Goal: Task Accomplishment & Management: Manage account settings

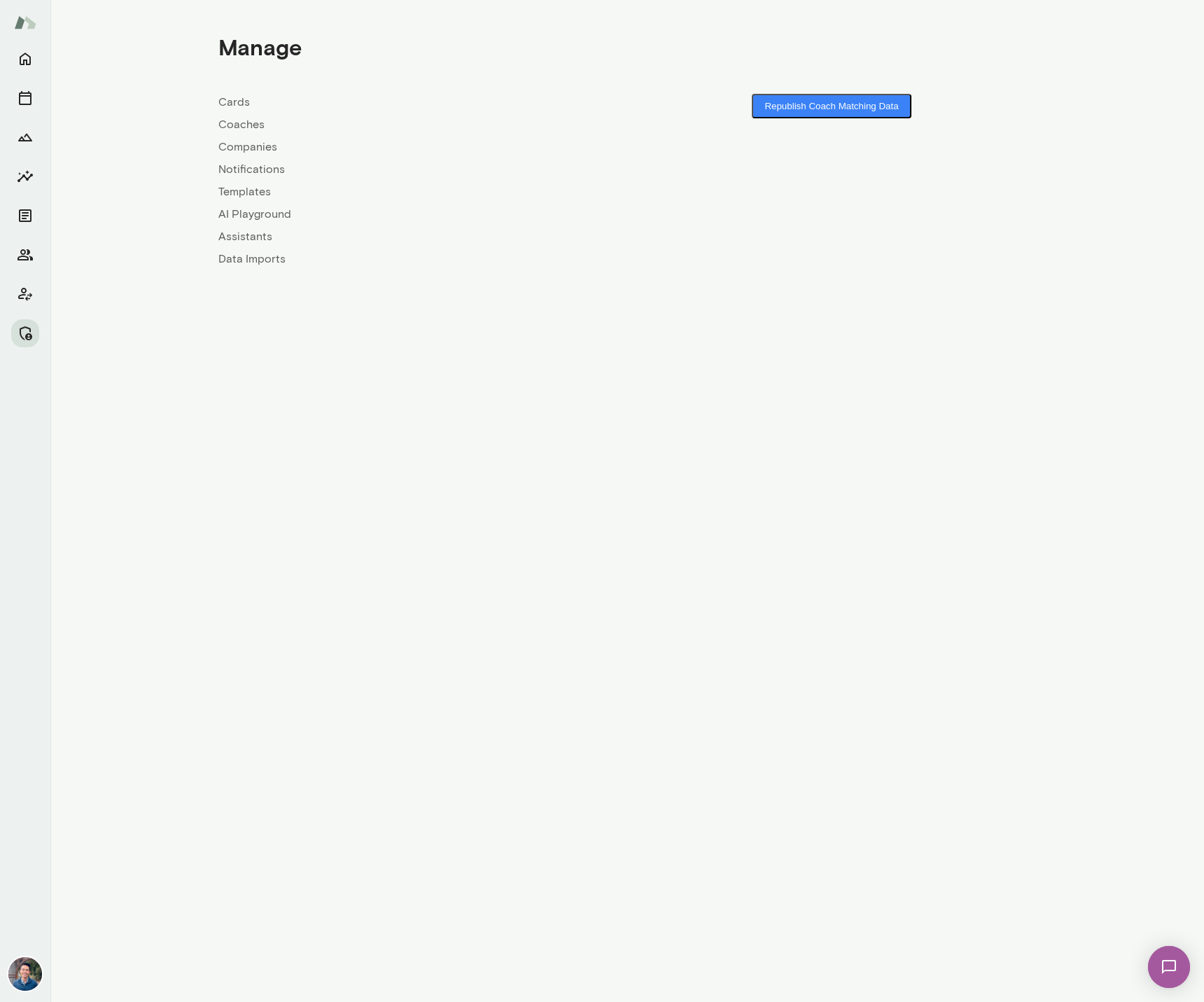
click at [247, 127] on link "Coaches" at bounding box center [423, 125] width 409 height 17
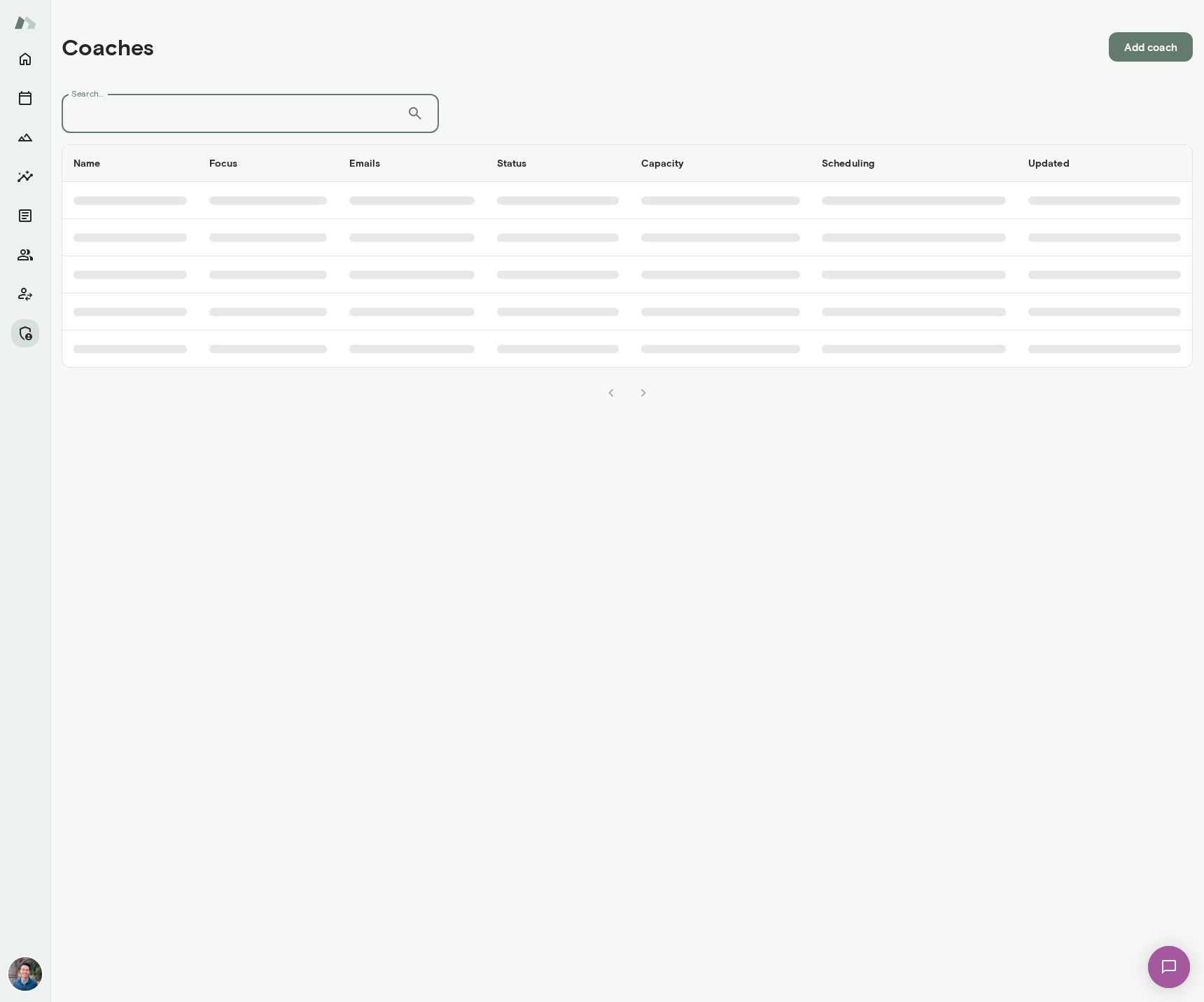
click at [236, 117] on input "Search..." at bounding box center [234, 113] width 345 height 39
type input "******"
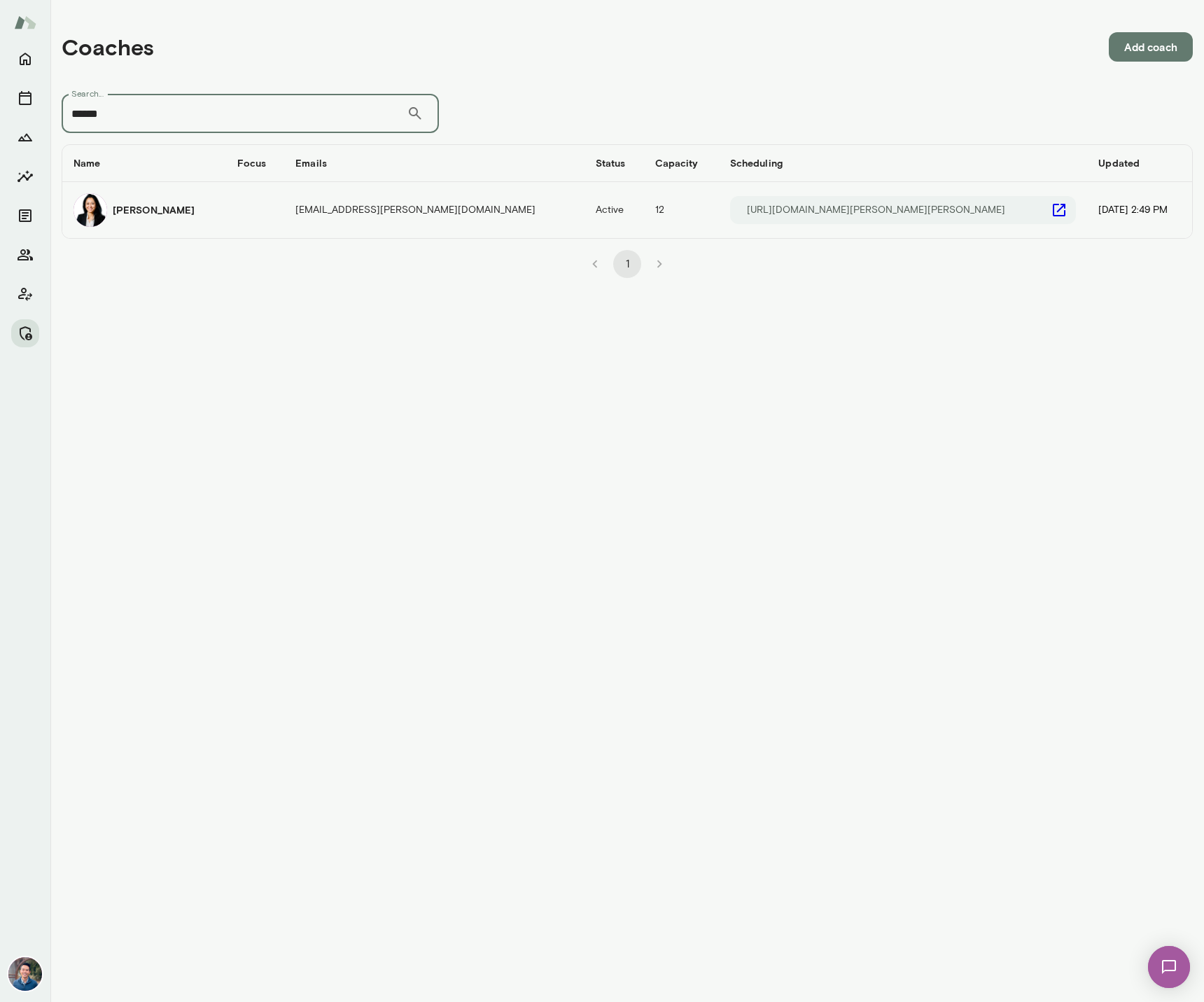
click at [171, 208] on h6 "Monica Aggarwal" at bounding box center [154, 210] width 82 height 14
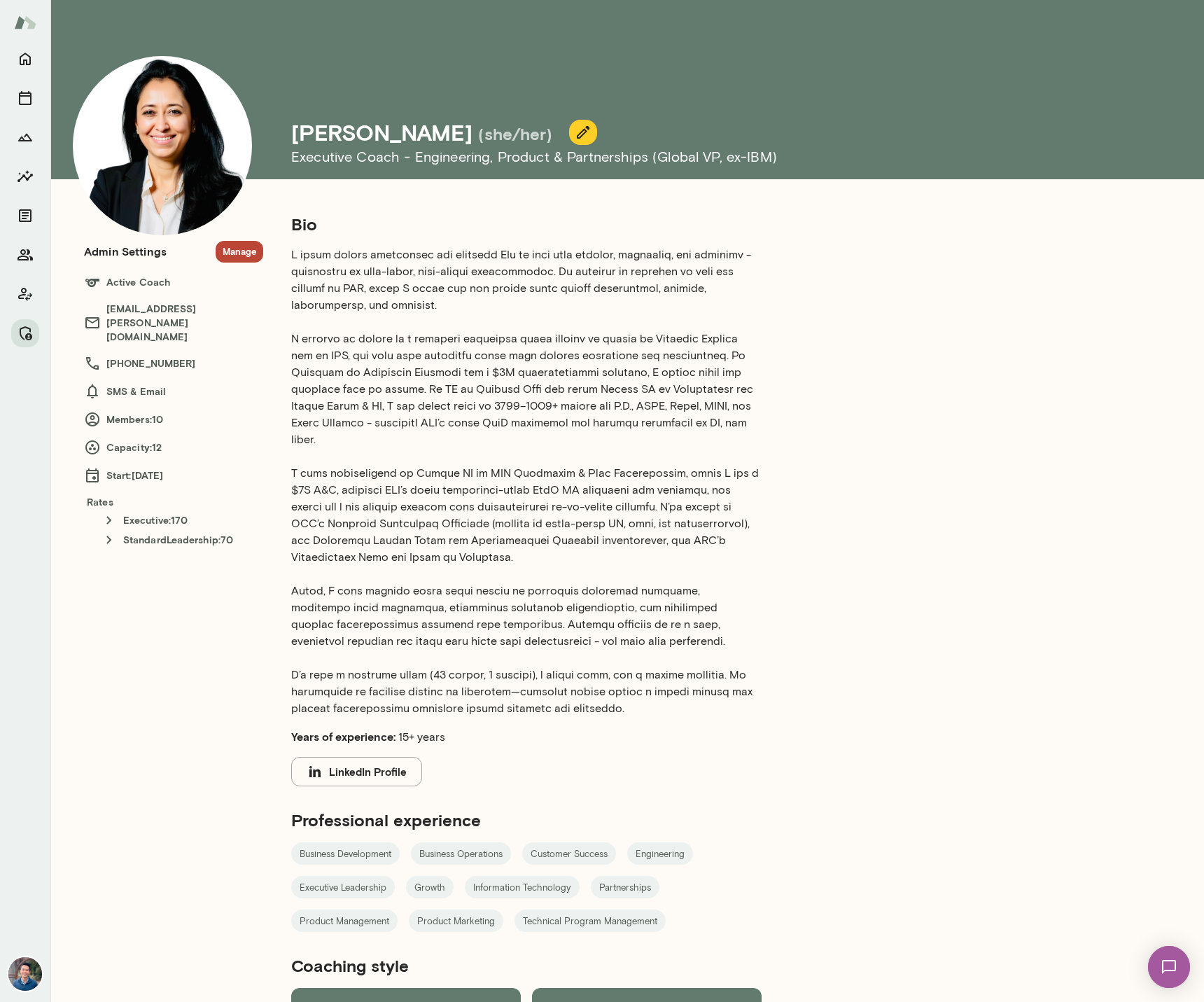
click at [235, 247] on button "Manage" at bounding box center [239, 252] width 48 height 22
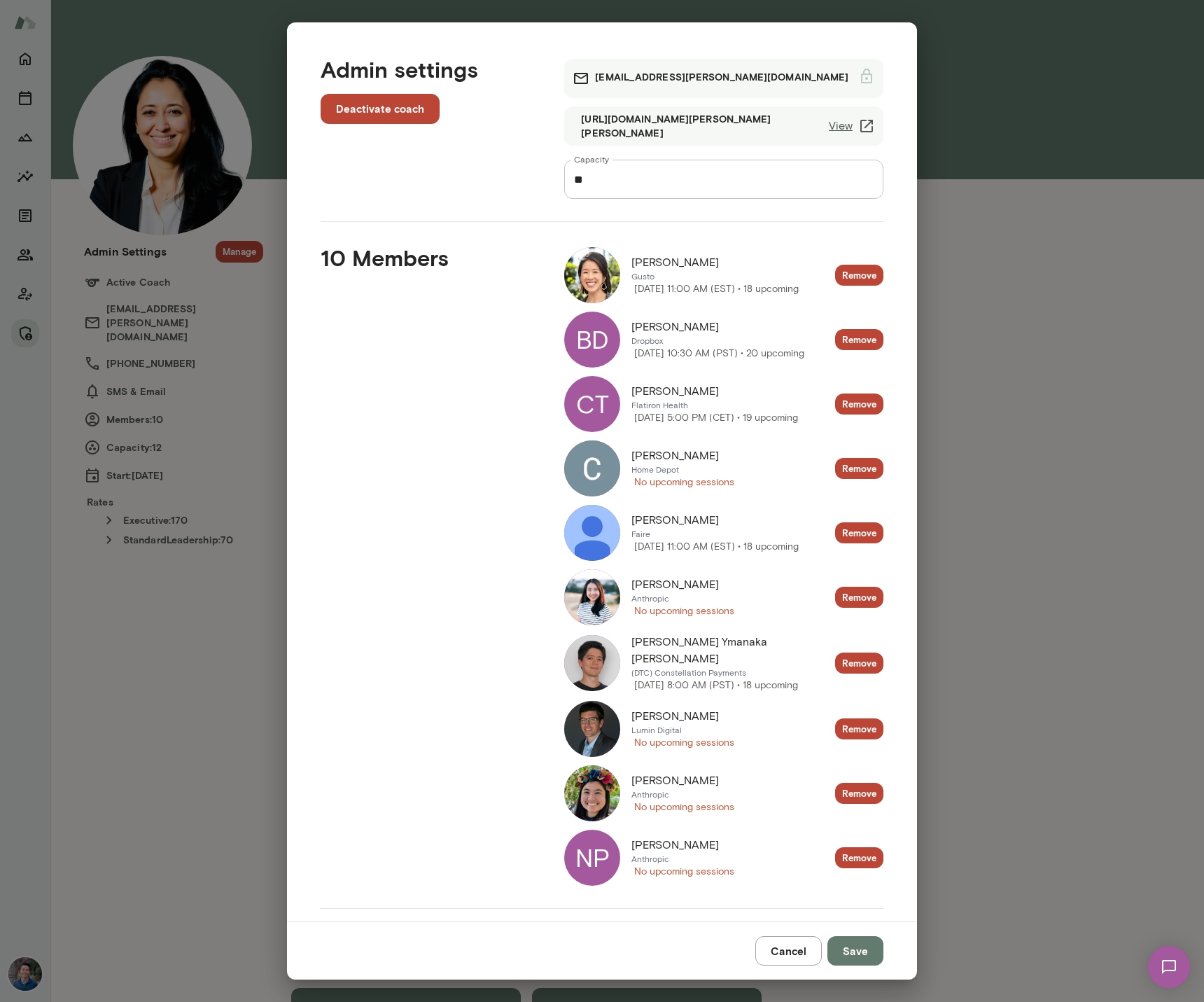
click at [1047, 411] on div "**********" at bounding box center [602, 501] width 1204 height 1002
click at [780, 946] on button "Cancel" at bounding box center [789, 951] width 66 height 29
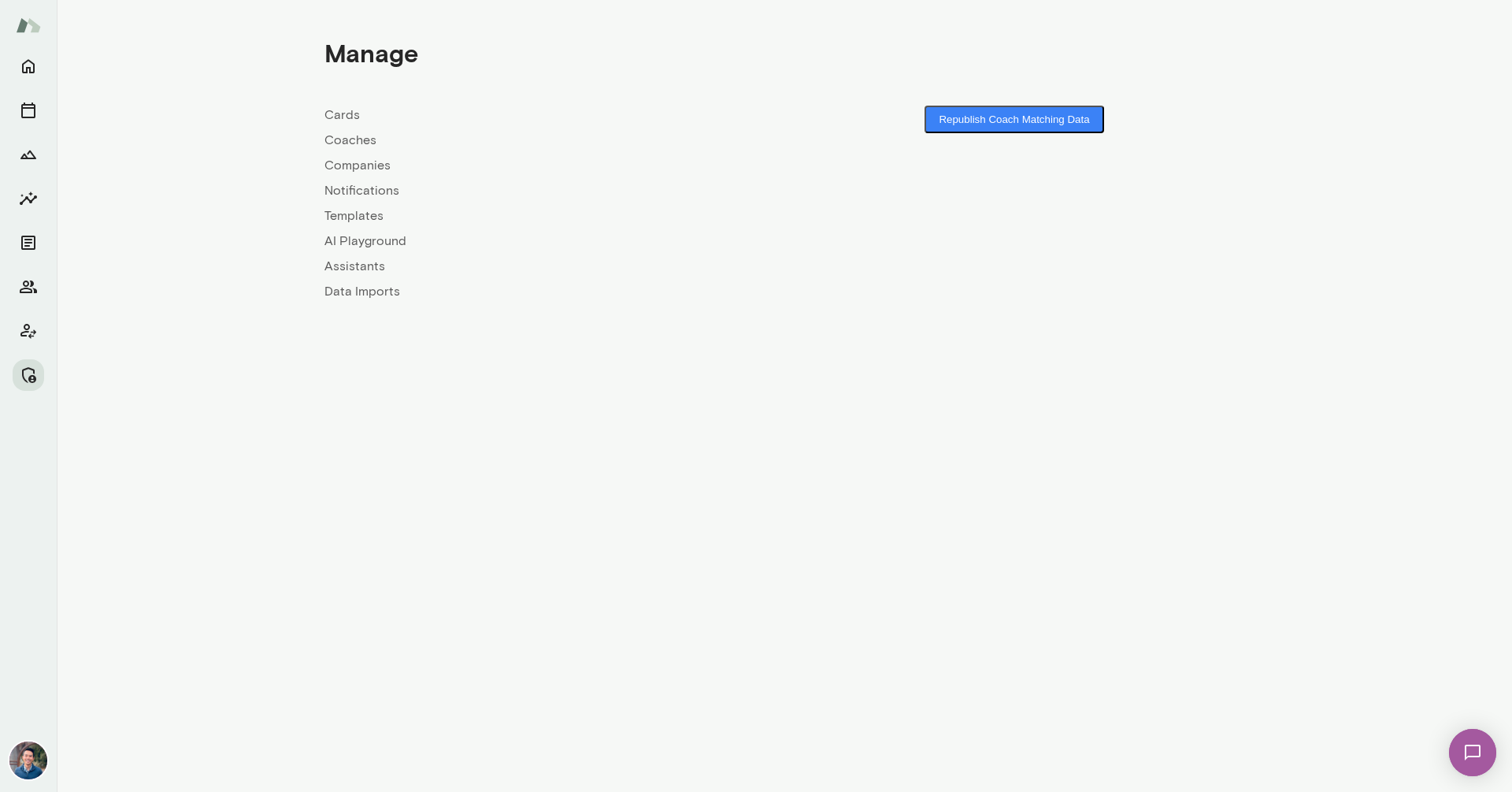
click at [327, 162] on link "Companies" at bounding box center [555, 166] width 460 height 19
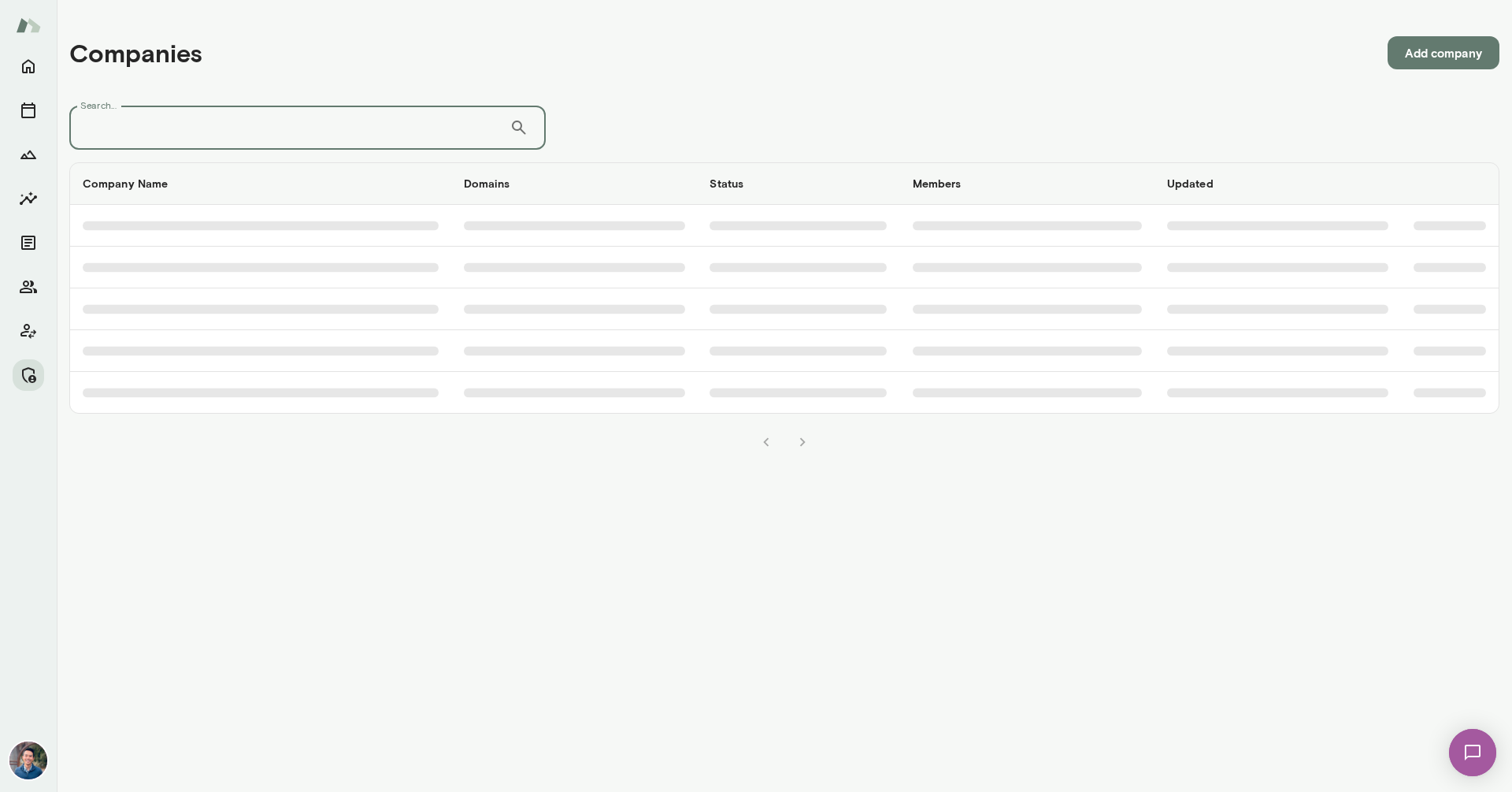
click at [335, 136] on input "Search..." at bounding box center [289, 128] width 440 height 44
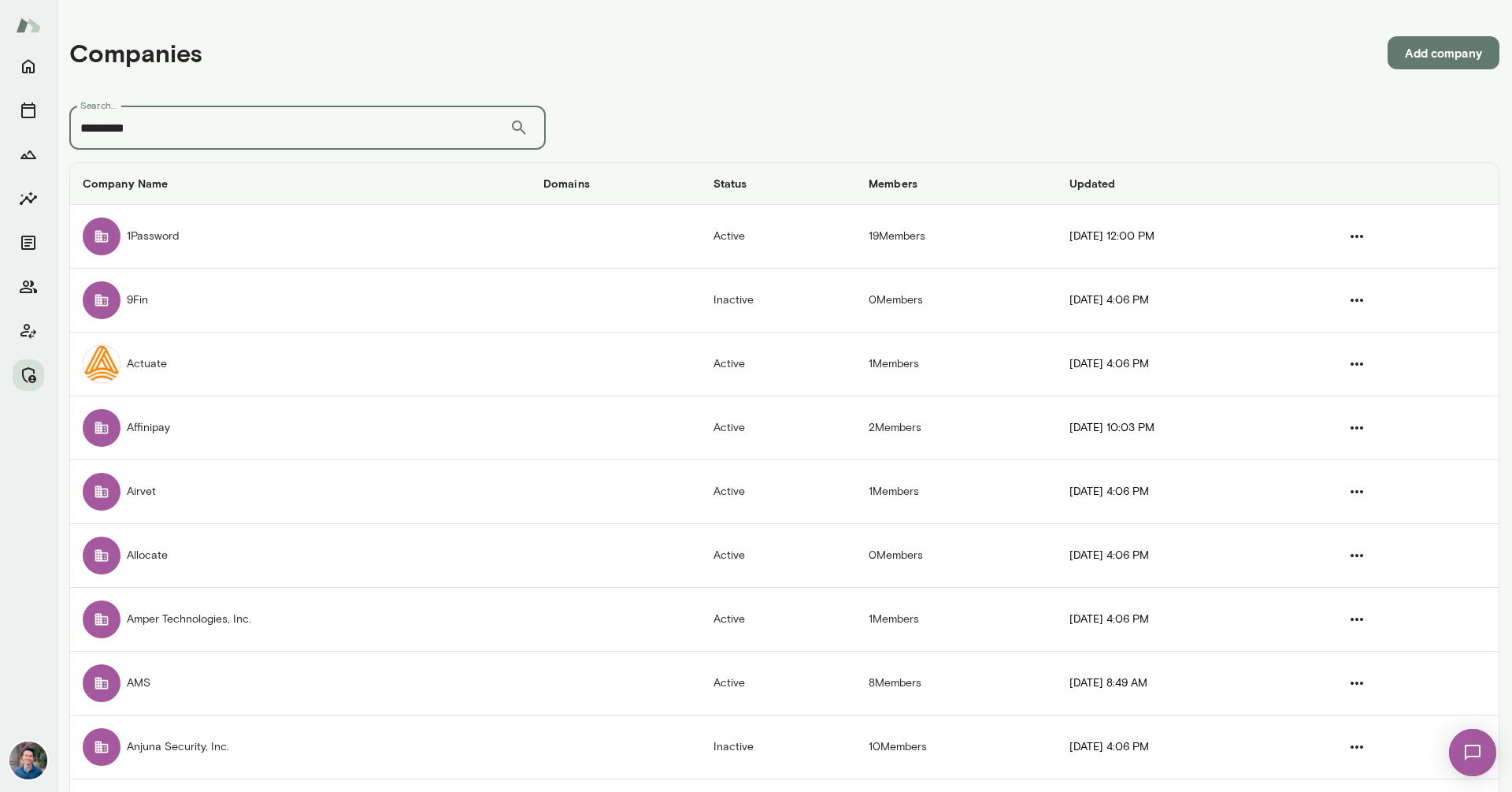
type input "*********"
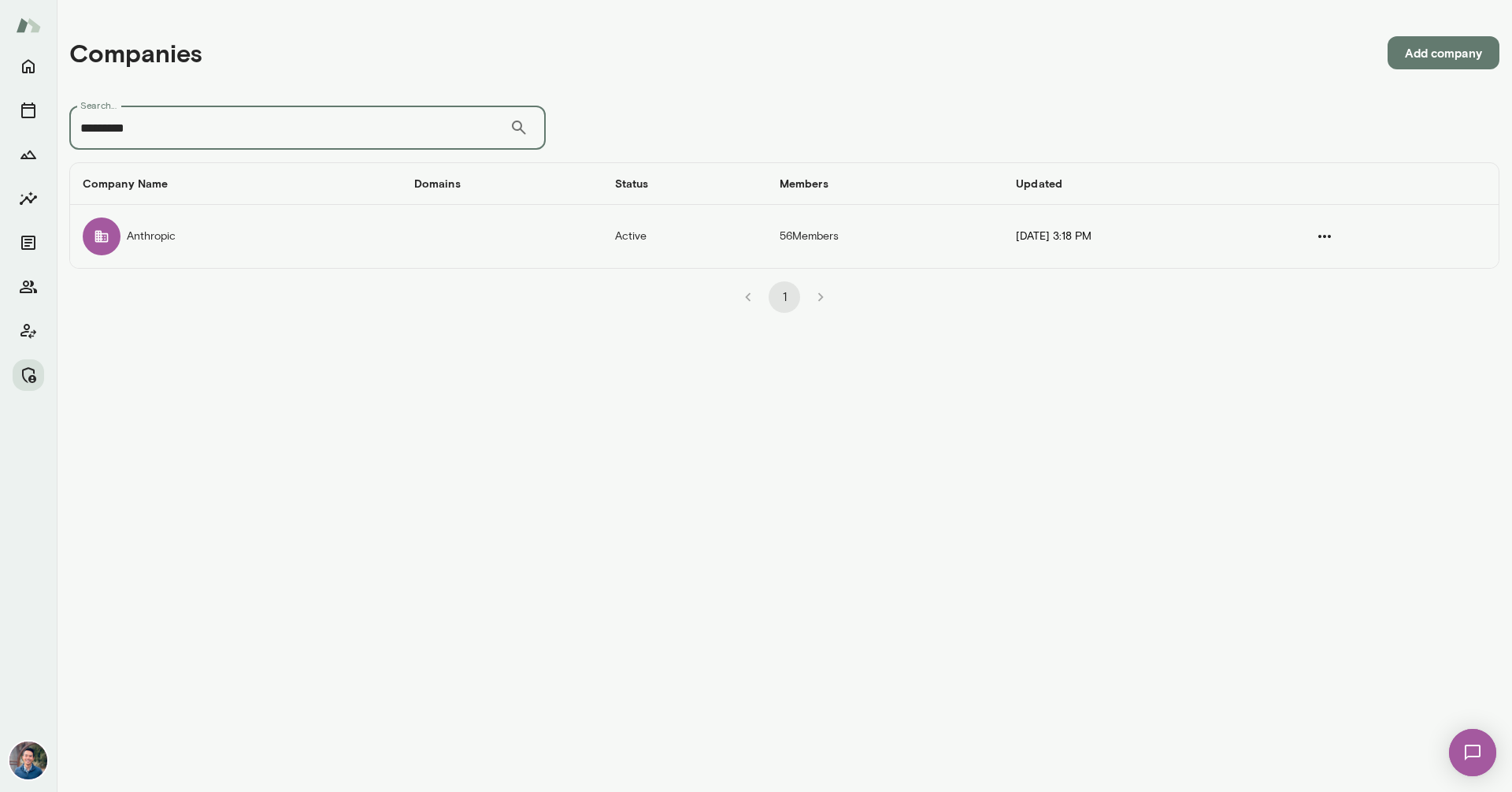
click at [249, 224] on td "Anthropic" at bounding box center [236, 236] width 332 height 63
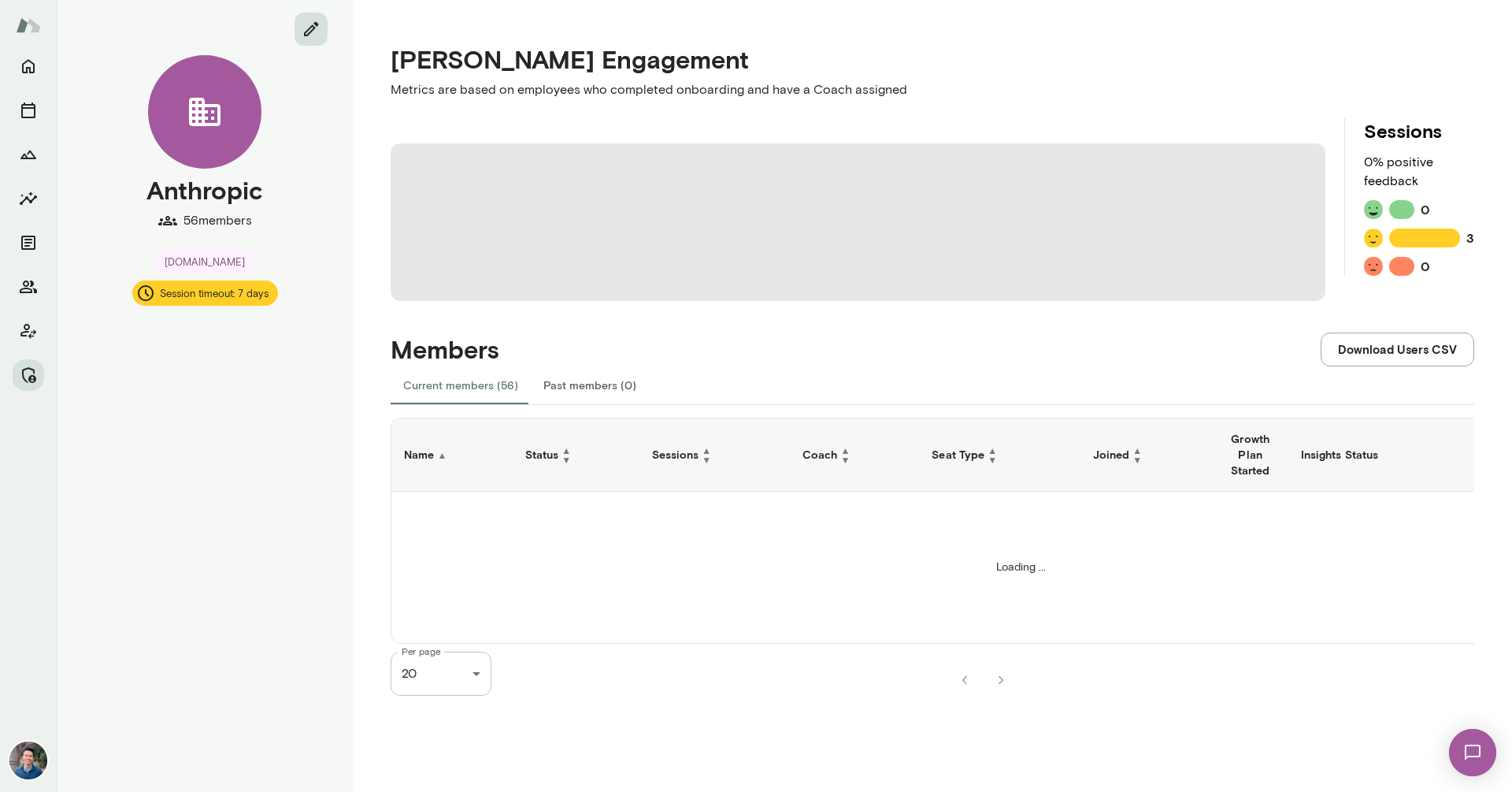
click at [303, 34] on icon "edit" at bounding box center [311, 30] width 19 height 19
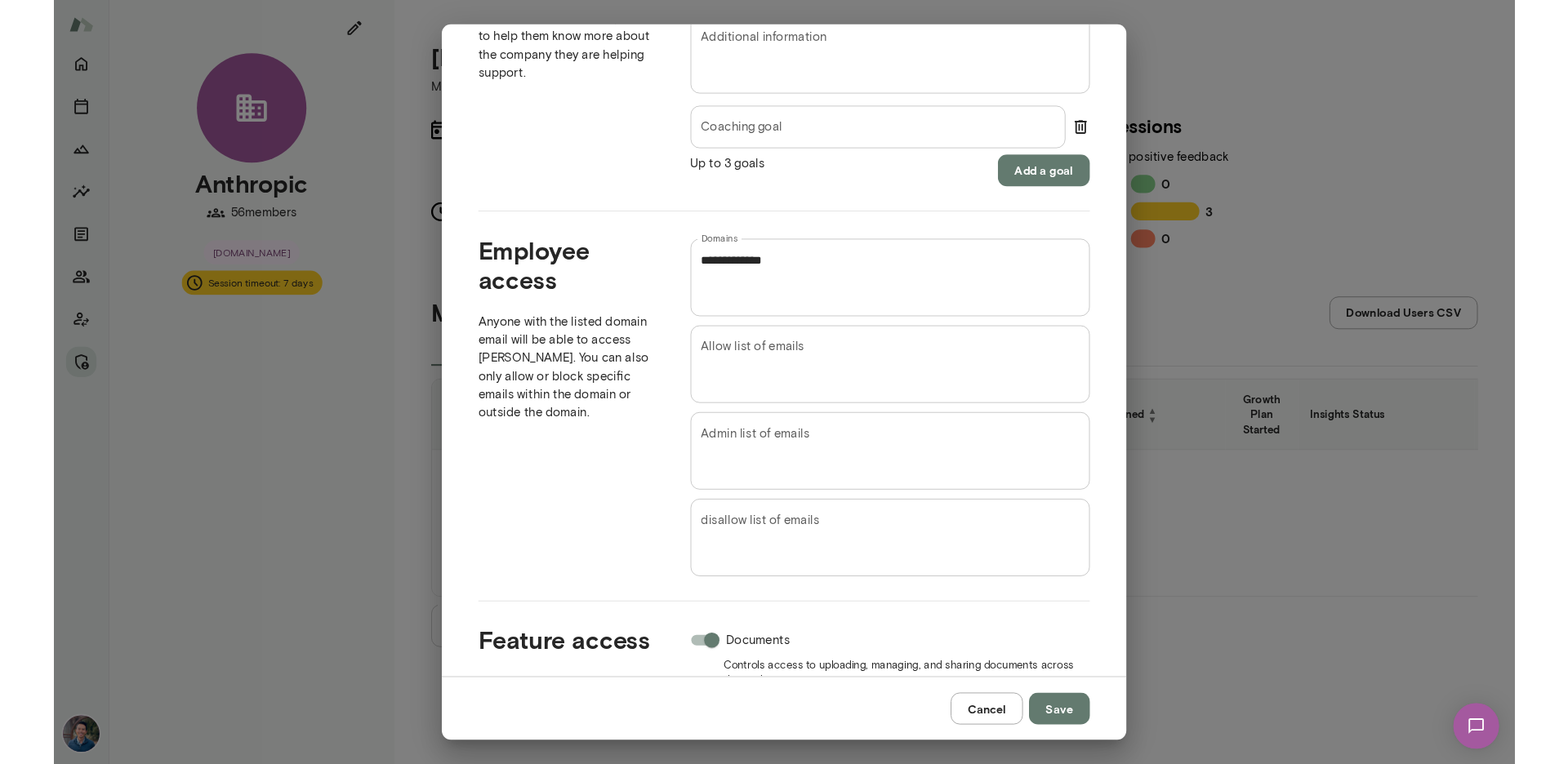
scroll to position [855, 0]
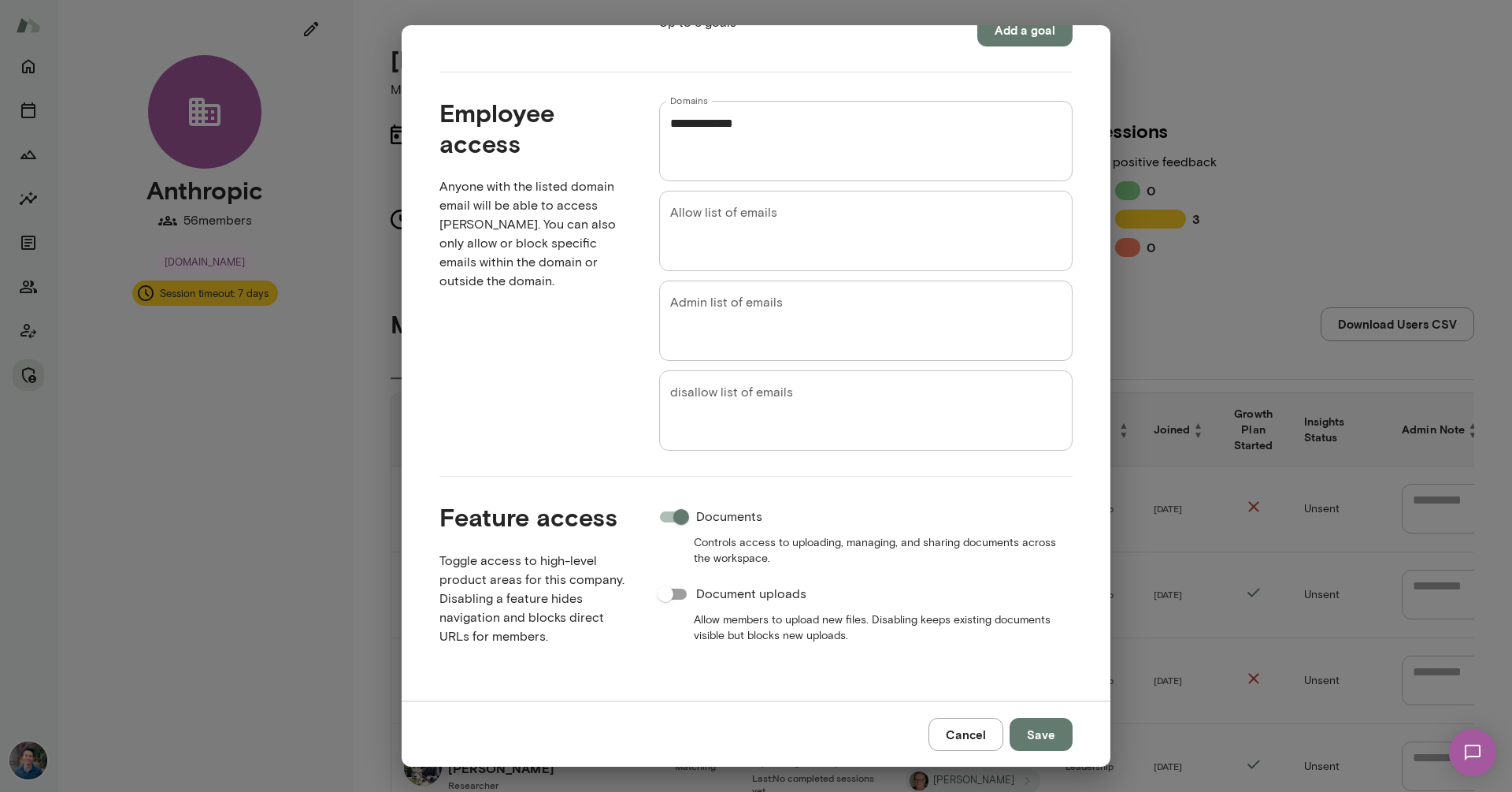
click at [829, 301] on textarea "Admin list of emails" at bounding box center [865, 320] width 391 height 55
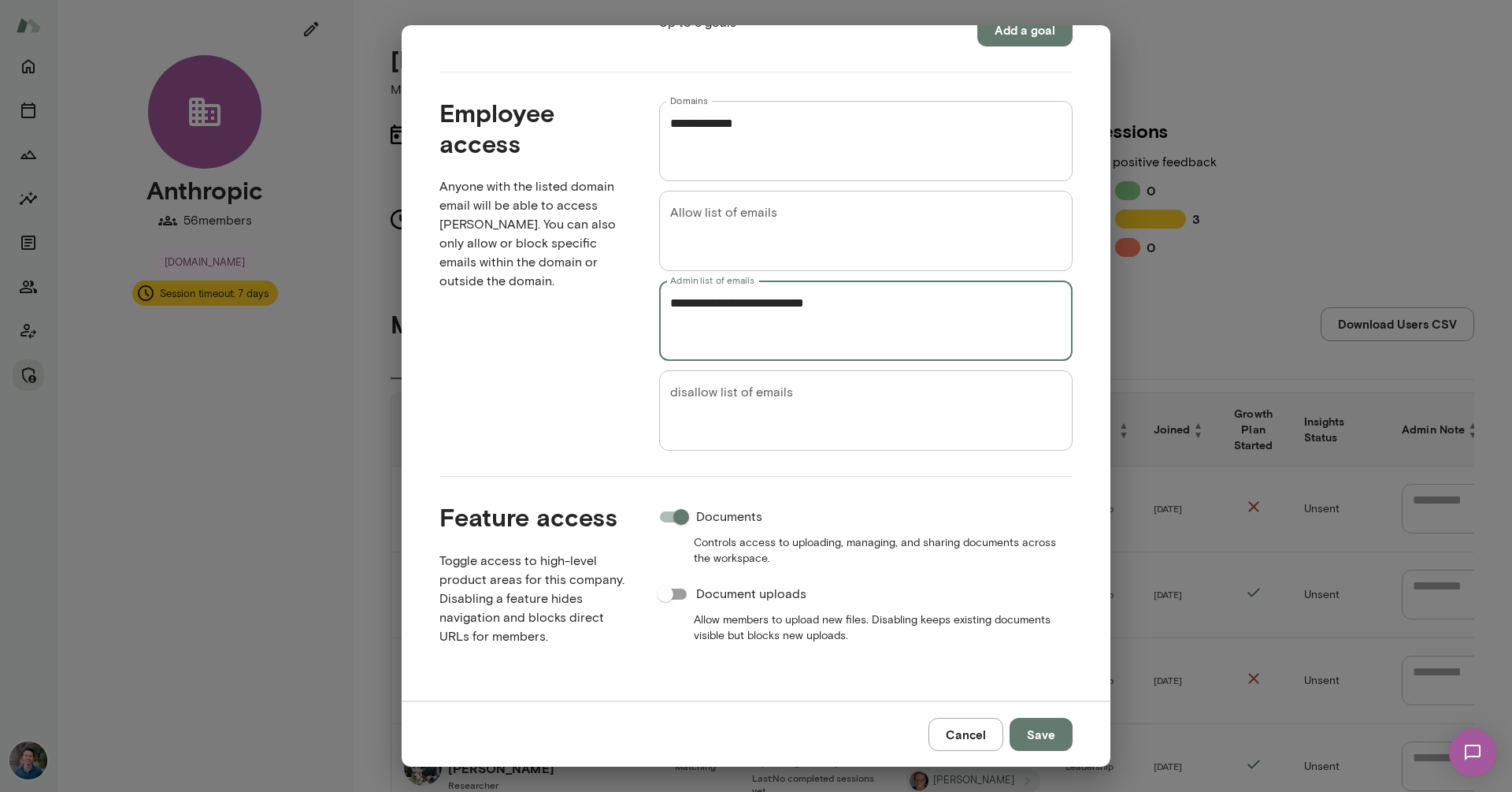
type textarea "**********"
click at [1047, 729] on button "Save" at bounding box center [1041, 734] width 63 height 33
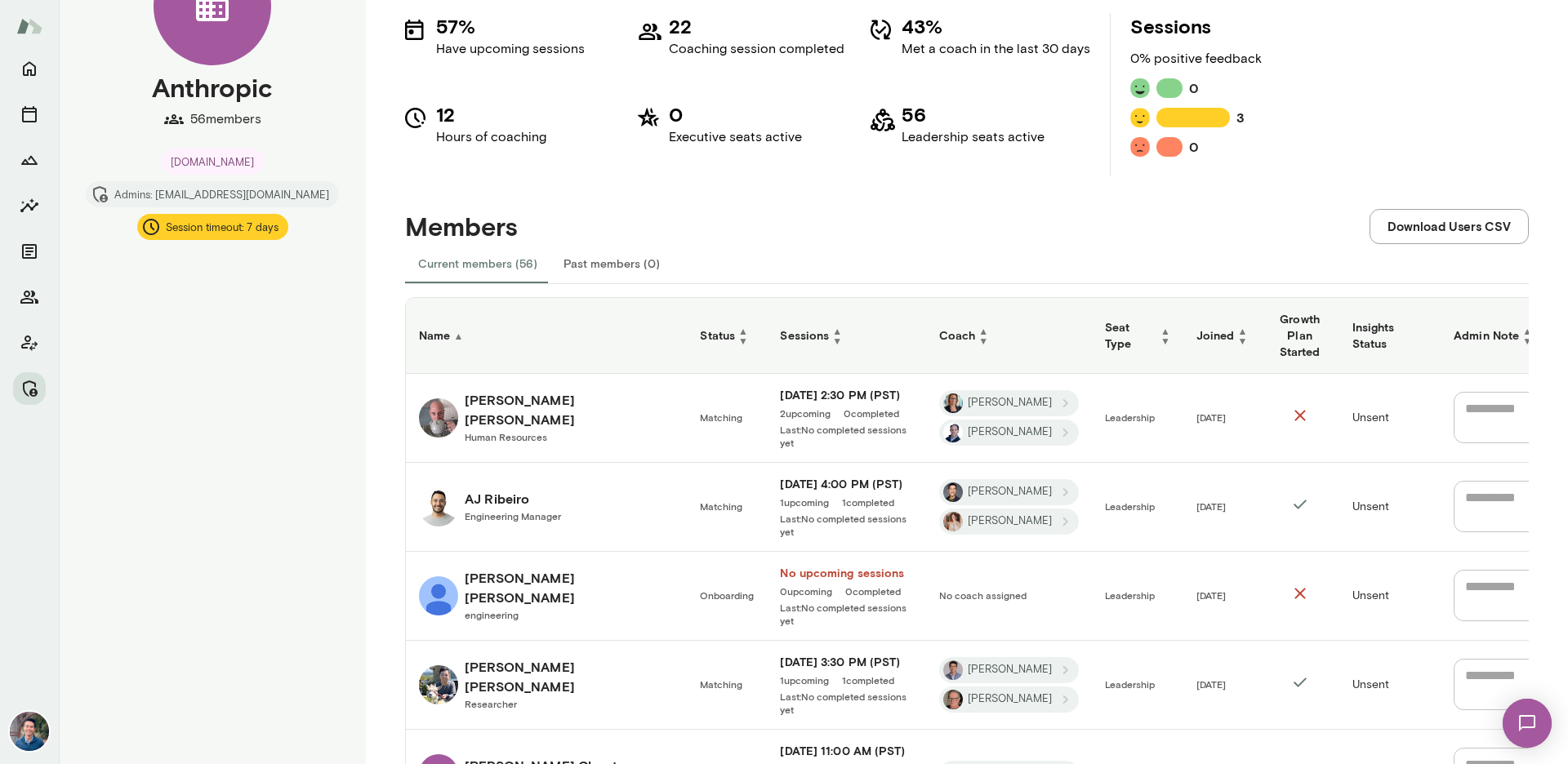
scroll to position [102, 0]
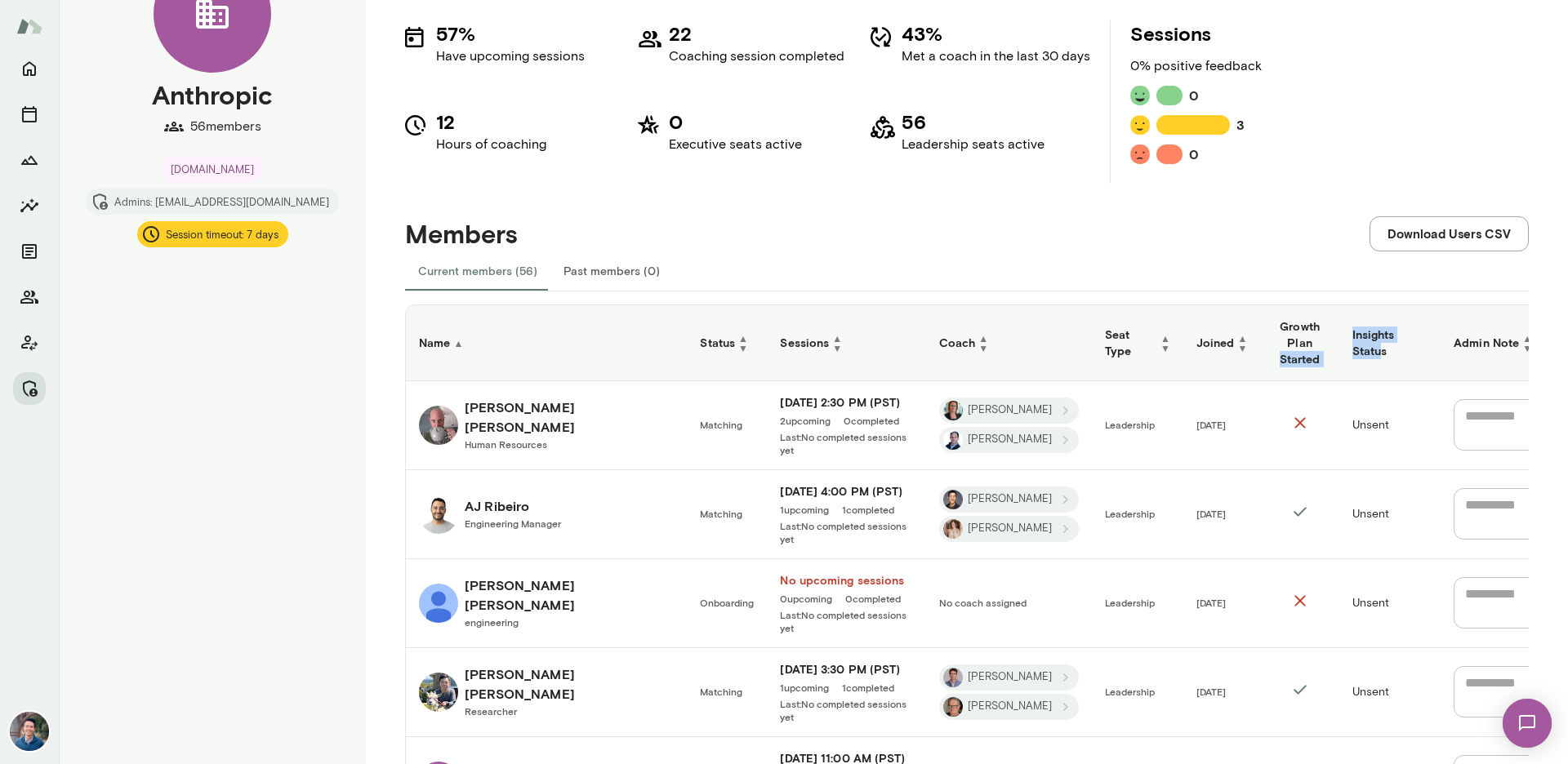
drag, startPoint x: 1395, startPoint y: 343, endPoint x: 1301, endPoint y: 340, distance: 94.0
click at [1301, 340] on tr "Name ▲ Status ▲ ▼ Sessions ▲ ▼ Coach ▲ ▼ Seat Type ▲ ▼ Joined ▲ ▼ Growth Plan S…" at bounding box center [1059, 343] width 1305 height 76
click at [1274, 335] on h6 "Growth Plan Started" at bounding box center [1300, 343] width 52 height 49
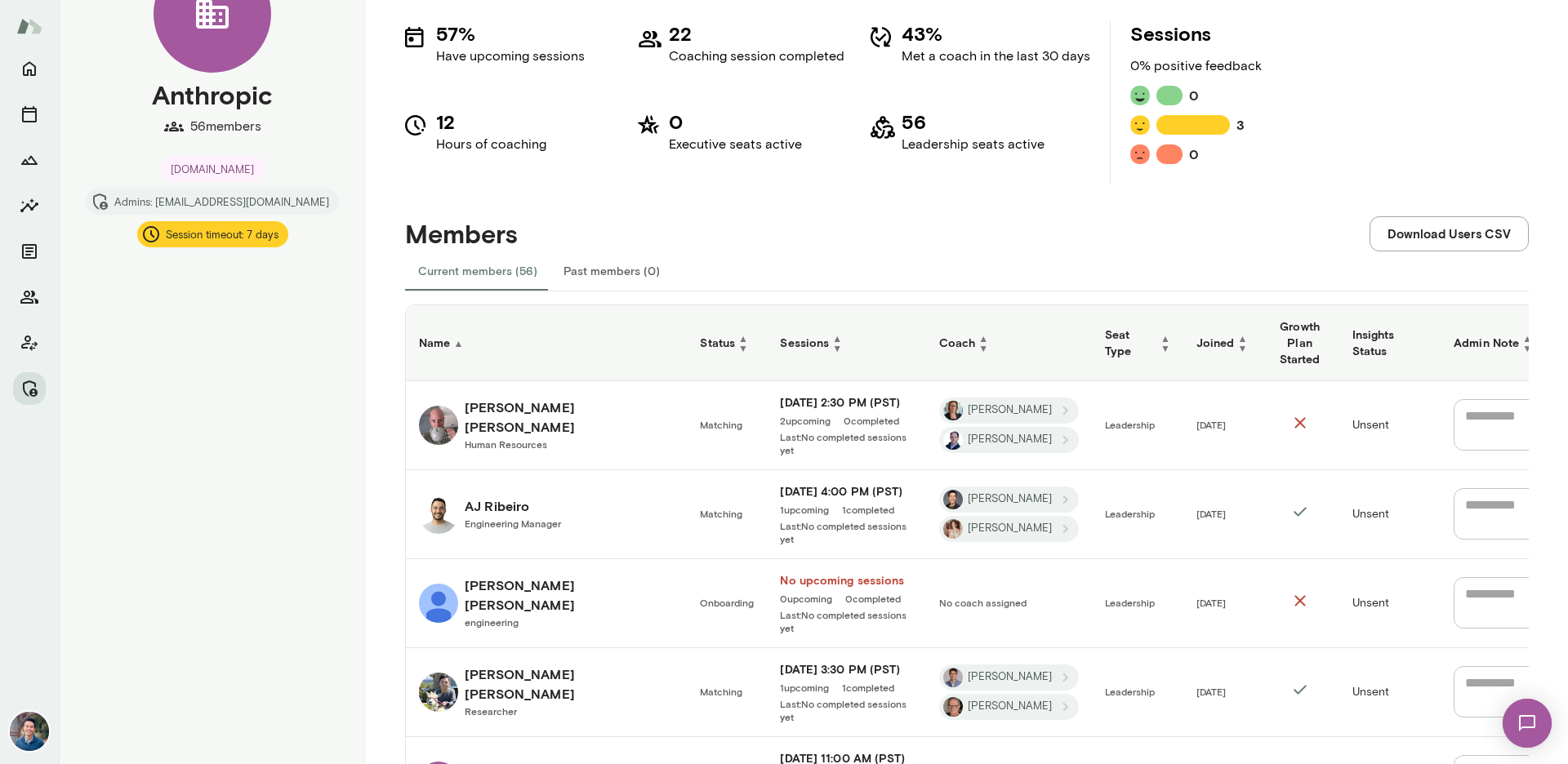
click at [1238, 338] on span "▲" at bounding box center [1242, 337] width 10 height 10
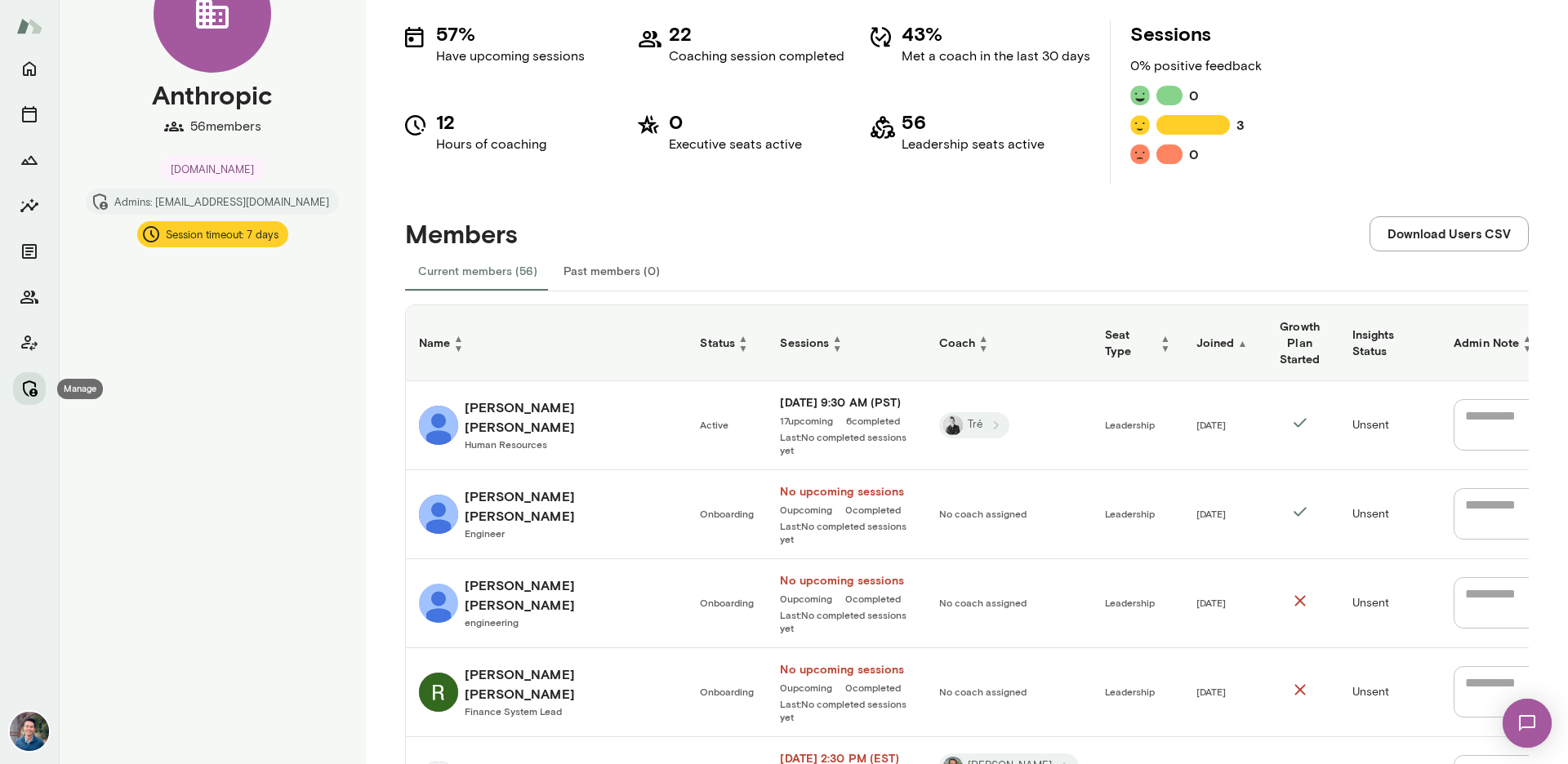
click at [29, 380] on icon "Manage" at bounding box center [30, 389] width 20 height 20
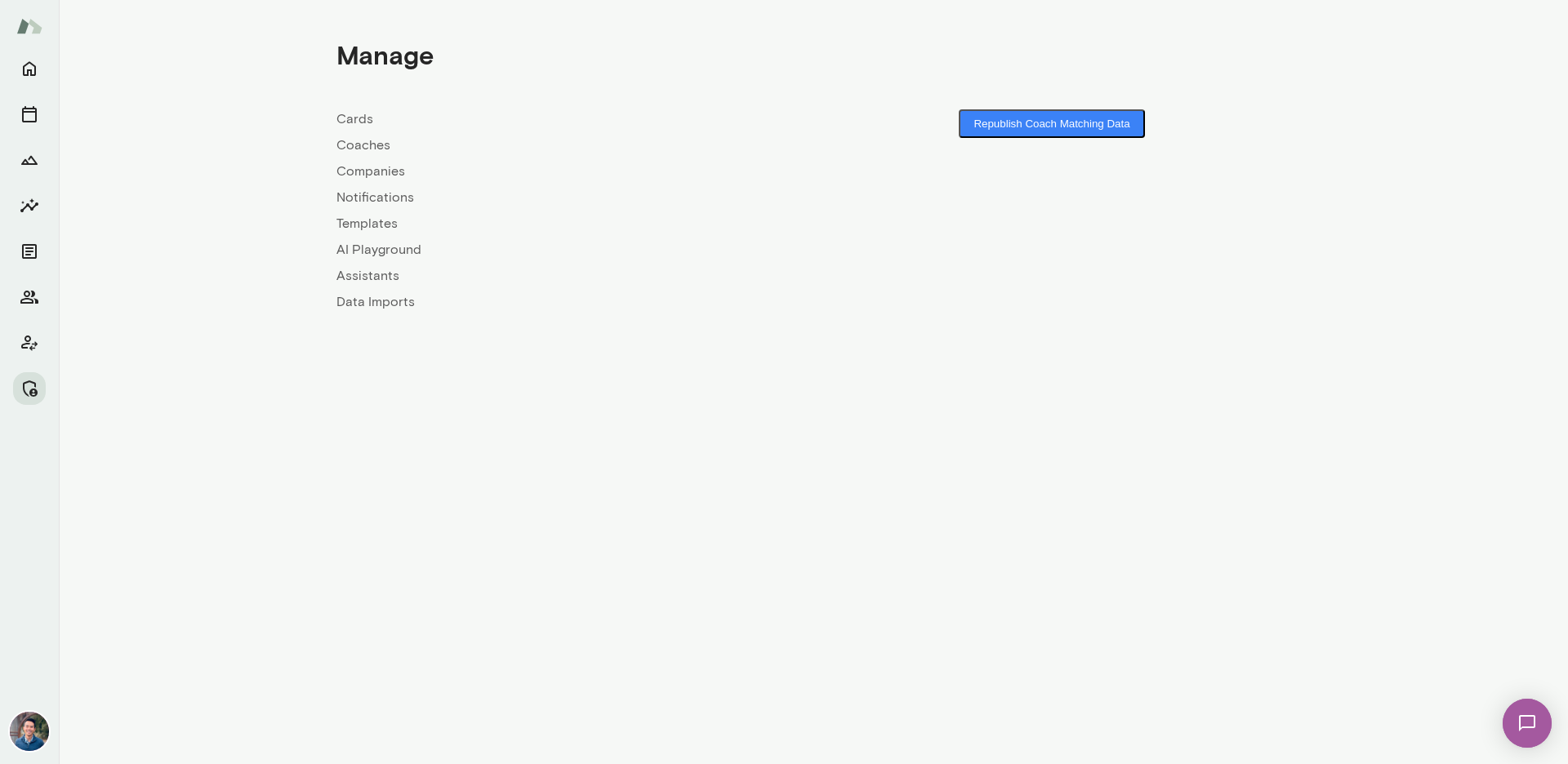
click at [371, 171] on link "Companies" at bounding box center [575, 172] width 477 height 20
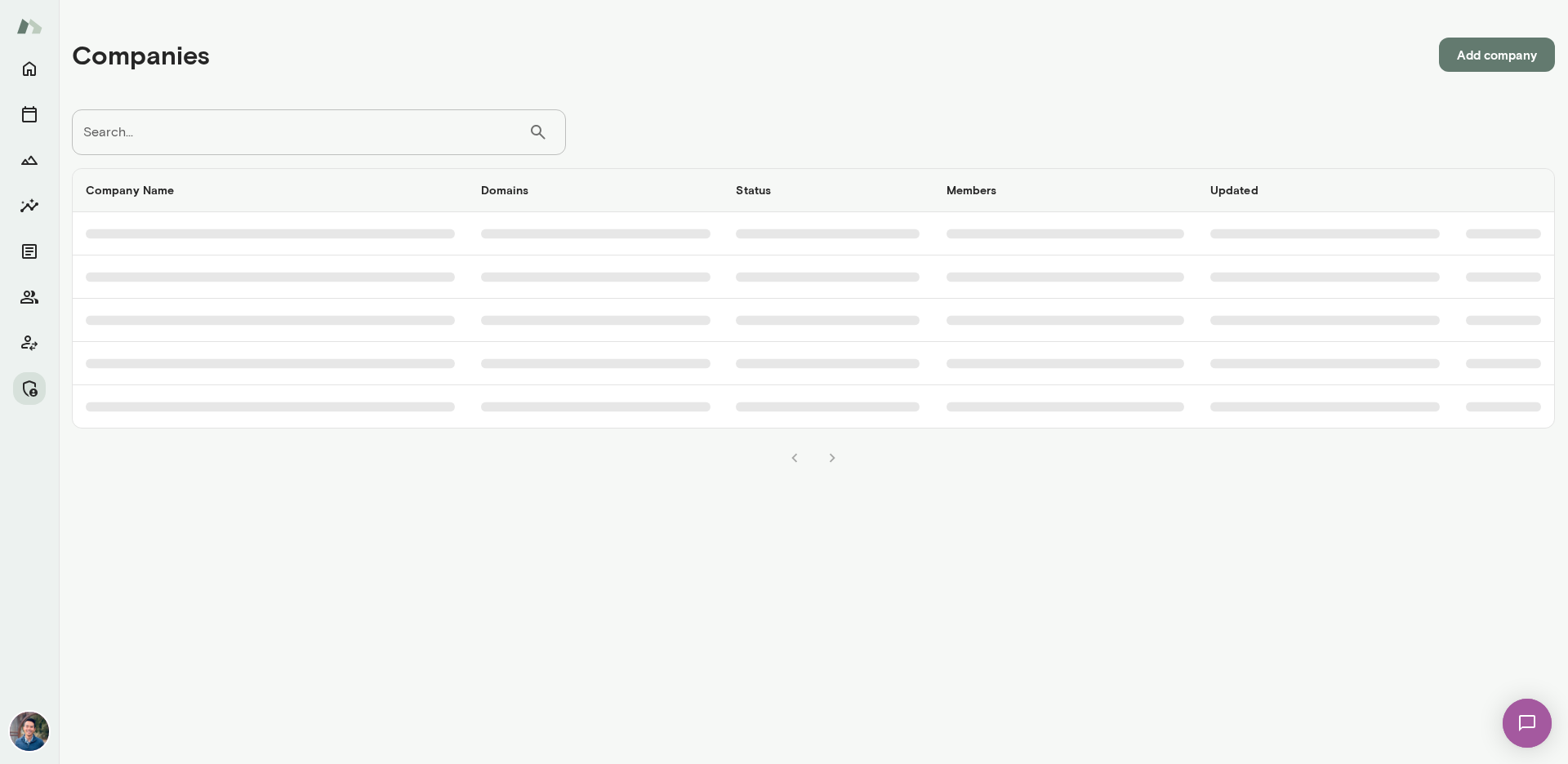
click at [329, 139] on input "Search..." at bounding box center [300, 132] width 456 height 46
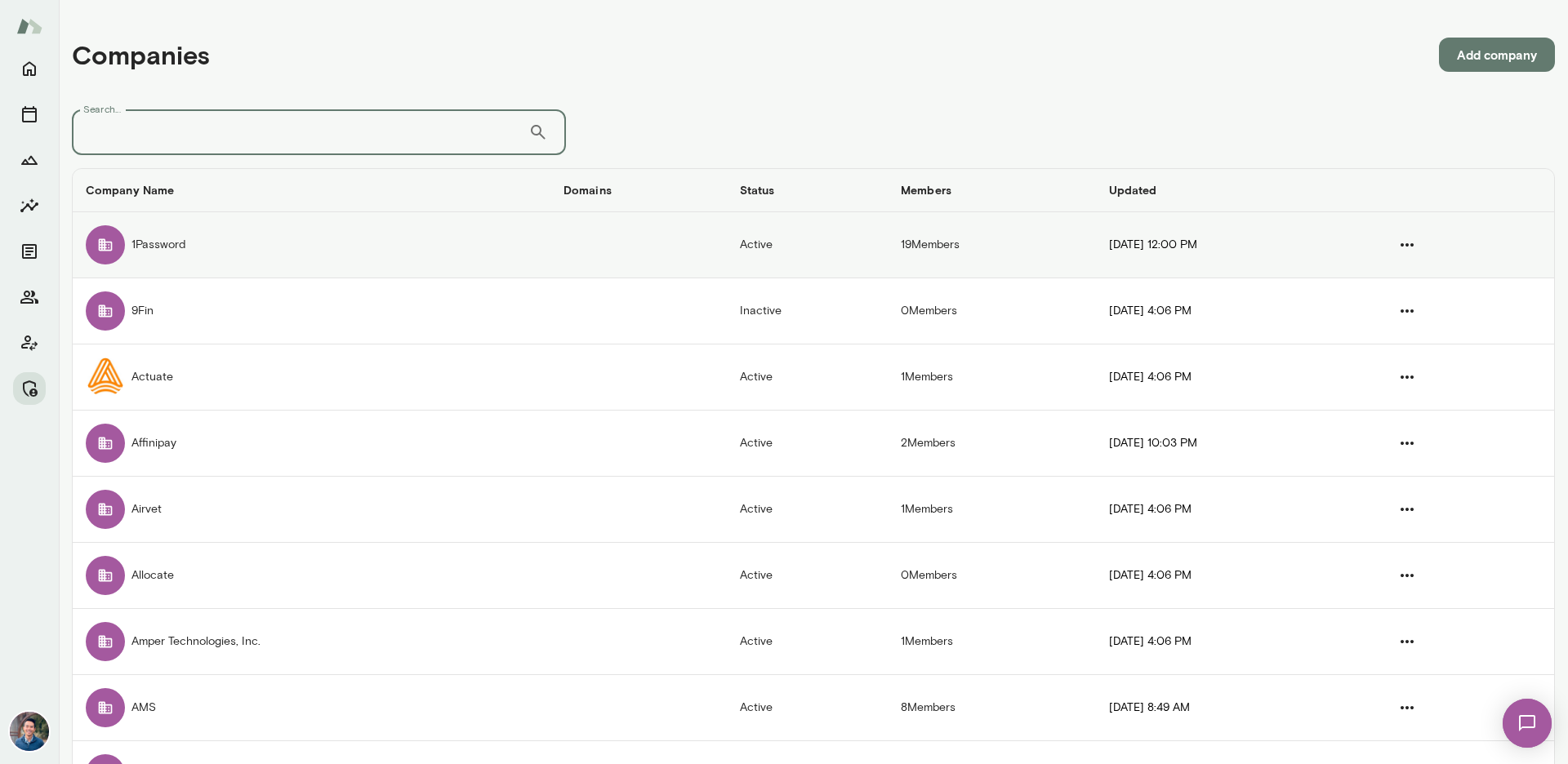
click at [214, 263] on td "1Password" at bounding box center [311, 245] width 478 height 66
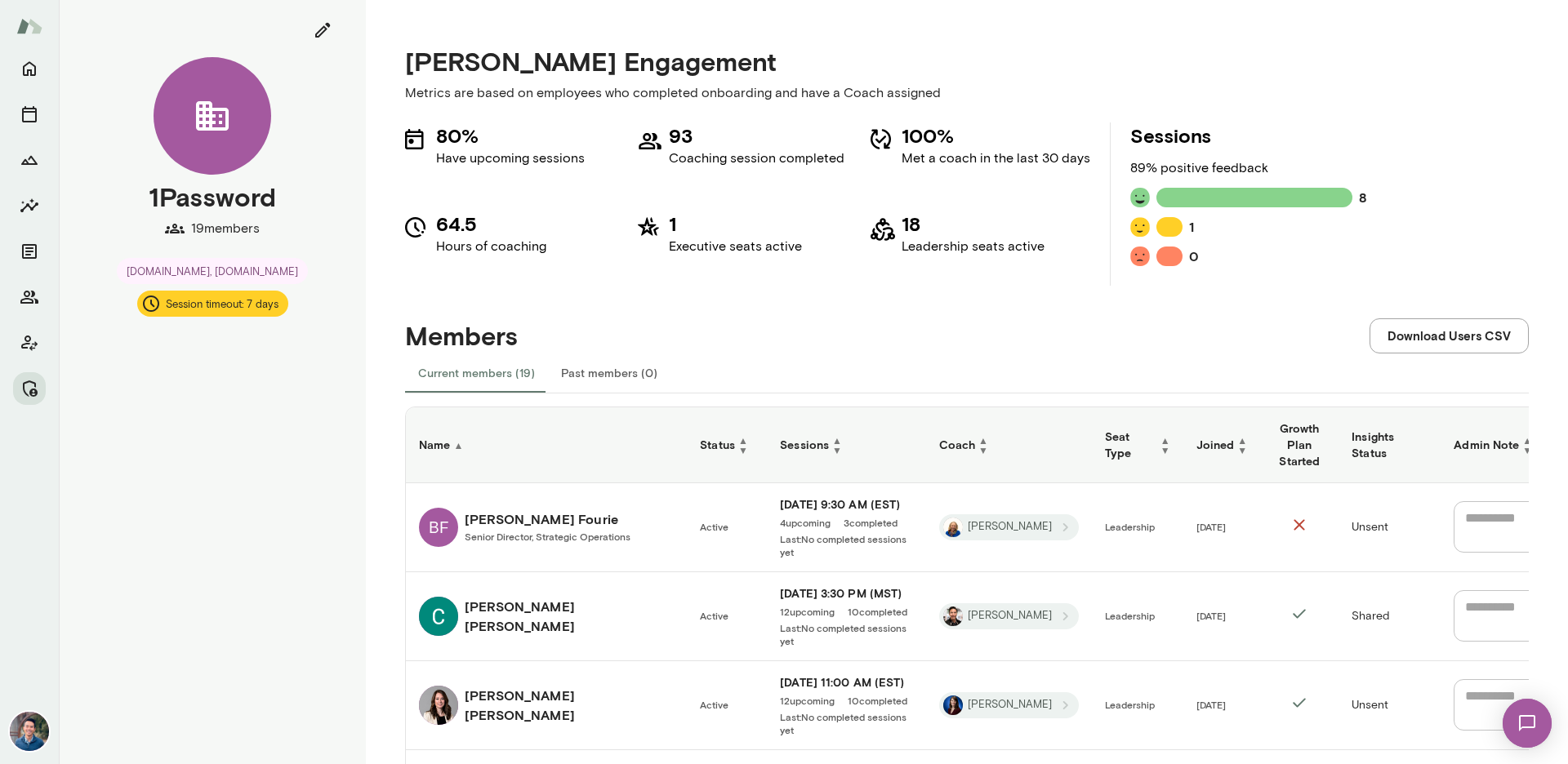
click at [1356, 607] on td "Shared" at bounding box center [1389, 616] width 102 height 89
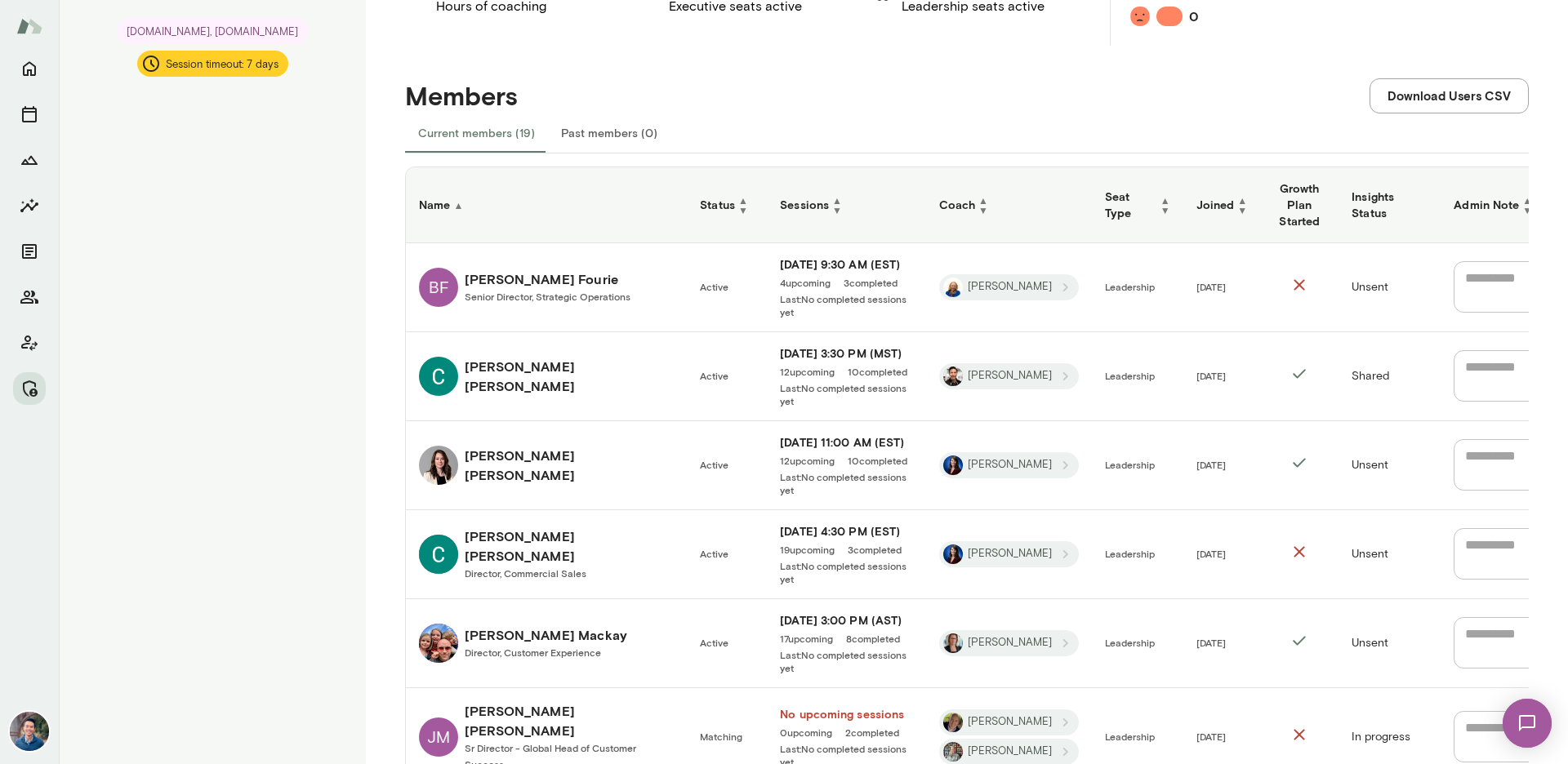
scroll to position [304, 0]
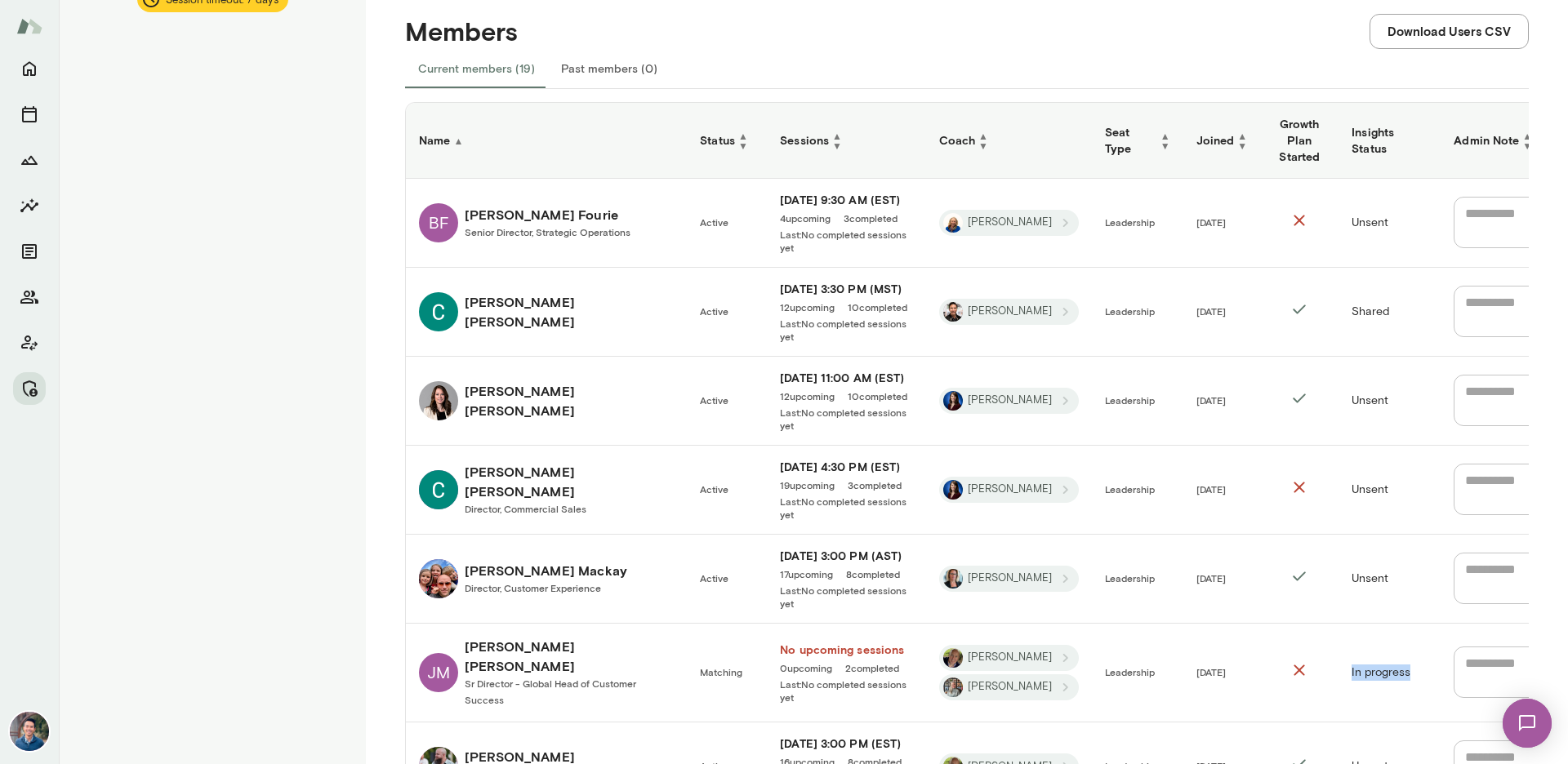
drag, startPoint x: 1394, startPoint y: 625, endPoint x: 1329, endPoint y: 623, distance: 65.0
click at [1338, 624] on td "In progress" at bounding box center [1389, 673] width 102 height 99
click at [1366, 624] on td "In progress" at bounding box center [1389, 673] width 102 height 99
click at [500, 637] on h6 "Jami Mitchell" at bounding box center [569, 657] width 209 height 40
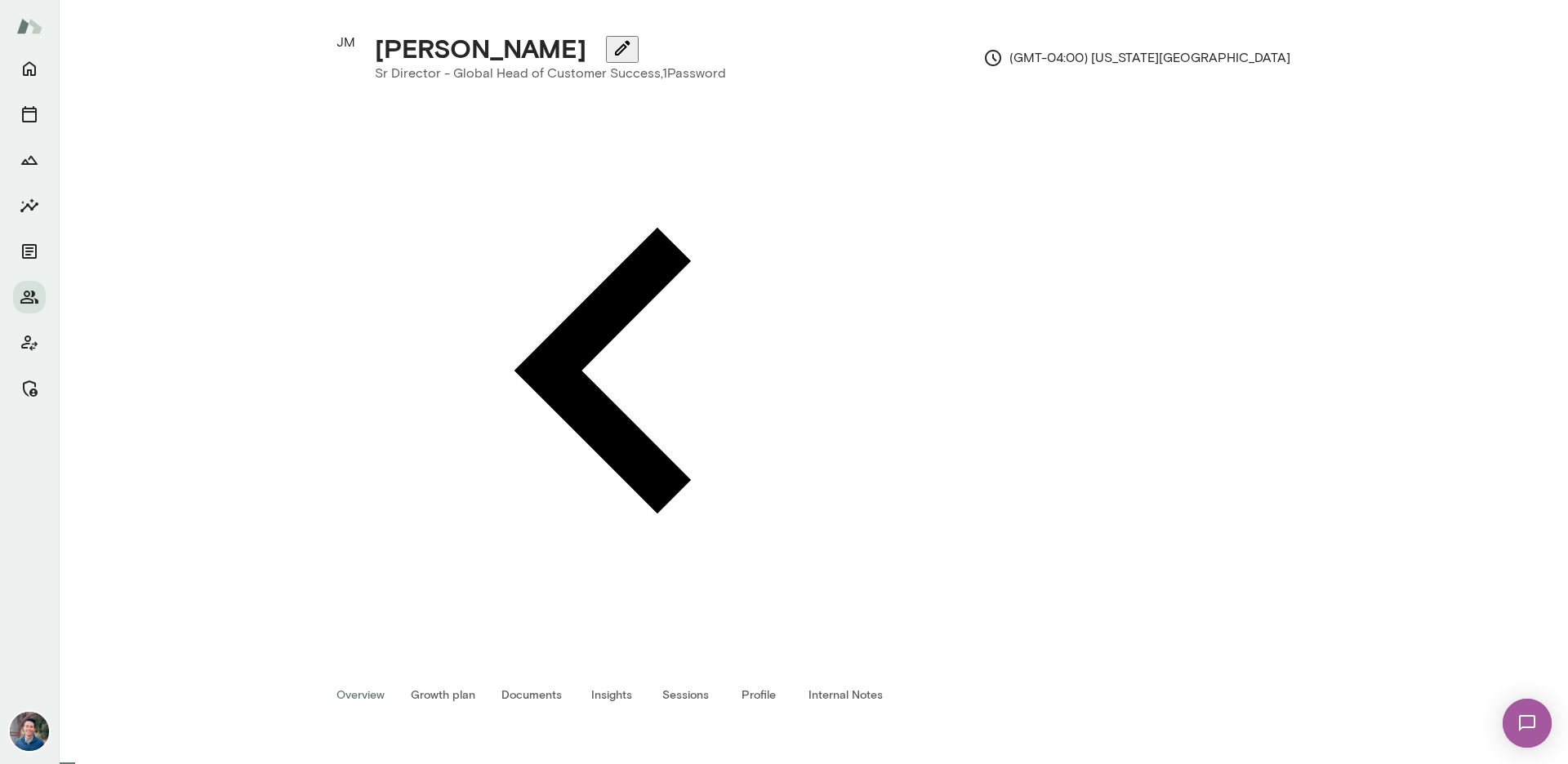
click at [632, 674] on button "Insights" at bounding box center [612, 694] width 74 height 40
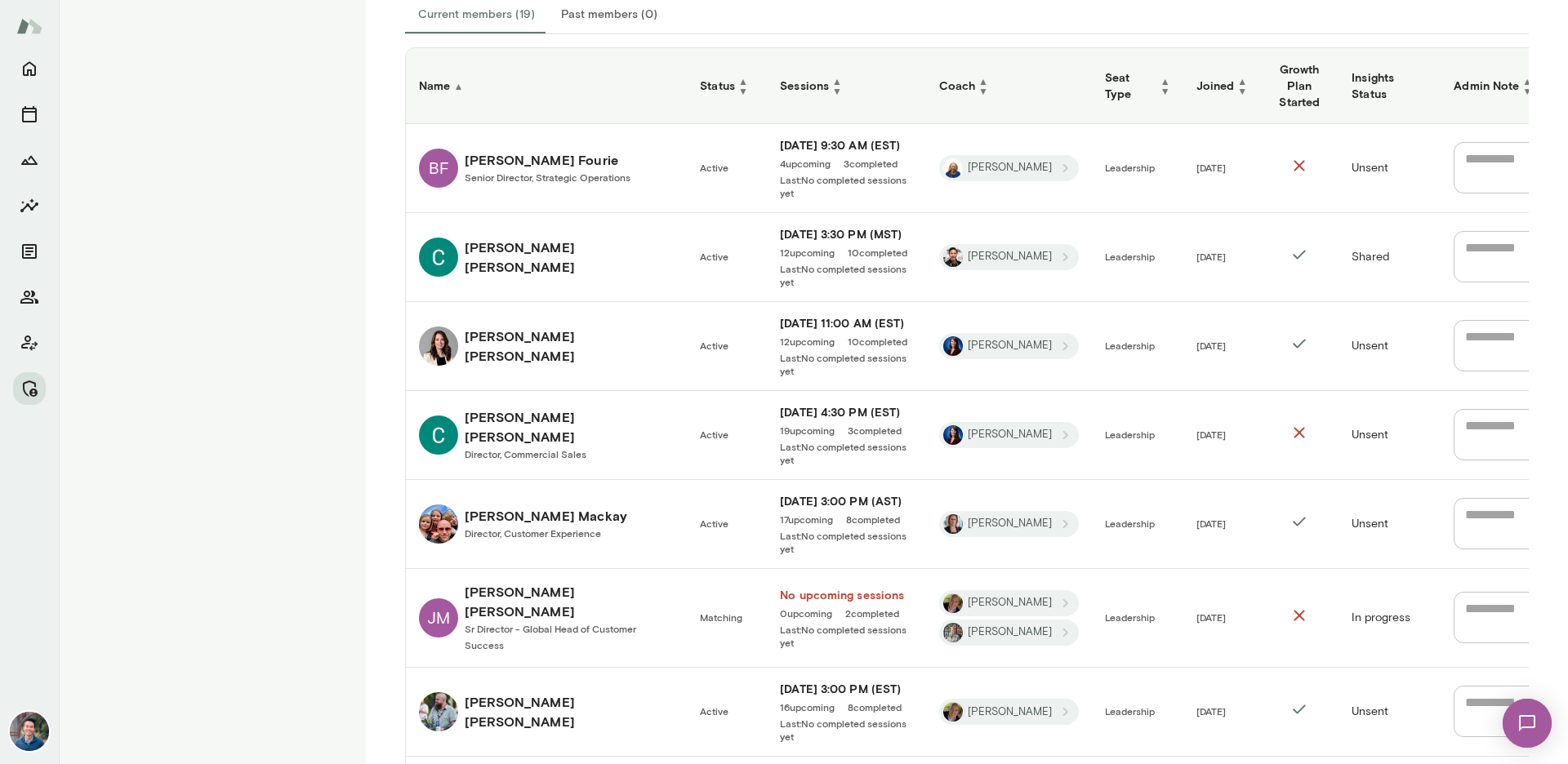
scroll to position [361, 0]
click at [1237, 84] on span "▼" at bounding box center [1241, 88] width 10 height 10
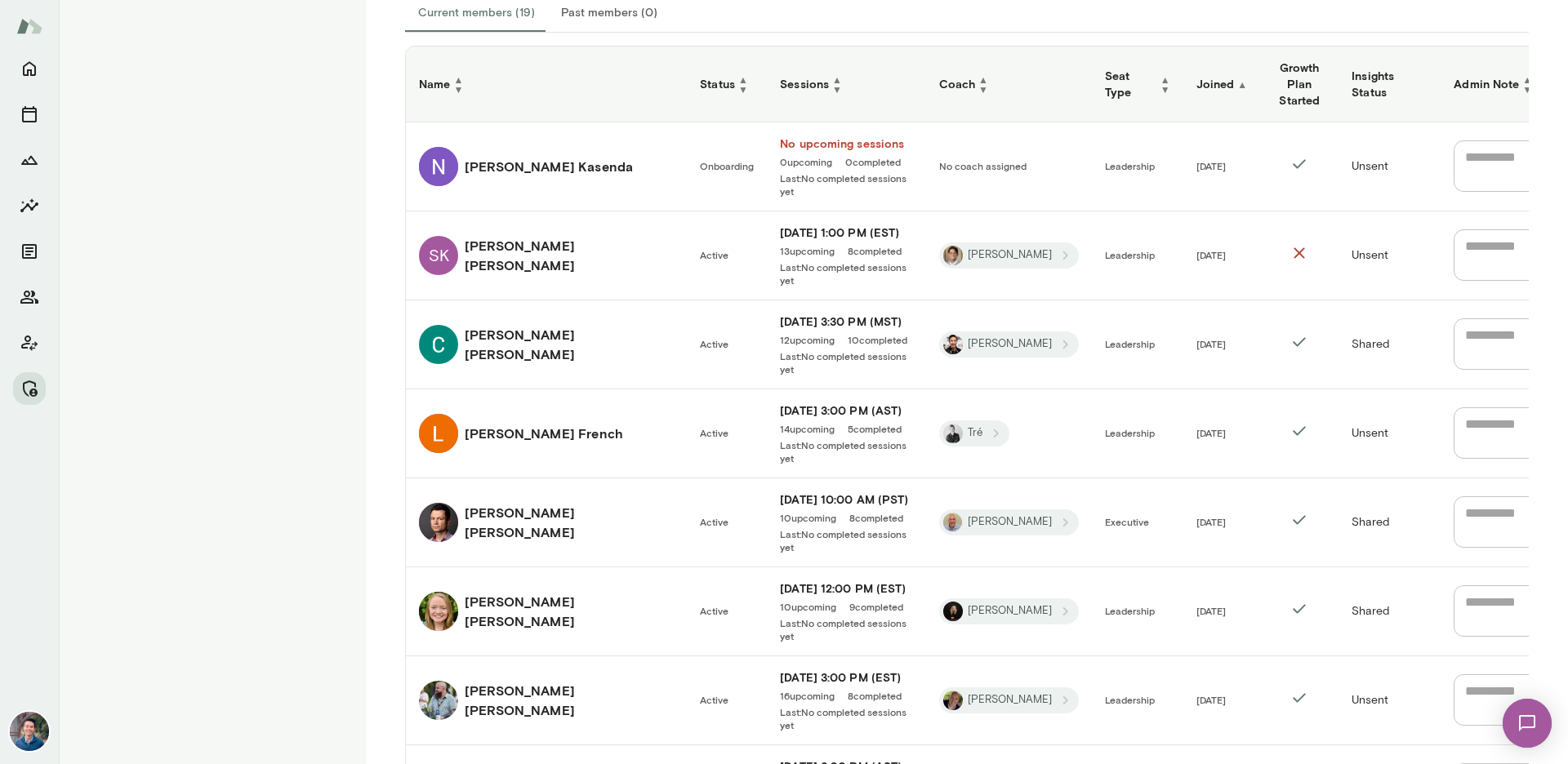
click at [1237, 80] on span "▲" at bounding box center [1241, 84] width 10 height 12
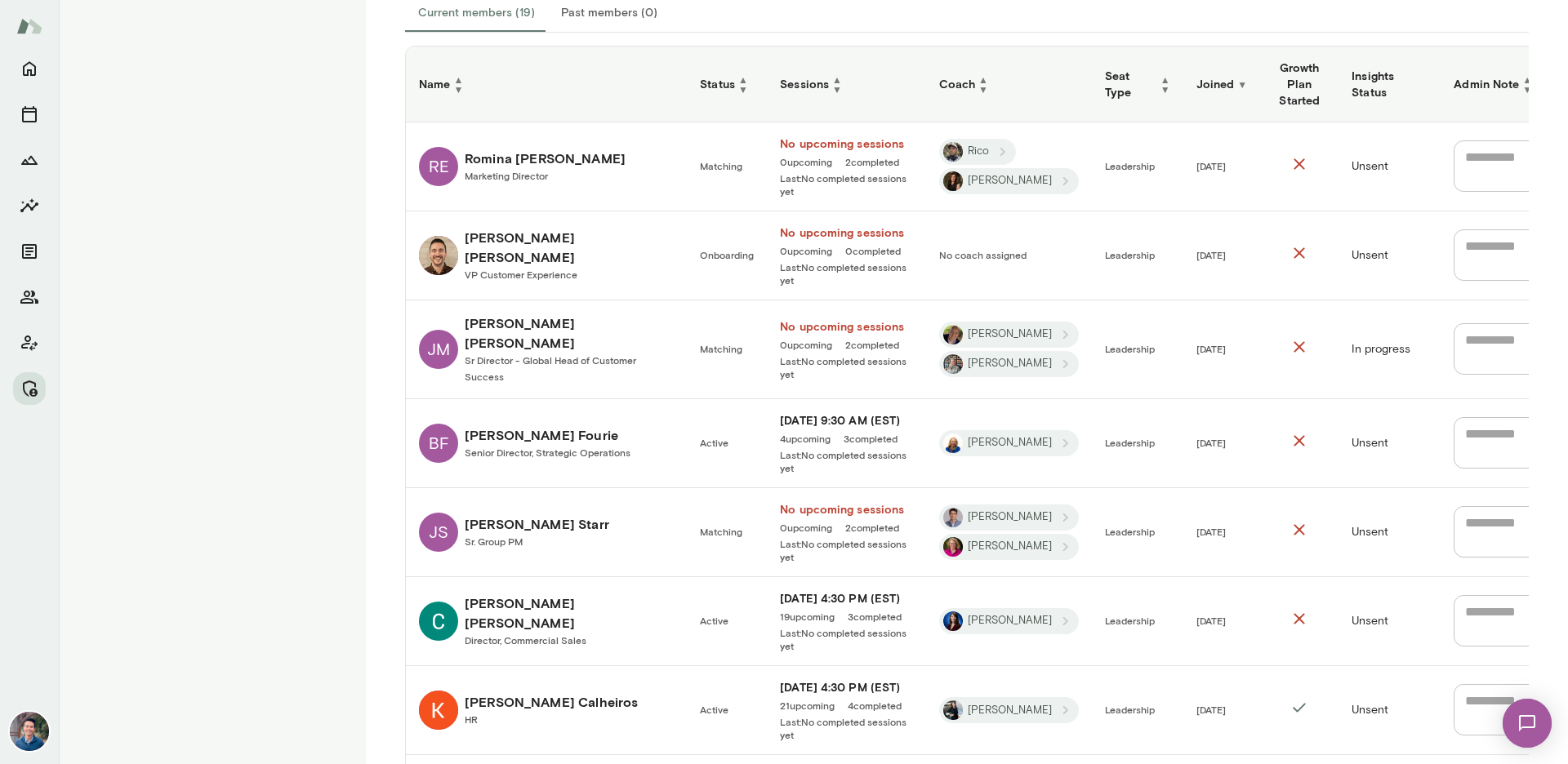
click at [1237, 80] on span "▼" at bounding box center [1241, 84] width 10 height 12
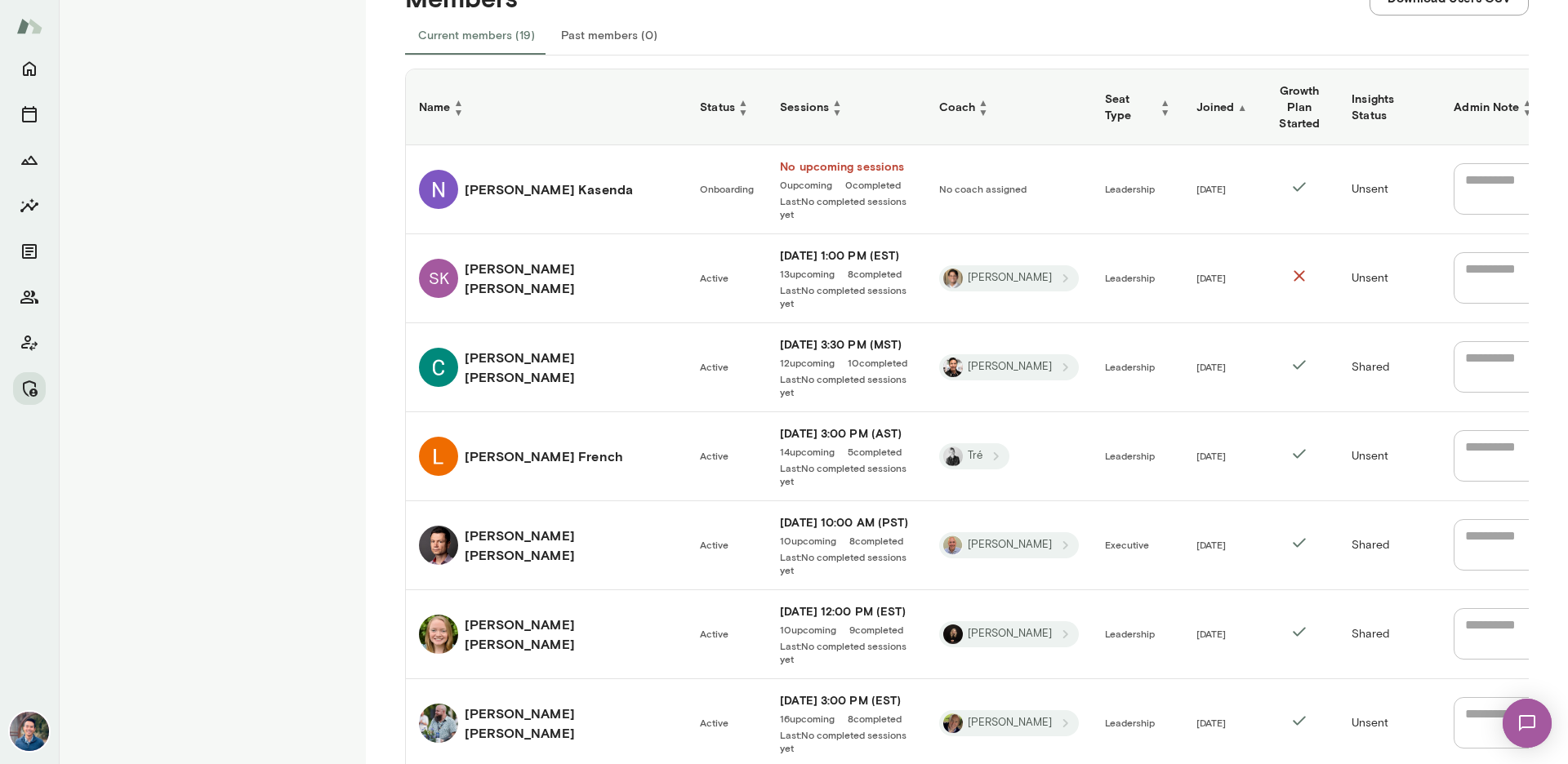
scroll to position [334, 0]
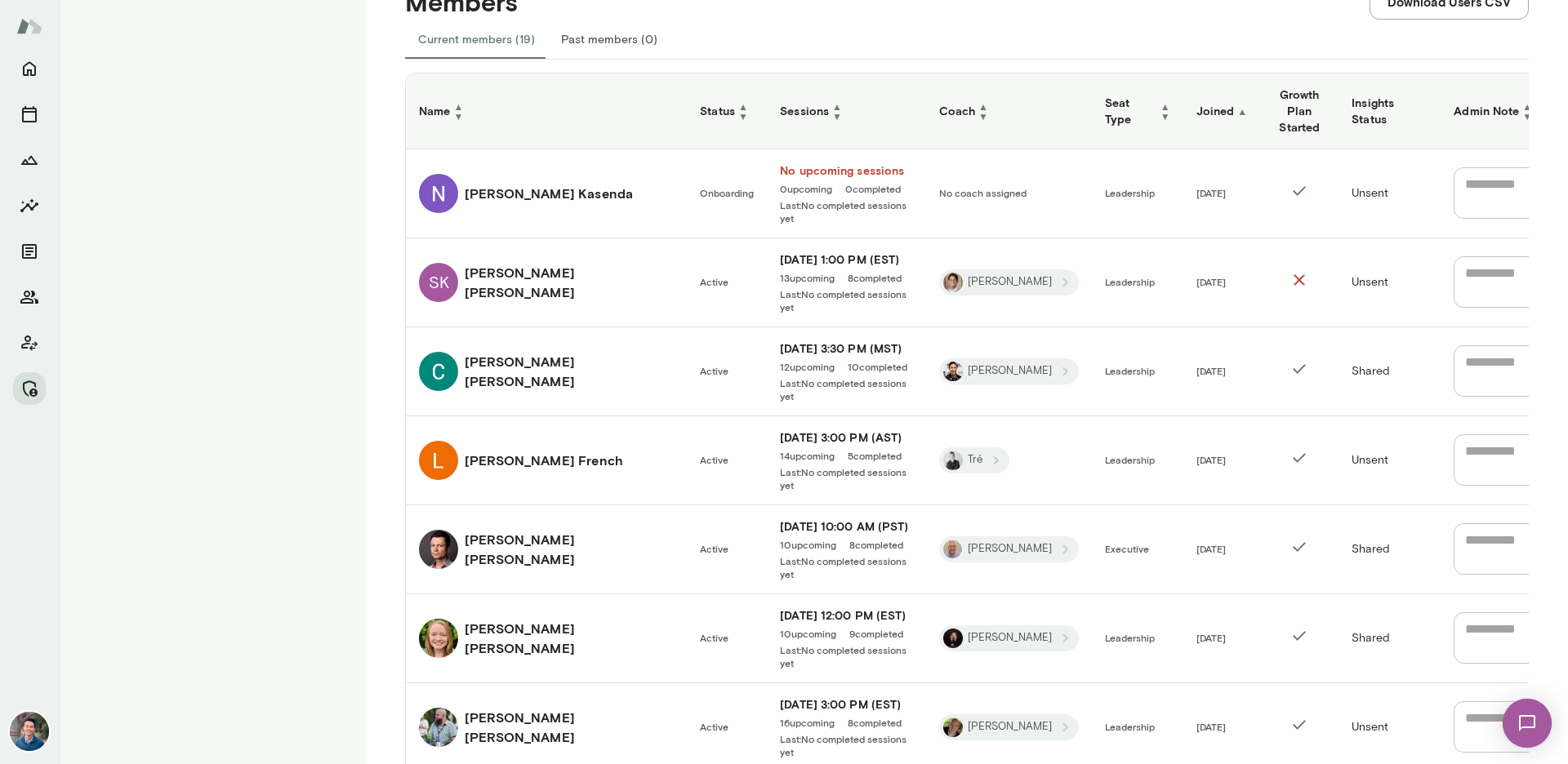
click at [535, 269] on h6 "Sheldon Klootwyk" at bounding box center [569, 283] width 209 height 40
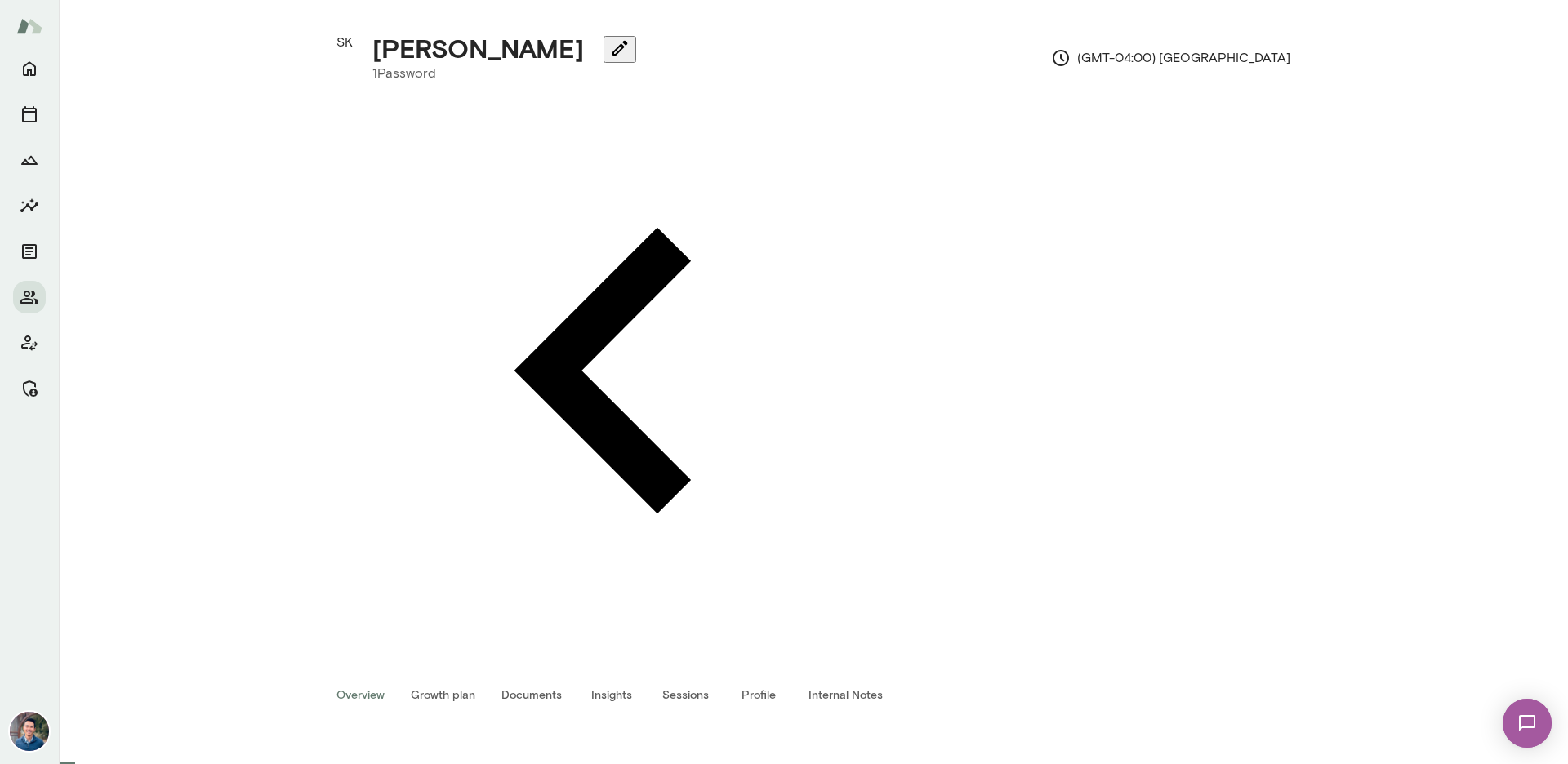
click at [707, 674] on button "Sessions" at bounding box center [685, 694] width 74 height 40
click at [398, 674] on button "Overview" at bounding box center [360, 694] width 75 height 40
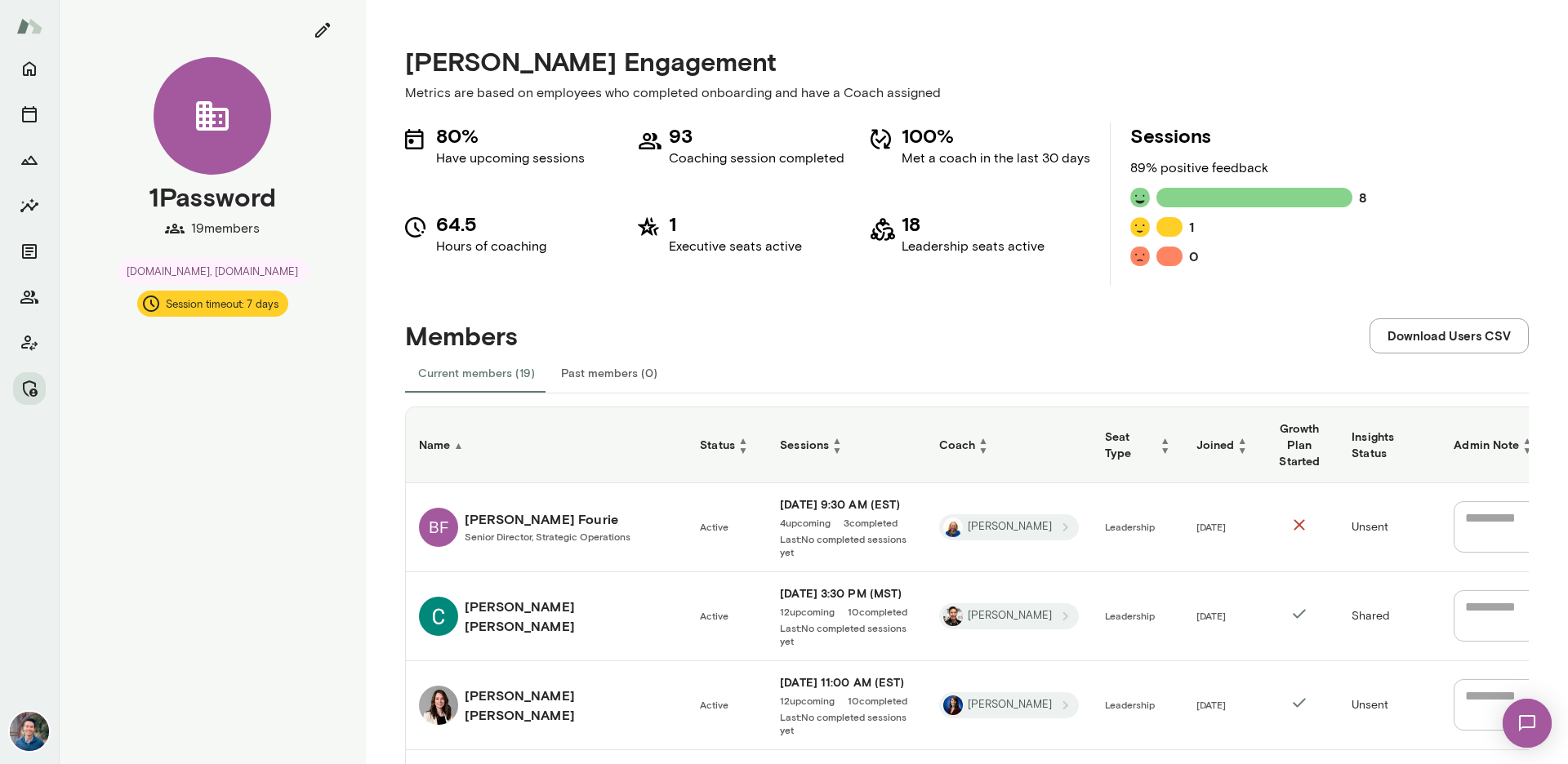
click at [755, 384] on div "Current members (19) Past members (0)" at bounding box center [967, 373] width 1123 height 40
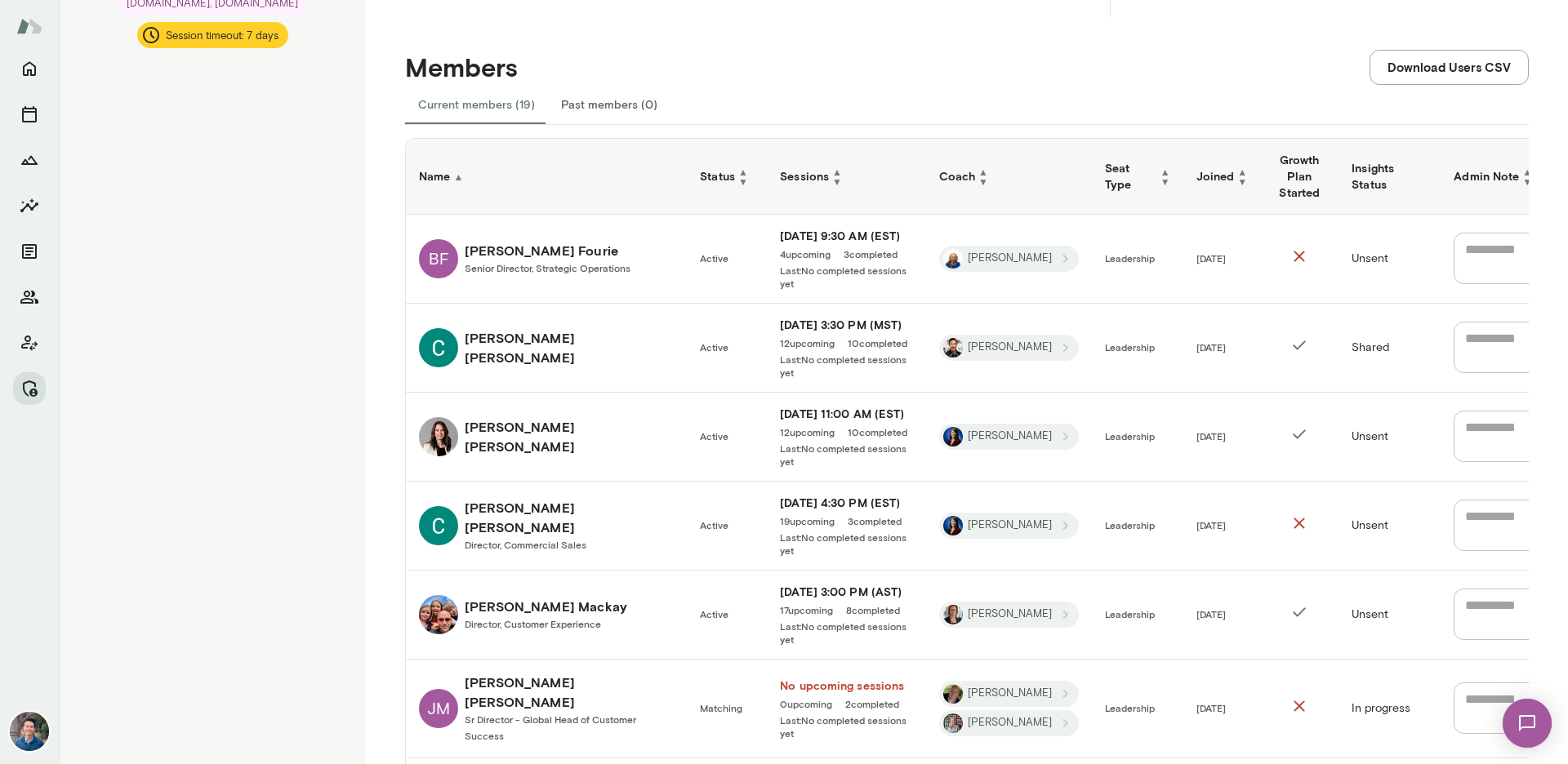
scroll to position [284, 0]
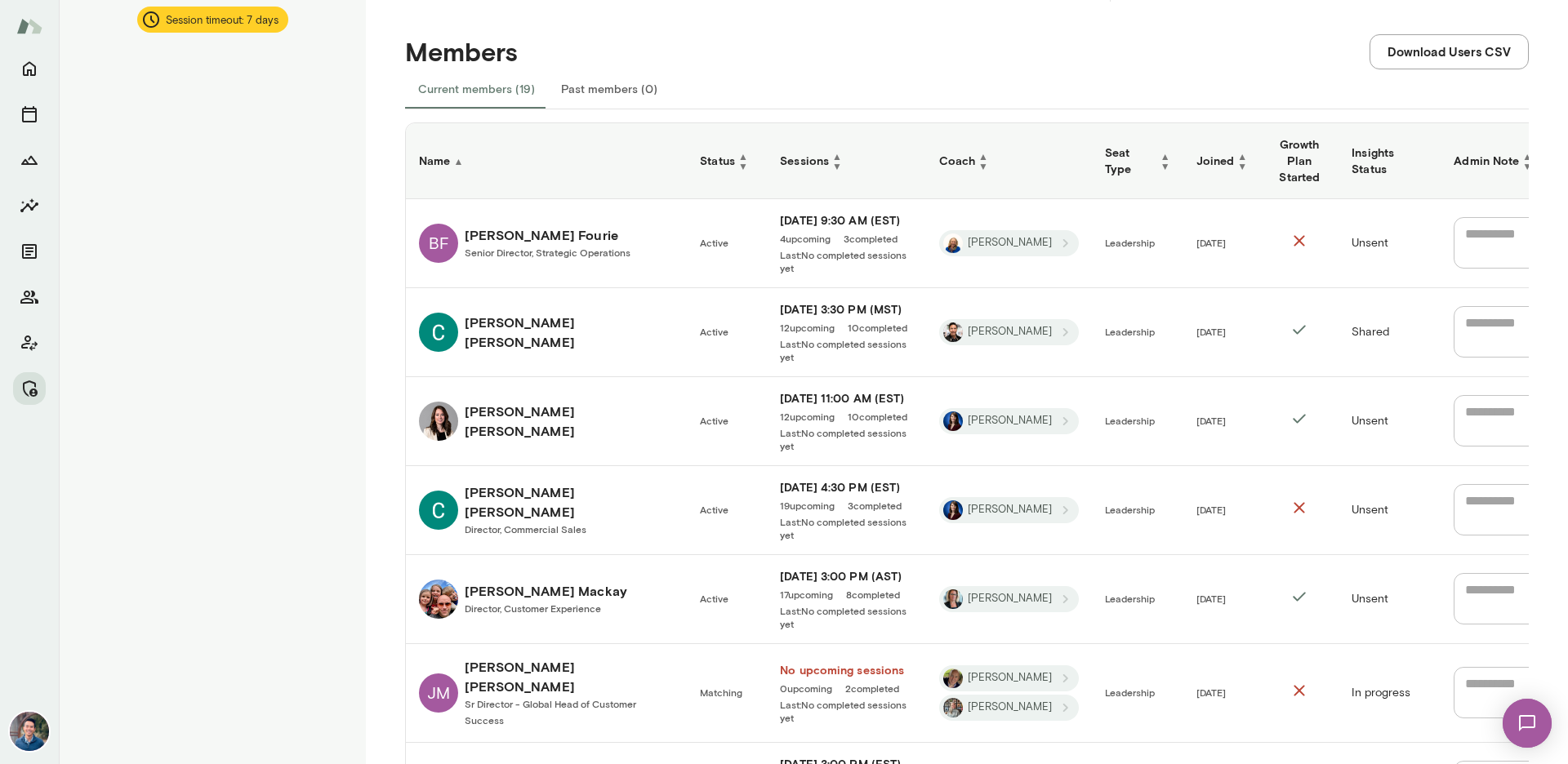
click at [740, 151] on span "▲" at bounding box center [743, 156] width 10 height 10
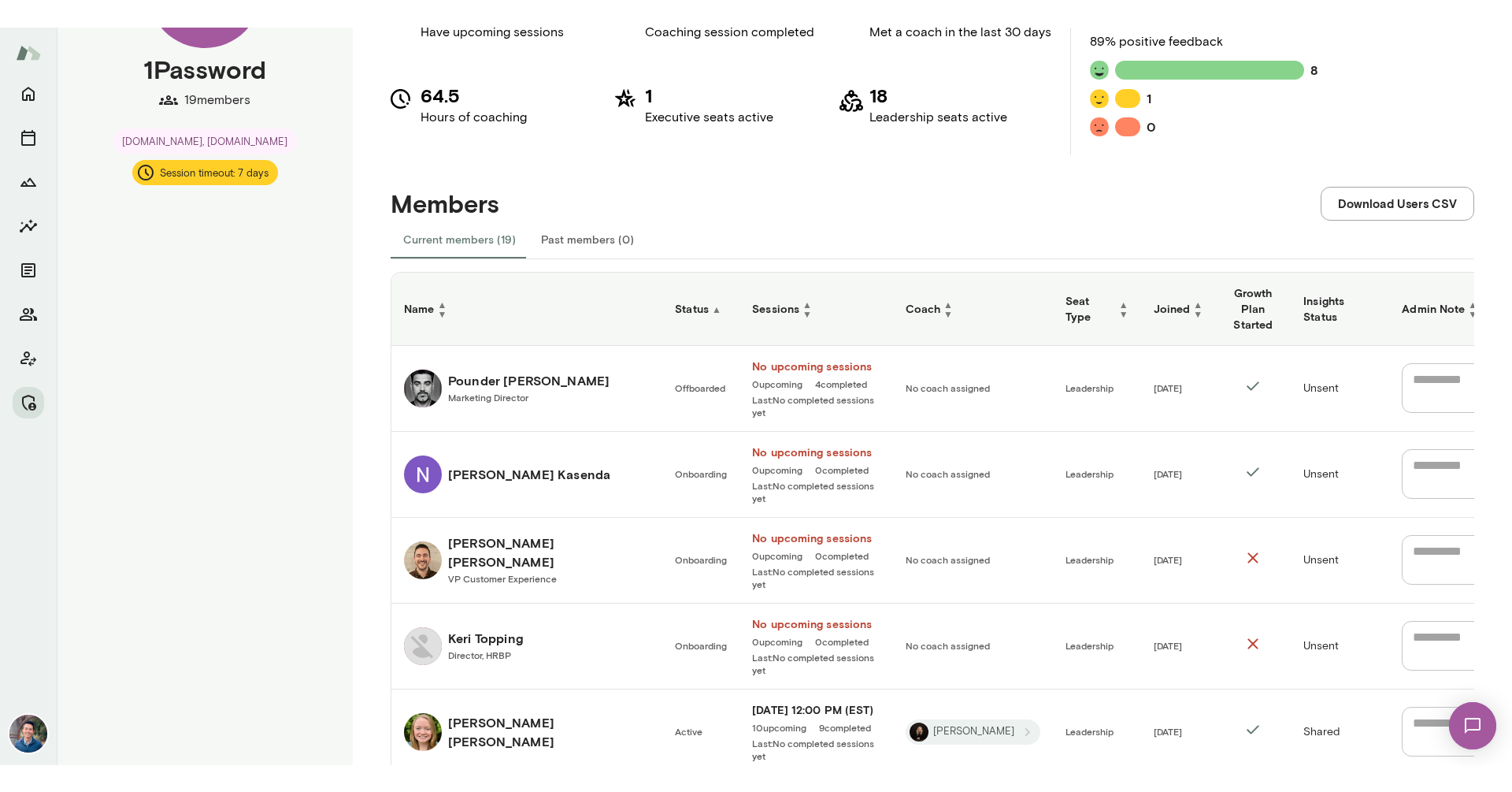
scroll to position [146, 0]
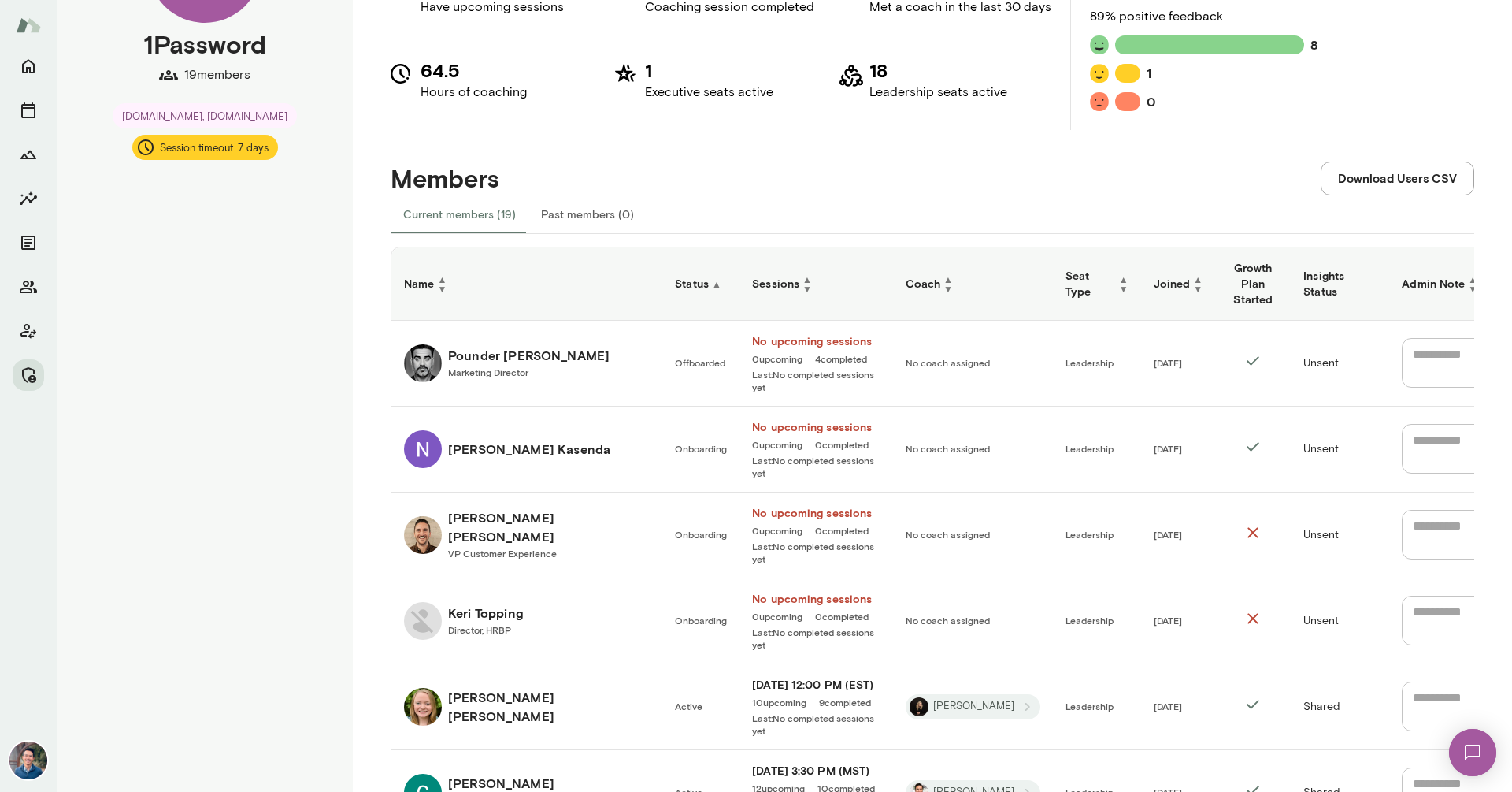
click at [716, 192] on div "Members Download Users CSV" at bounding box center [932, 162] width 1083 height 64
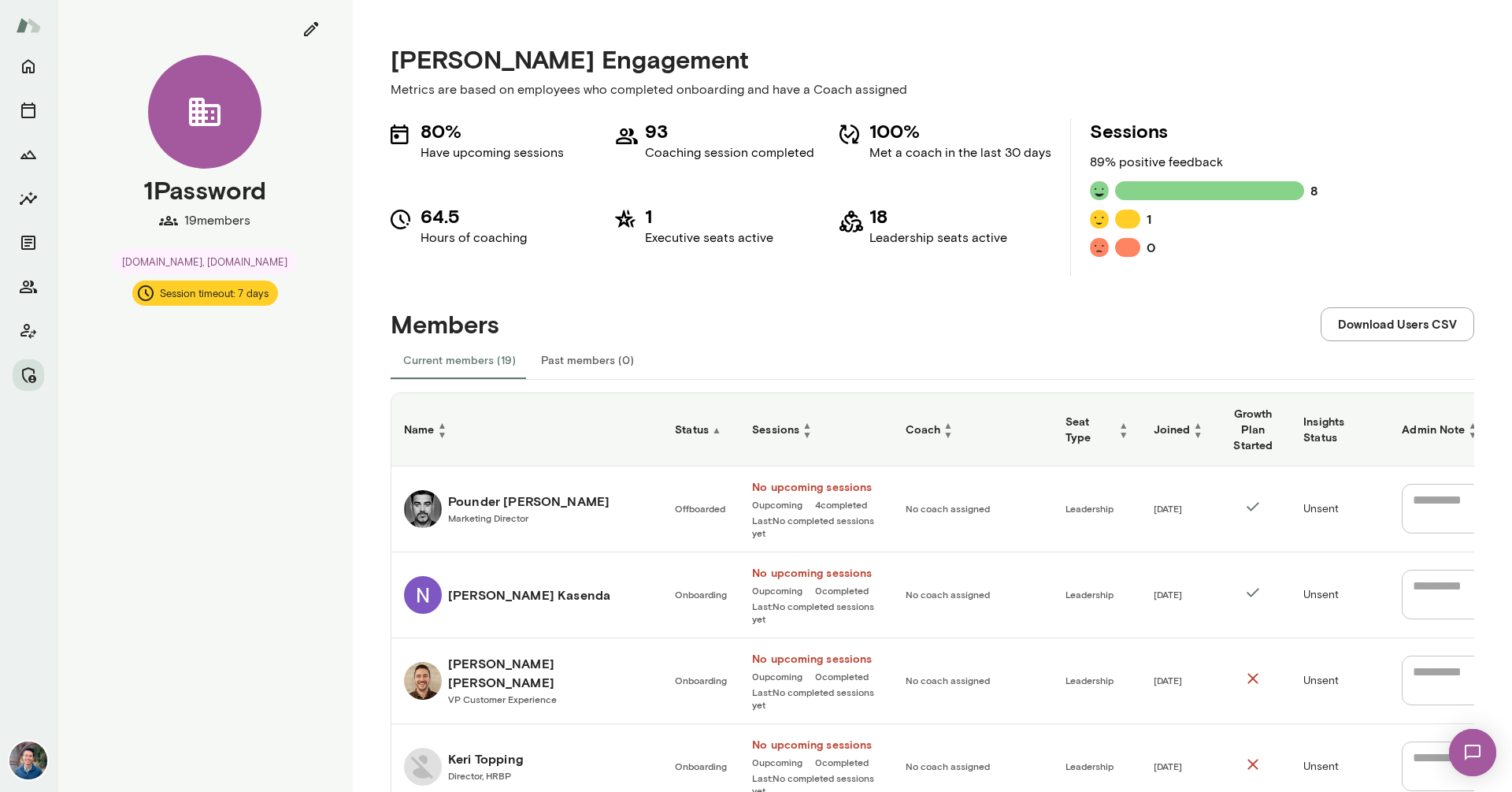
click at [997, 294] on div "Members Download Users CSV" at bounding box center [932, 307] width 1083 height 64
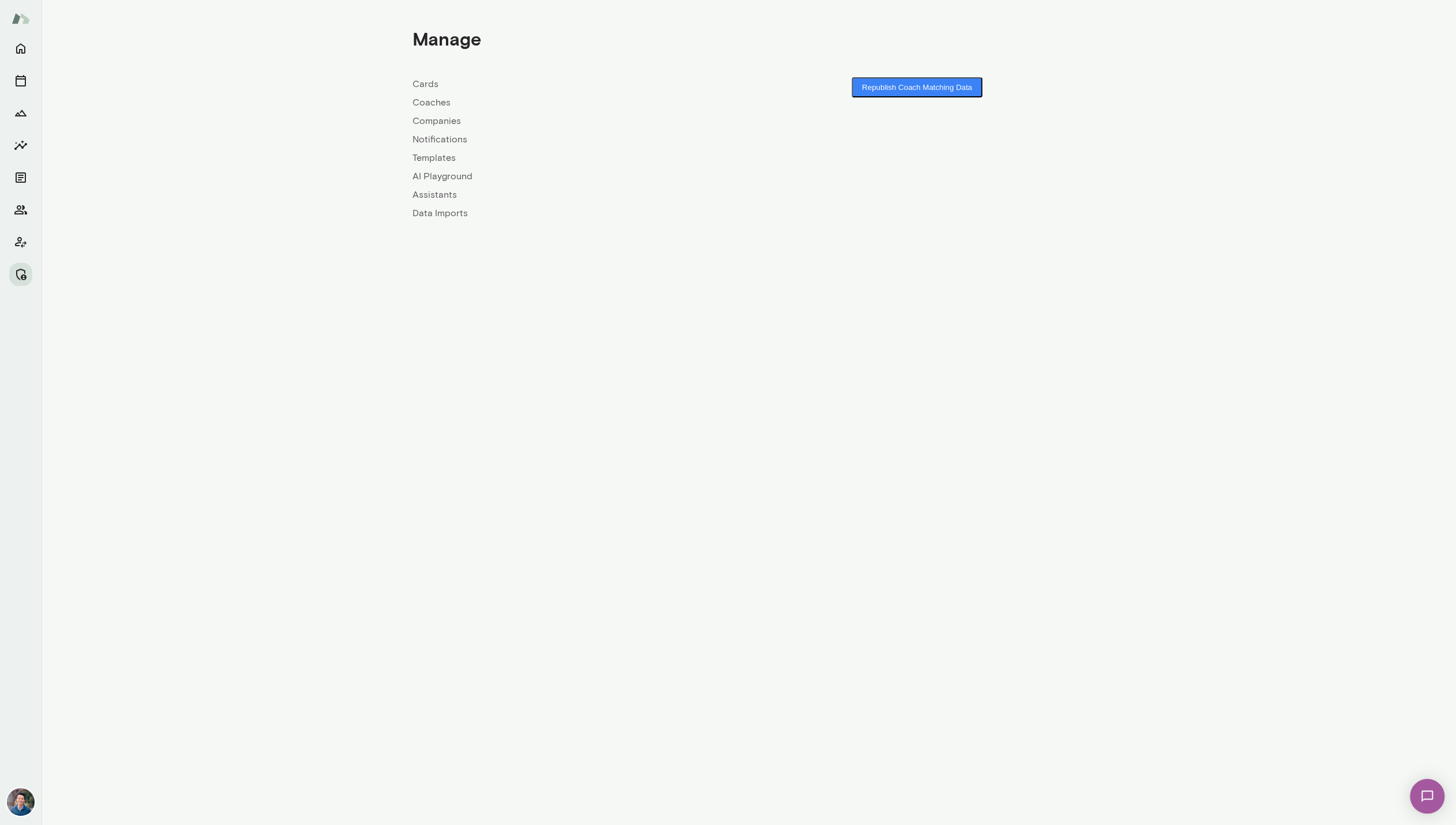
click at [431, 120] on link "Companies" at bounding box center [581, 121] width 337 height 14
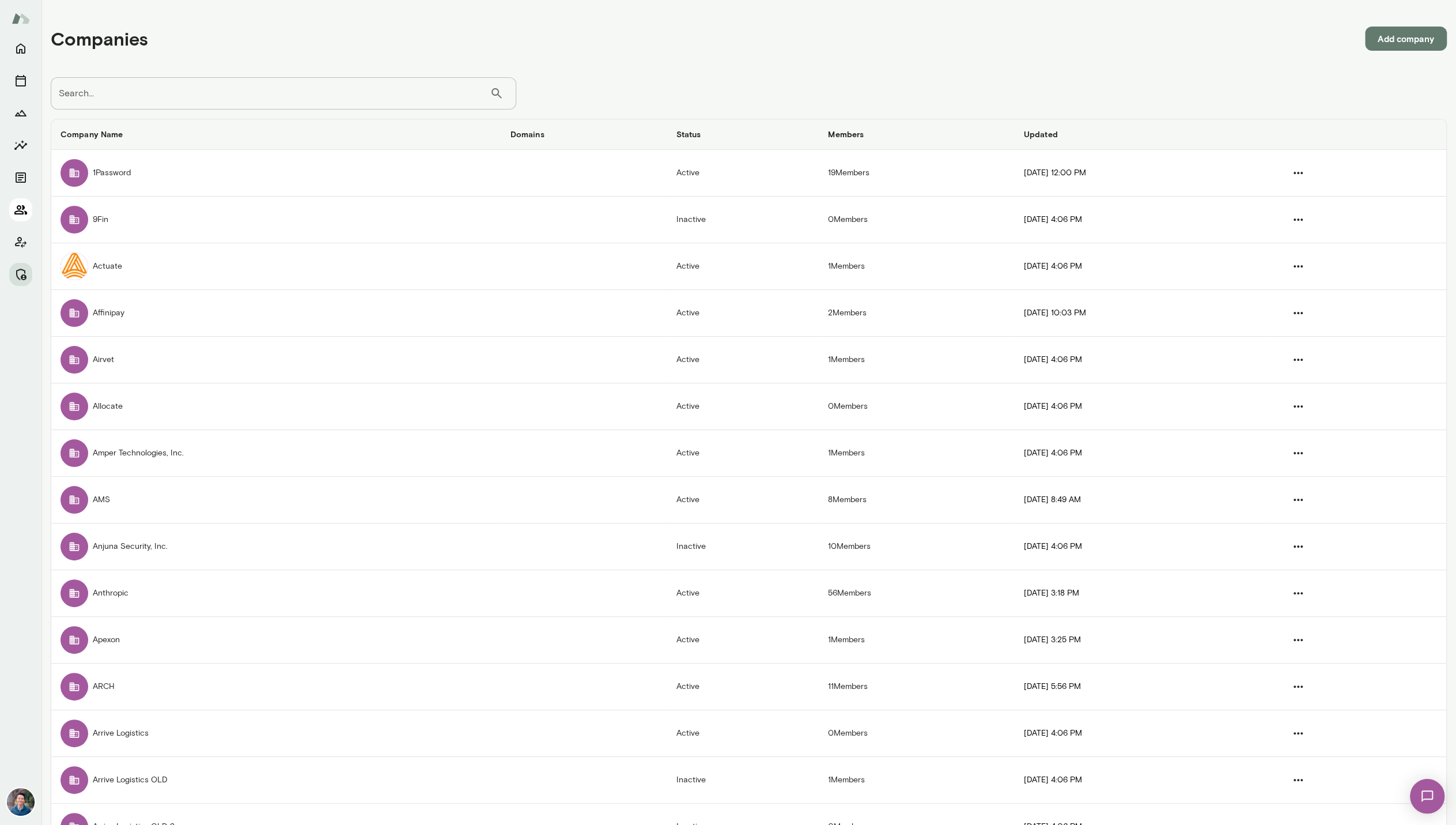
click at [25, 207] on icon "Members" at bounding box center [21, 210] width 14 height 14
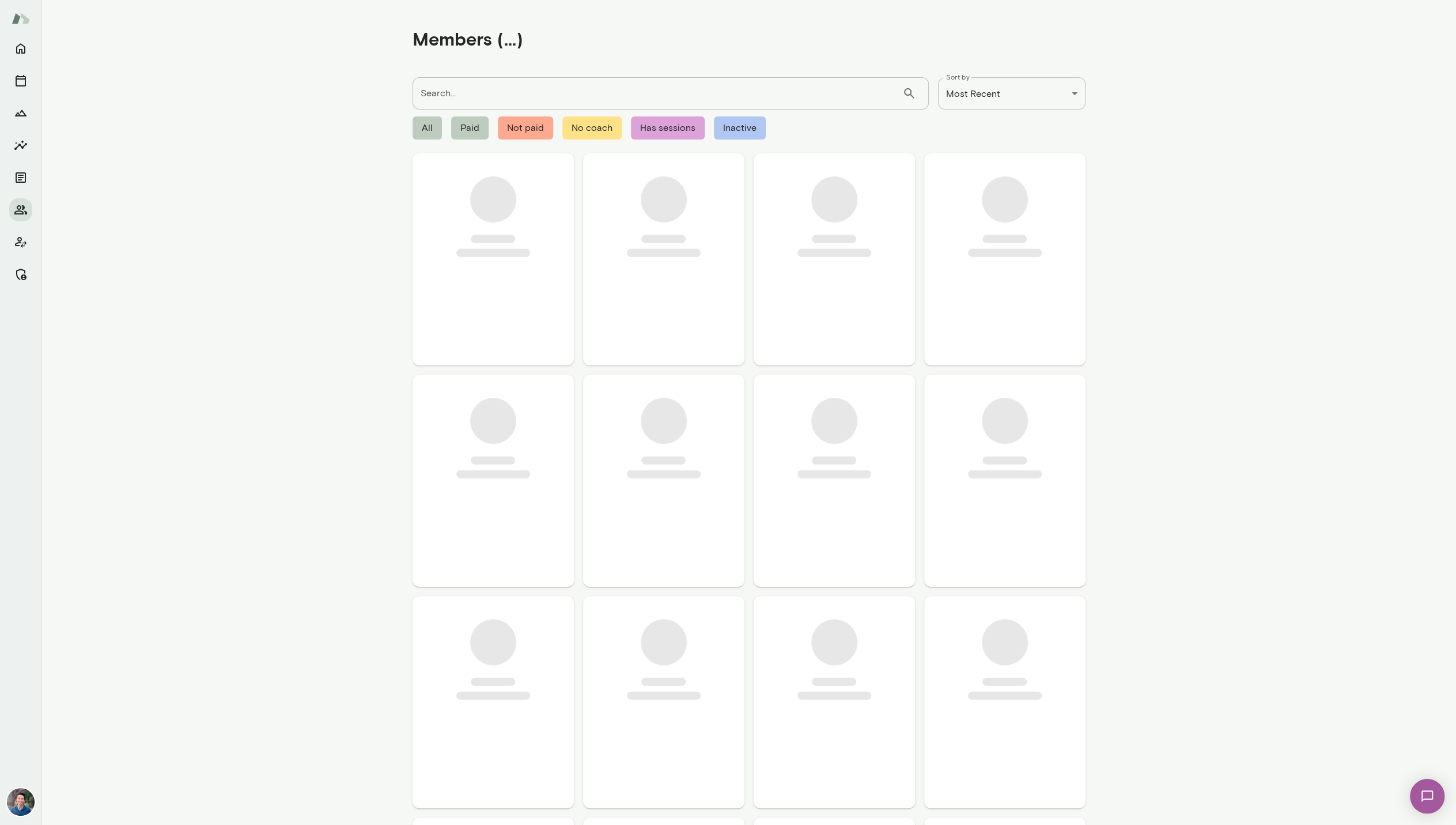
click at [489, 85] on input "Search..." at bounding box center [657, 93] width 490 height 32
paste input "**********"
type input "**********"
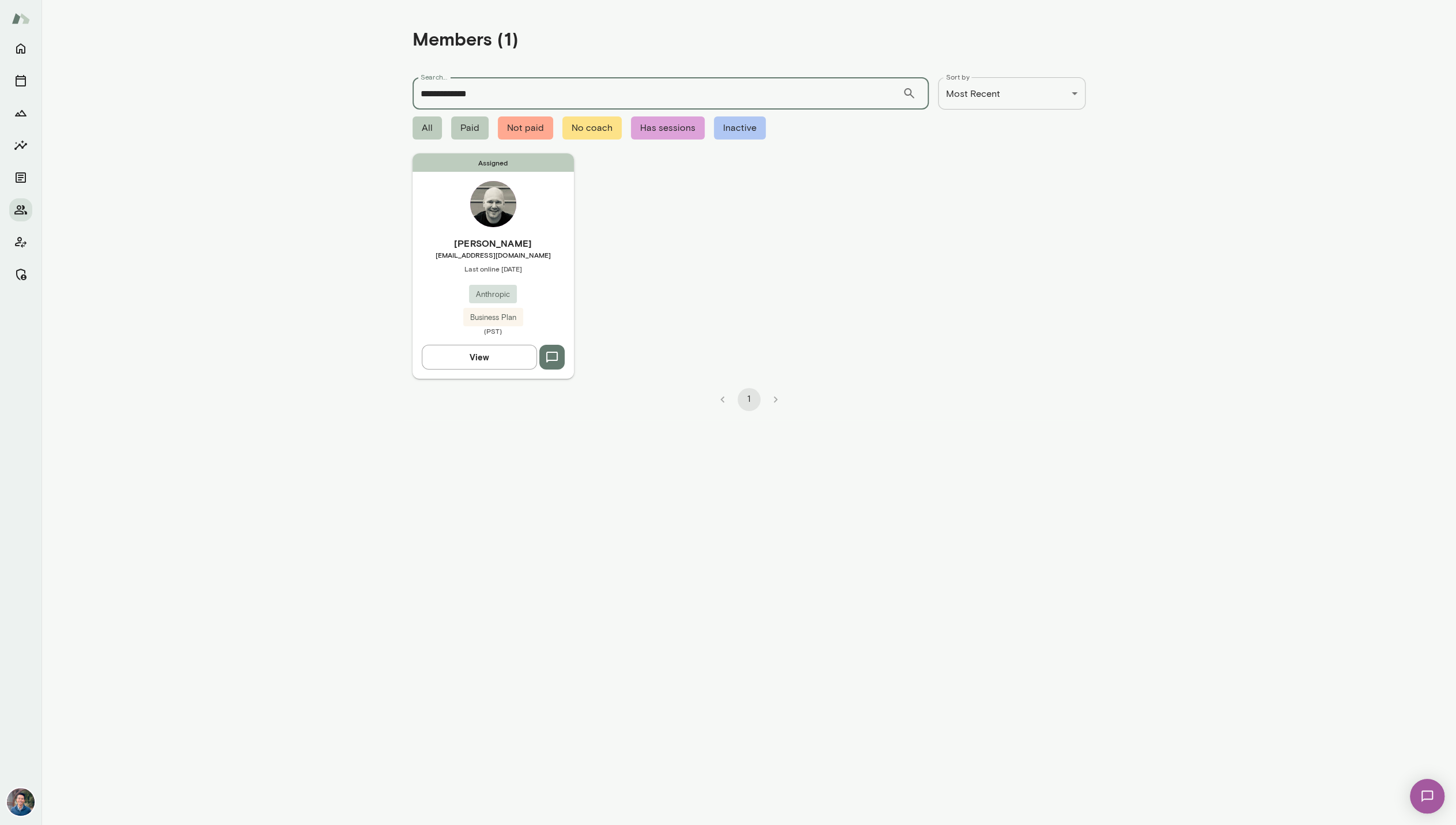
click at [536, 221] on div "Assigned Ryan Bergauer bergauer@anthropic.com Last online September 19 Anthropi…" at bounding box center [493, 266] width 161 height 225
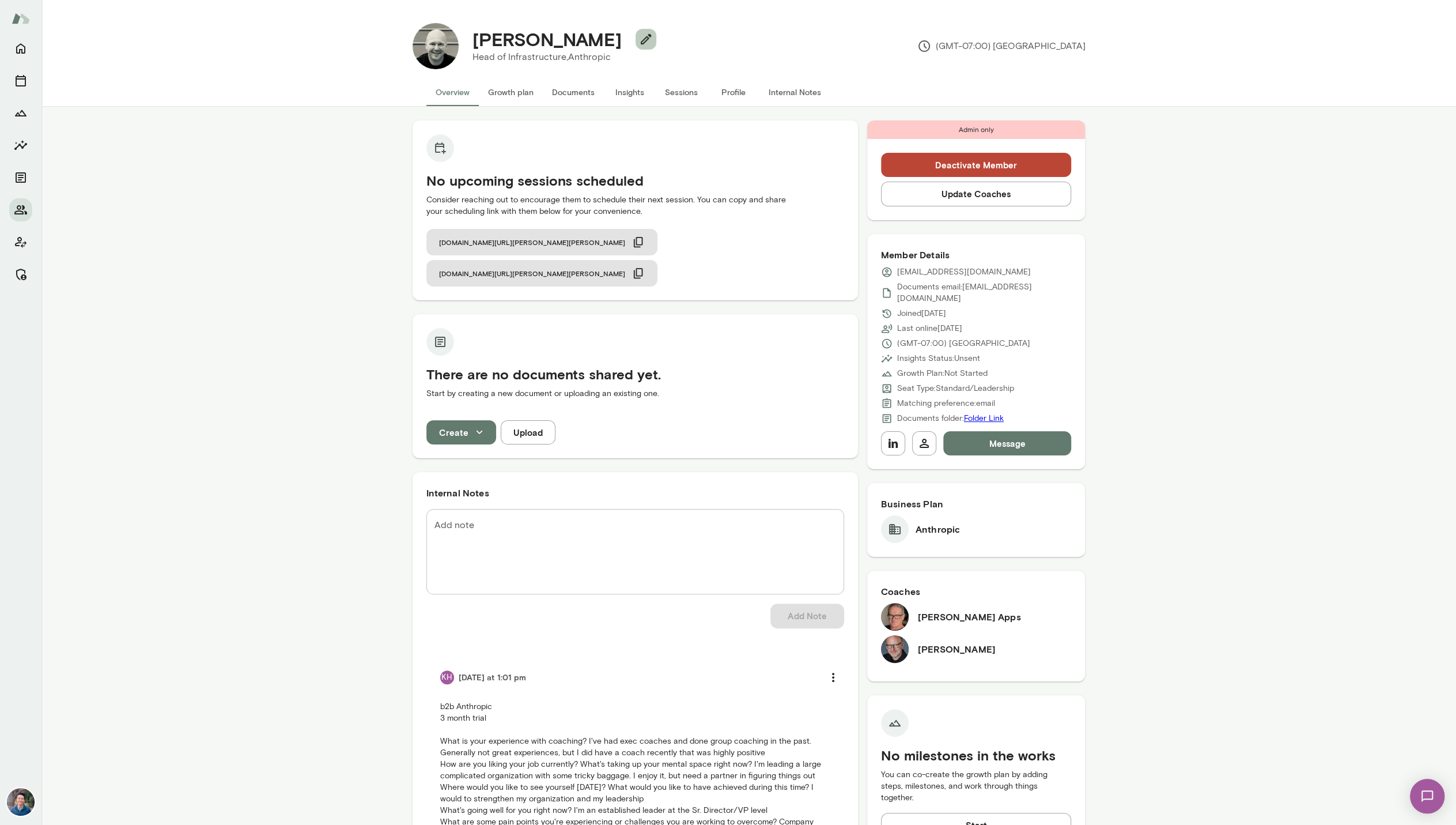
click at [639, 38] on icon "button" at bounding box center [646, 39] width 14 height 14
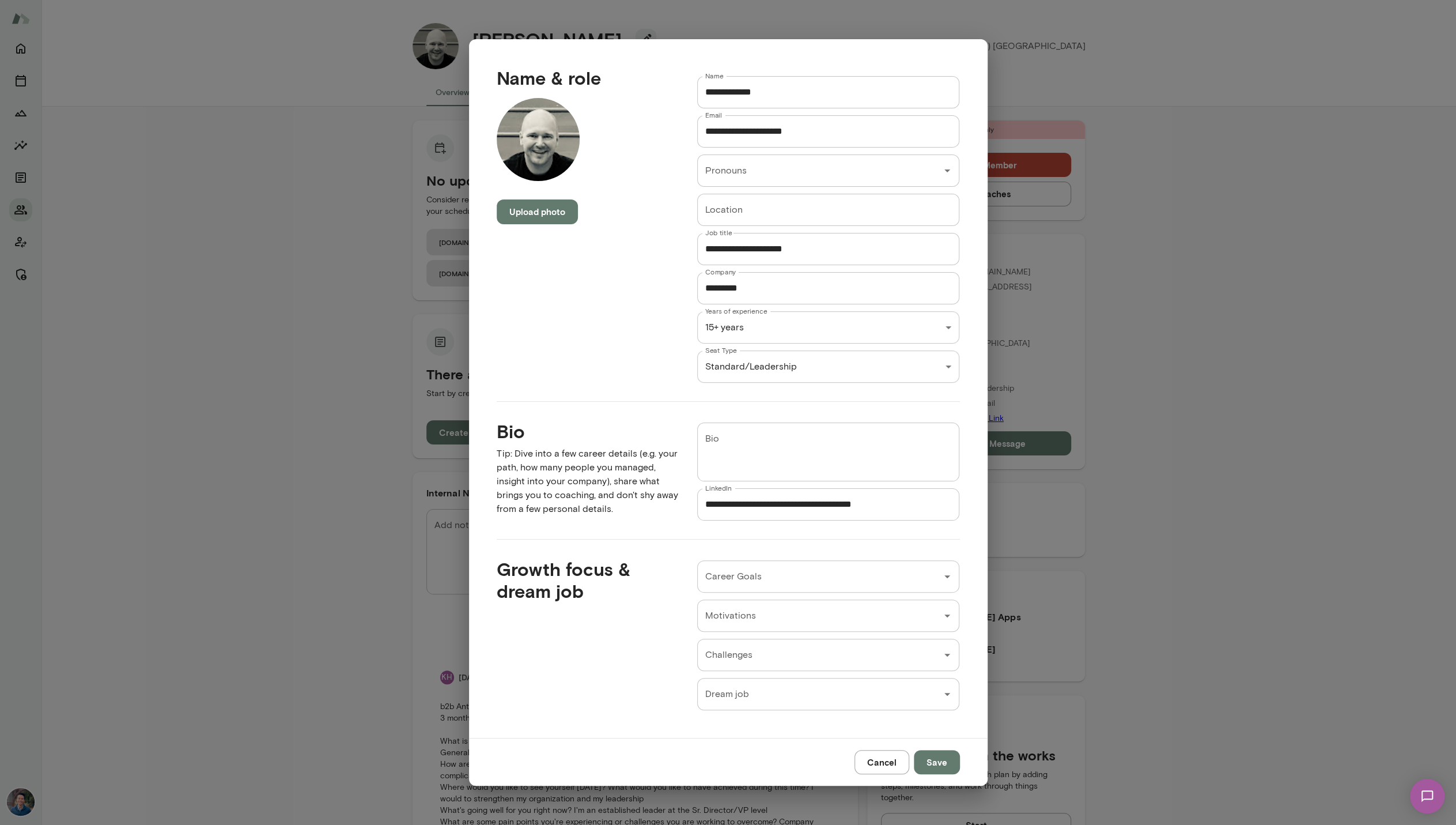
click at [744, 0] on div "Ryan Bergauer Head of Infrastructure, Anthropic (GMT-07:00) Los Angeles Overvie…" at bounding box center [728, 0] width 1456 height 0
click at [746, 418] on li "Executive" at bounding box center [829, 418] width 263 height 21
type input "*********"
click at [948, 767] on button "Save" at bounding box center [937, 762] width 46 height 24
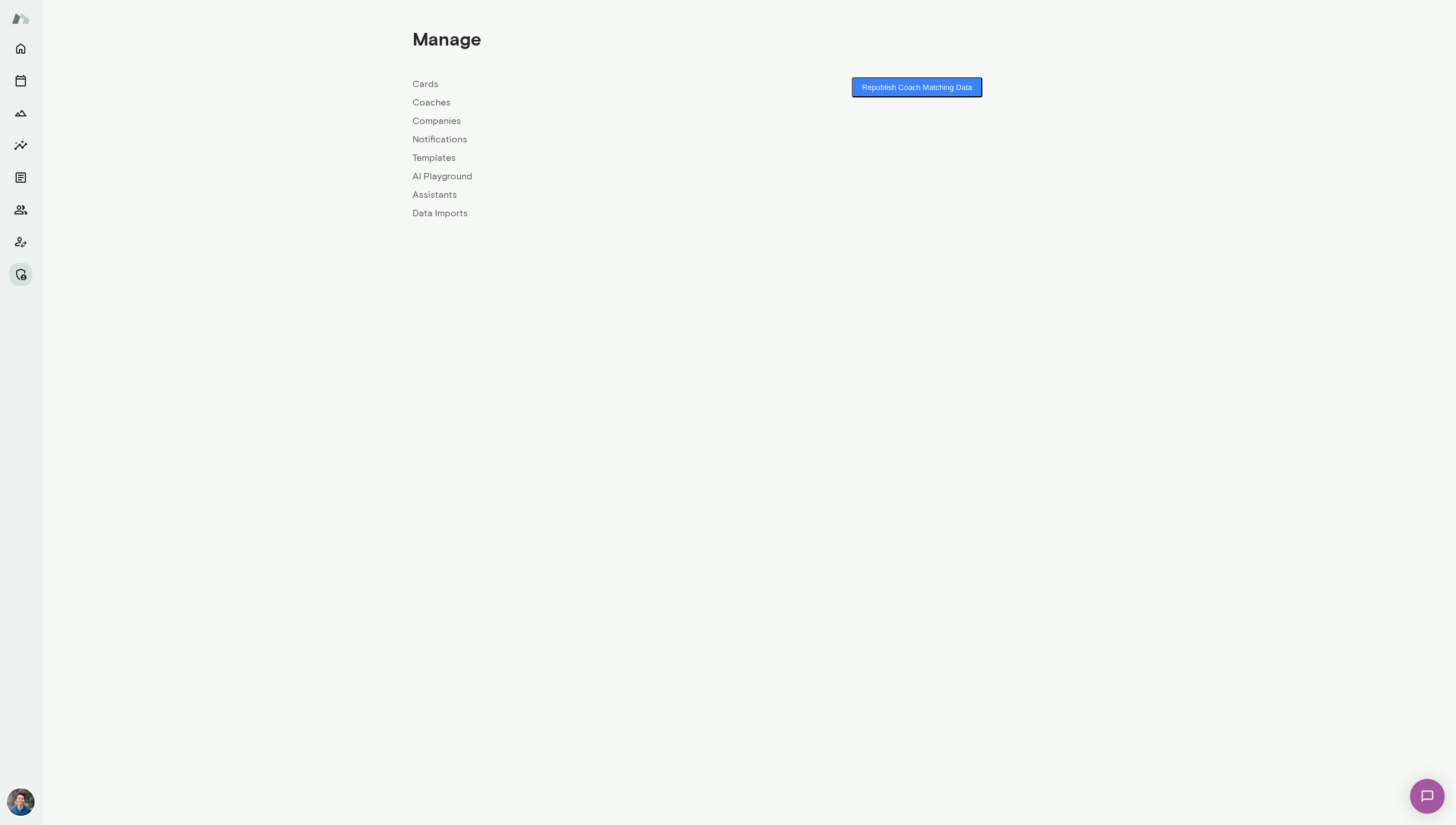
click at [430, 100] on link "Coaches" at bounding box center [581, 103] width 337 height 14
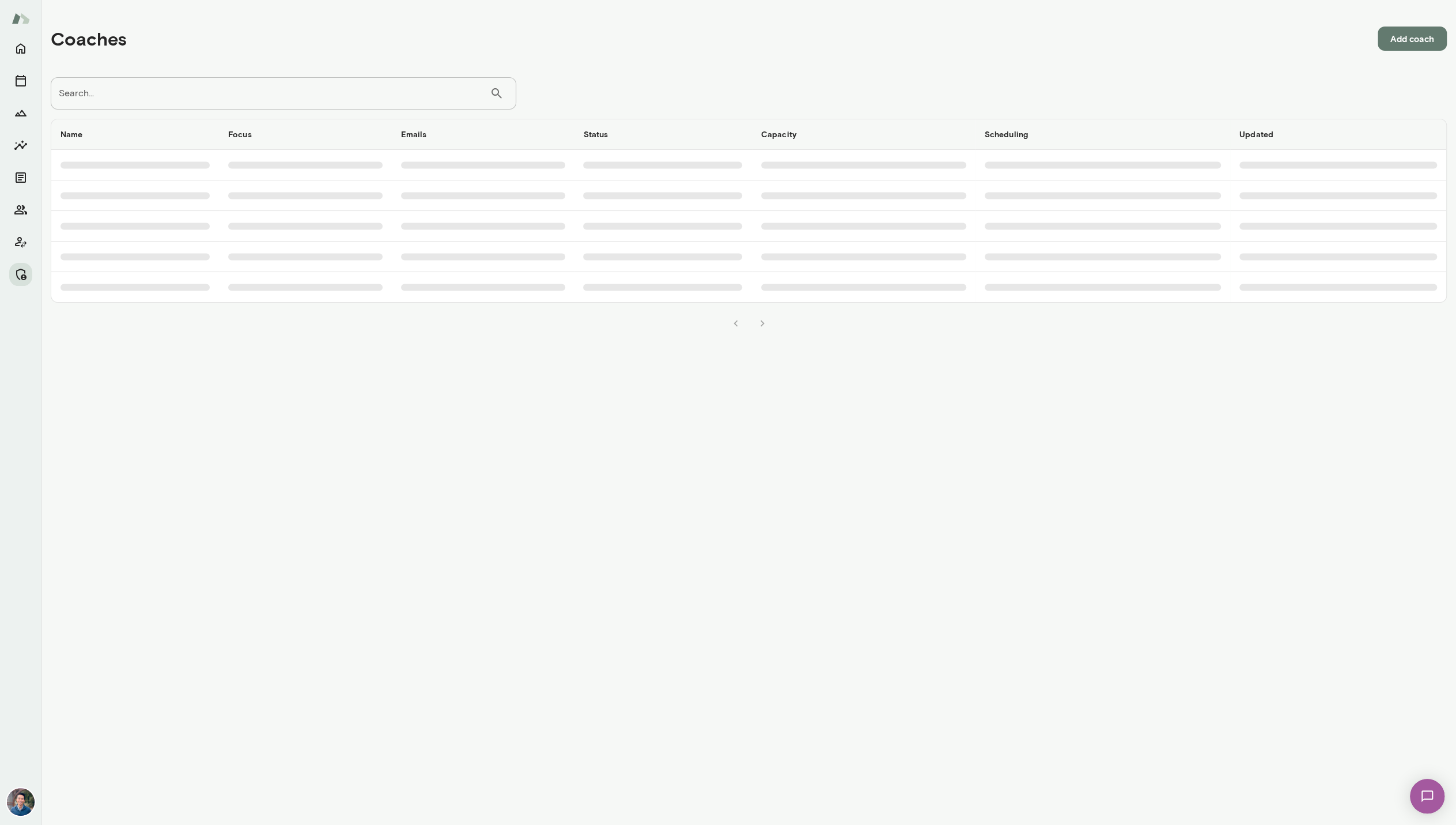
click at [364, 99] on input "Search..." at bounding box center [270, 93] width 439 height 32
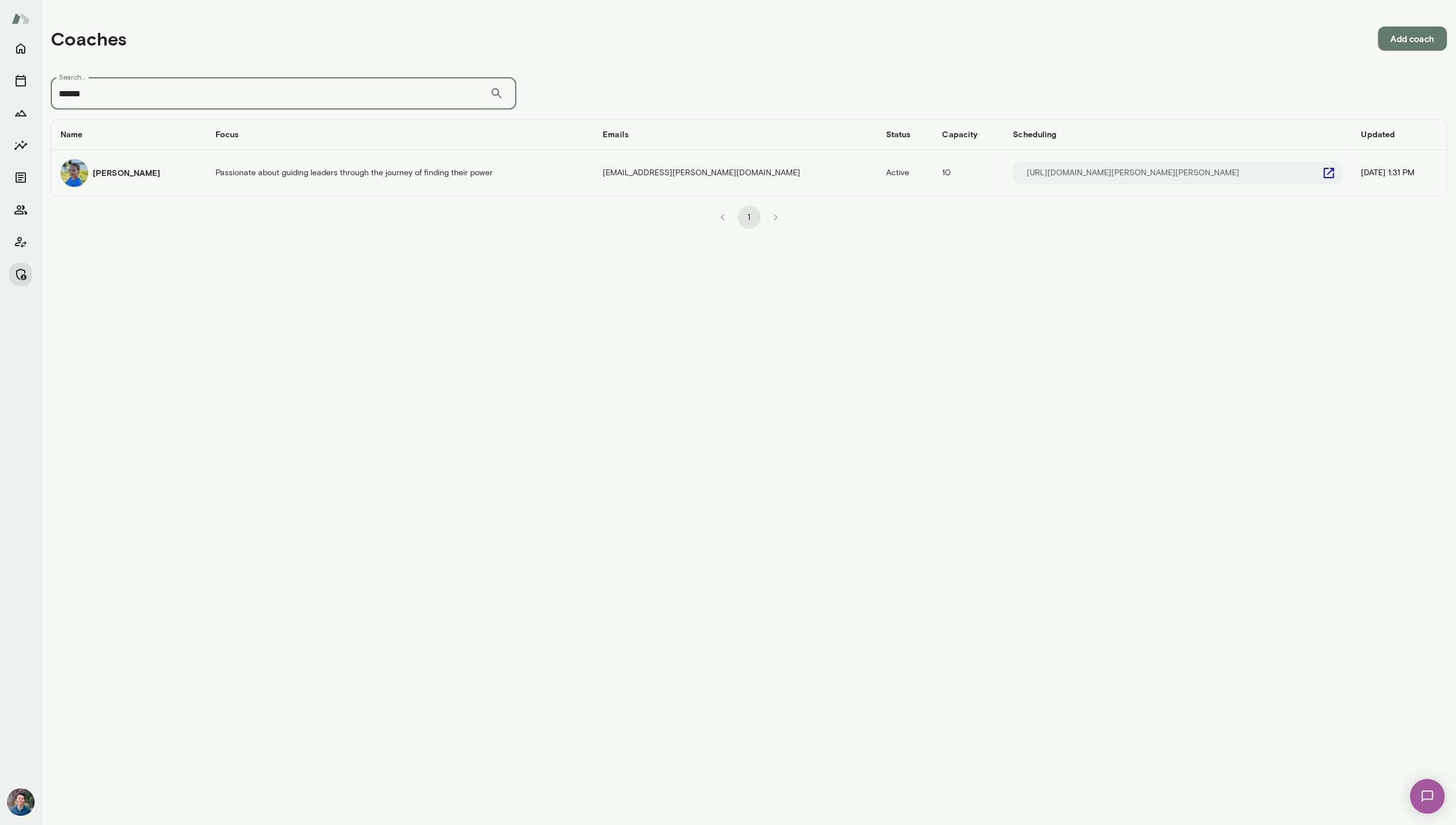
type input "******"
click at [125, 181] on div "Lauren Gambee" at bounding box center [128, 173] width 137 height 28
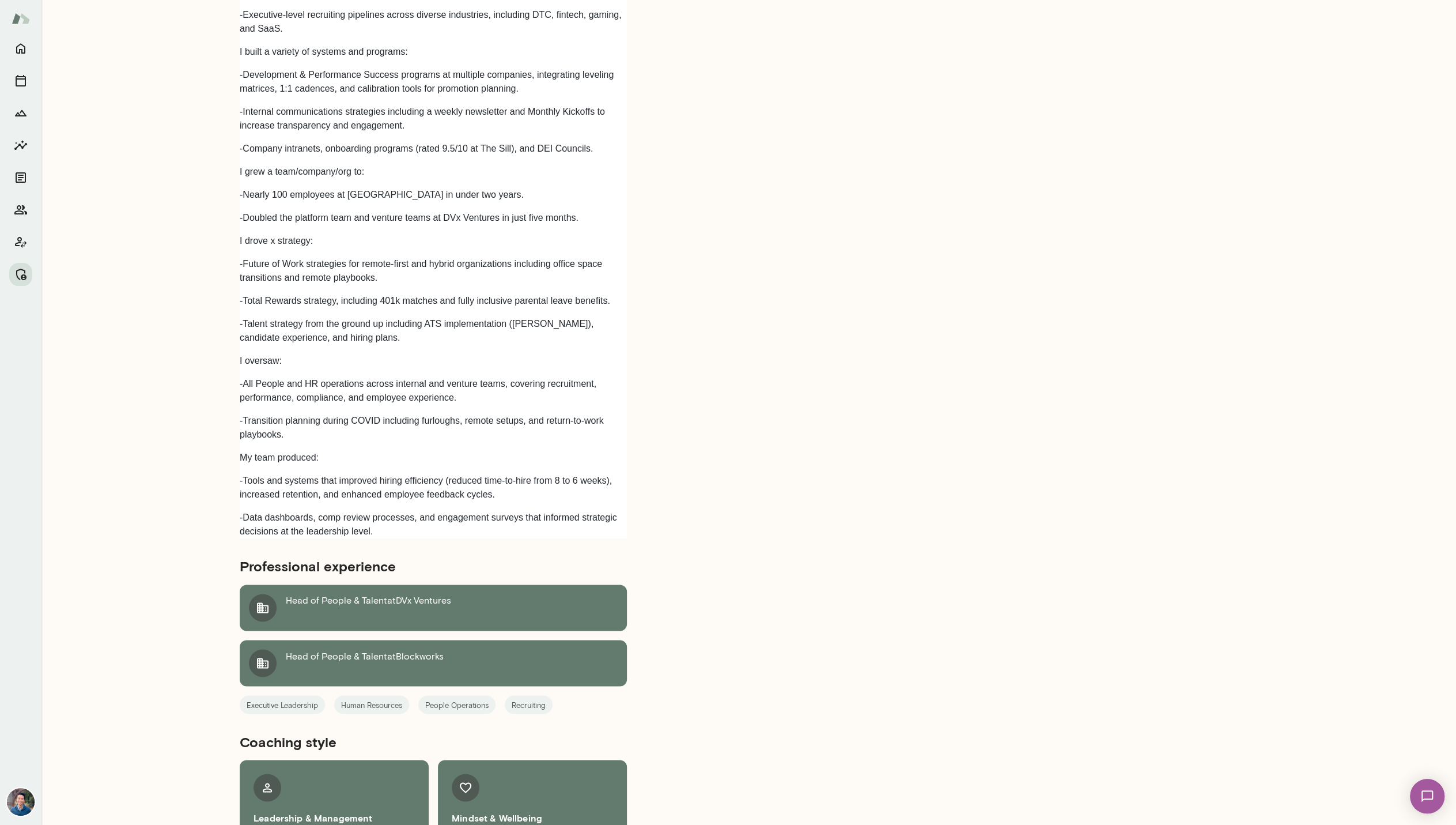
scroll to position [1709, 0]
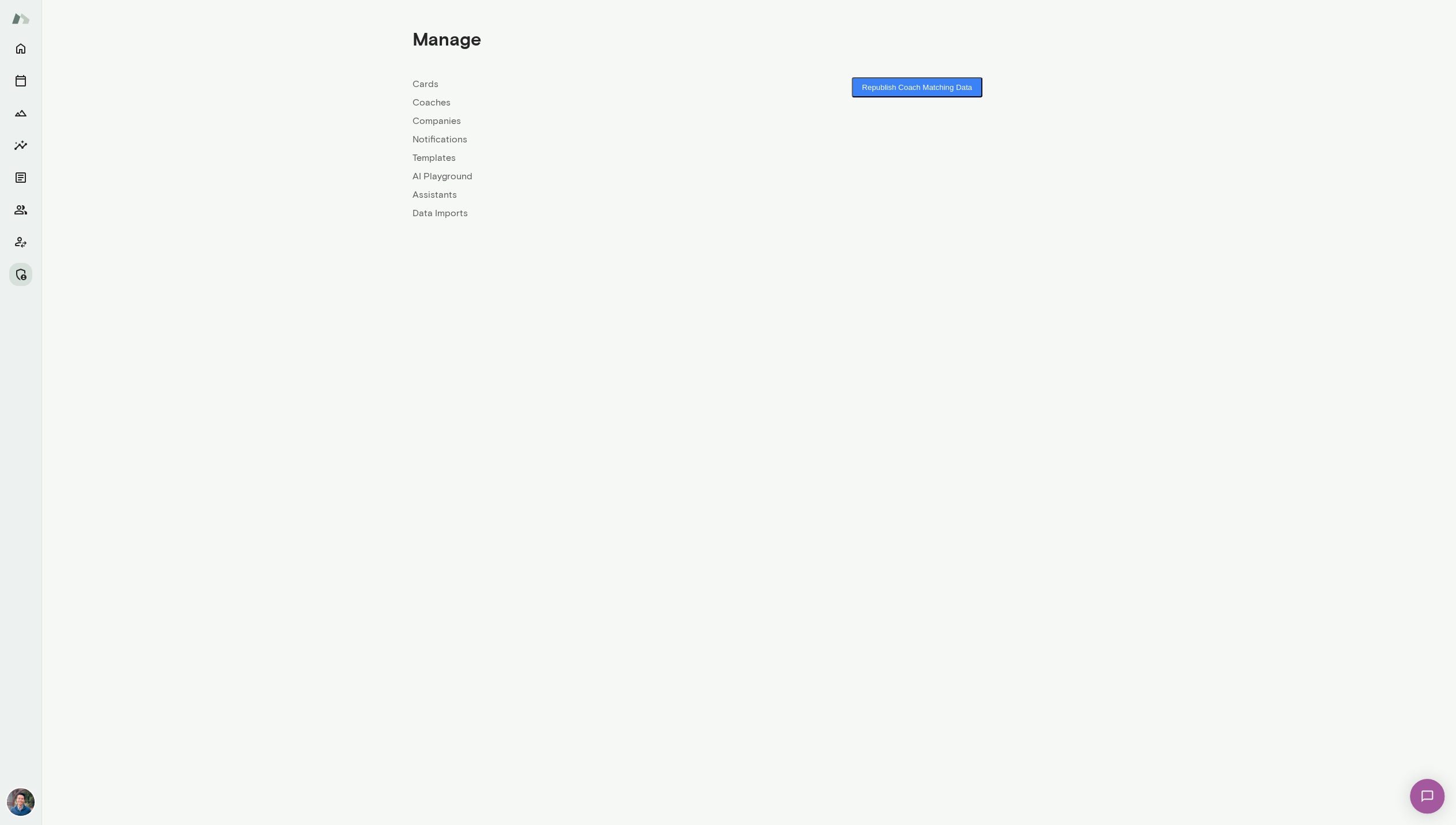
click at [428, 124] on link "Companies" at bounding box center [581, 121] width 337 height 14
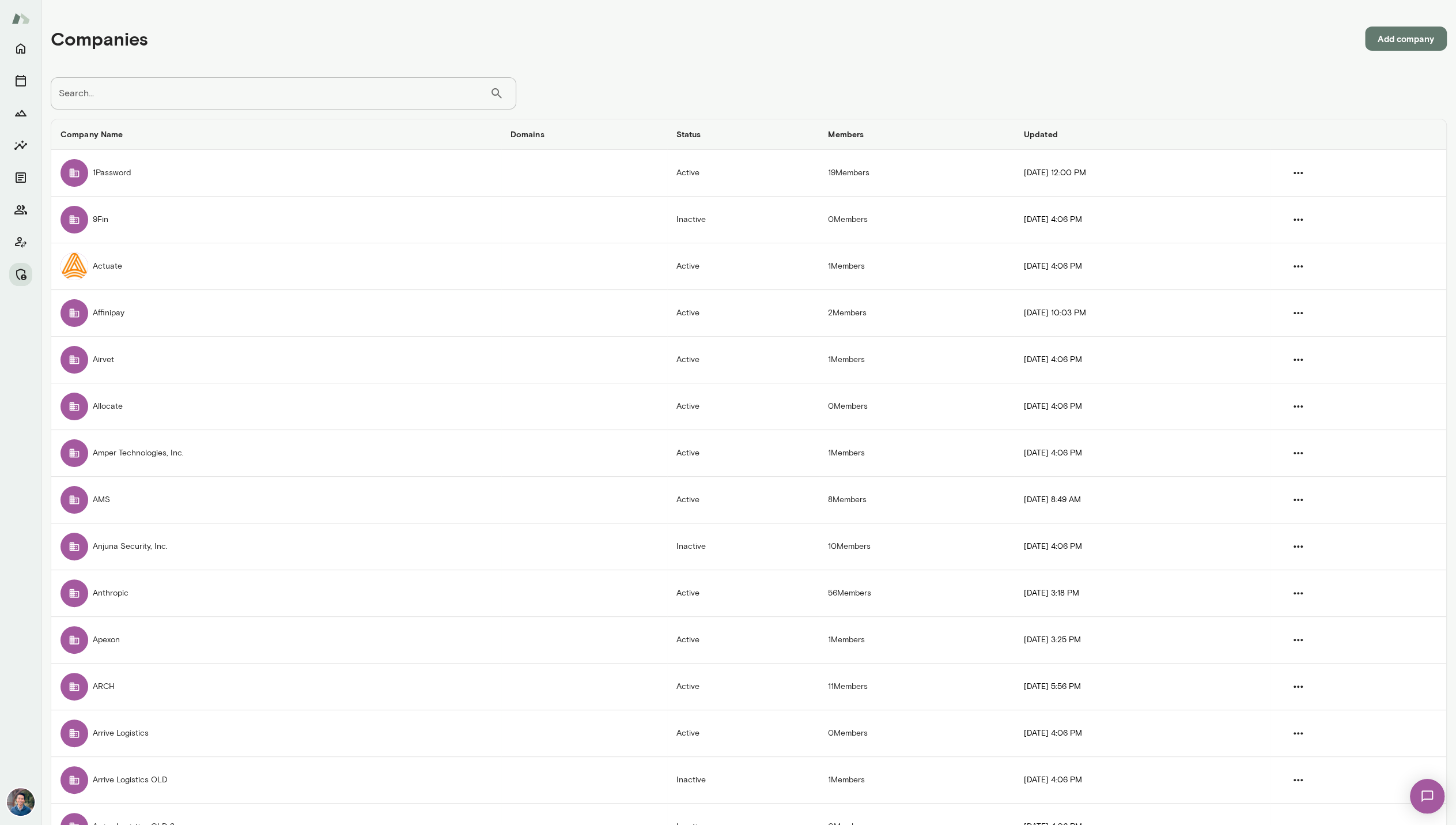
click at [168, 99] on input "Search..." at bounding box center [270, 93] width 439 height 32
type input "******"
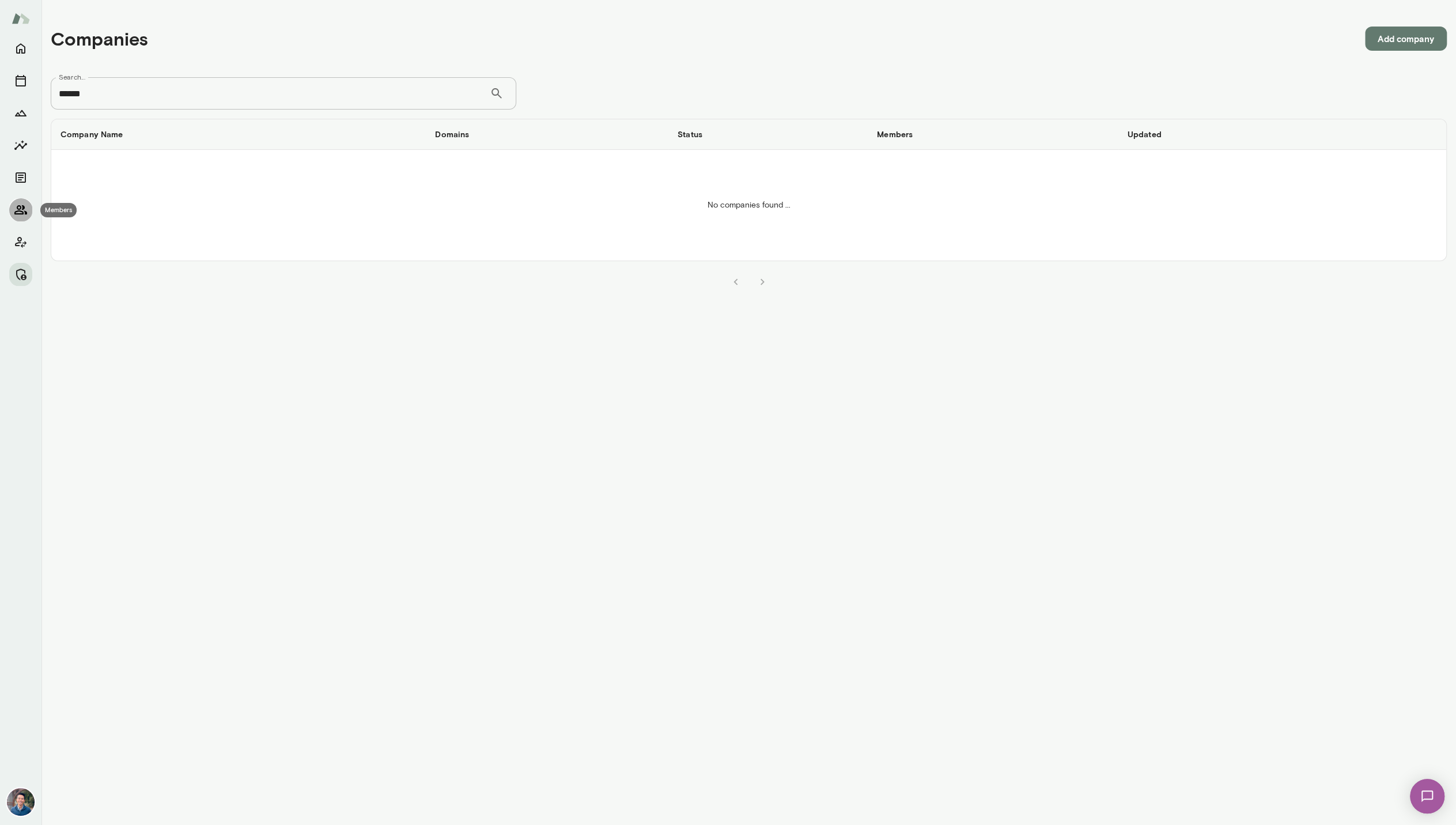
click at [18, 206] on icon "Members" at bounding box center [21, 210] width 13 height 10
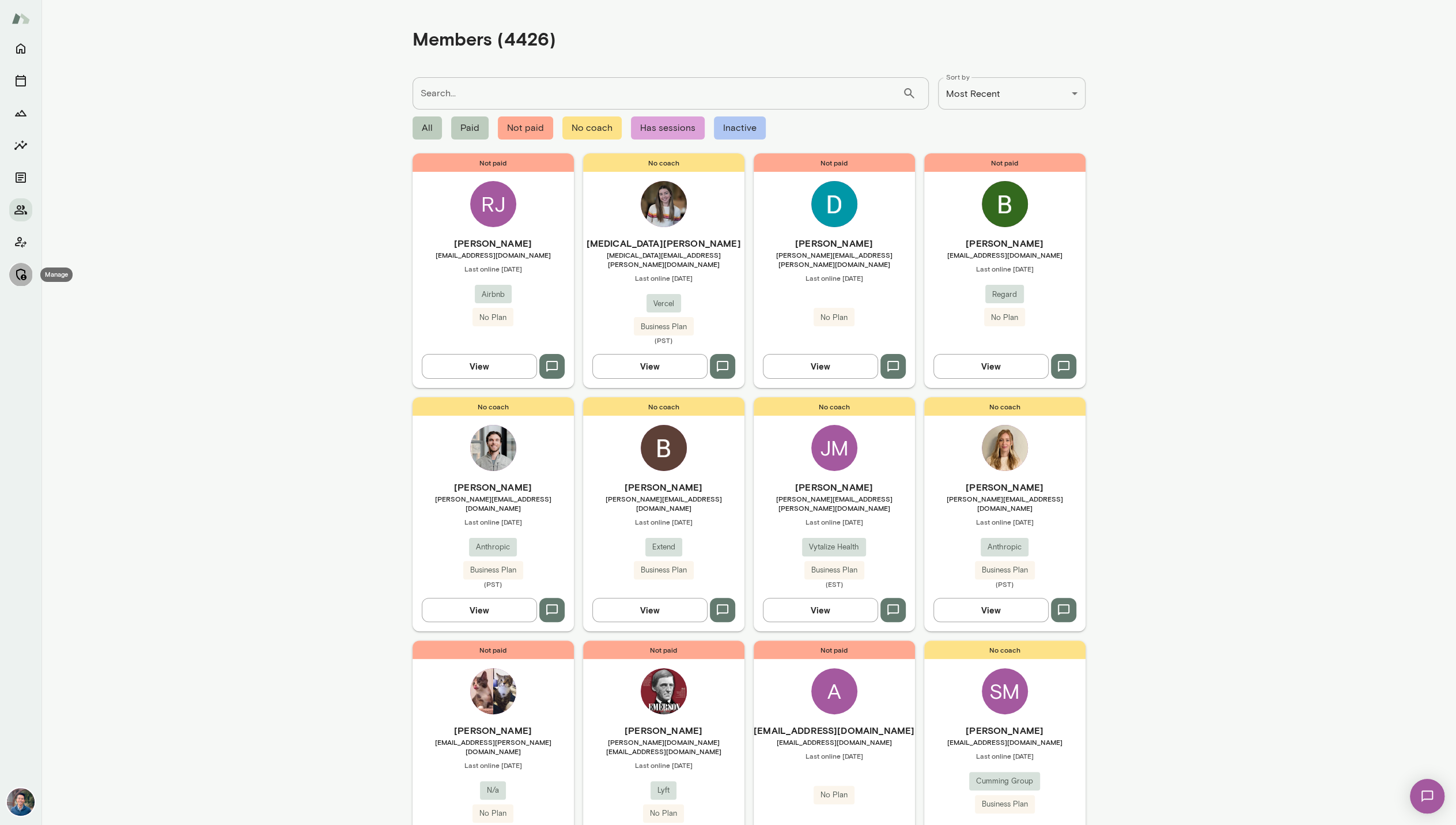
click at [13, 283] on button "Manage" at bounding box center [21, 275] width 23 height 23
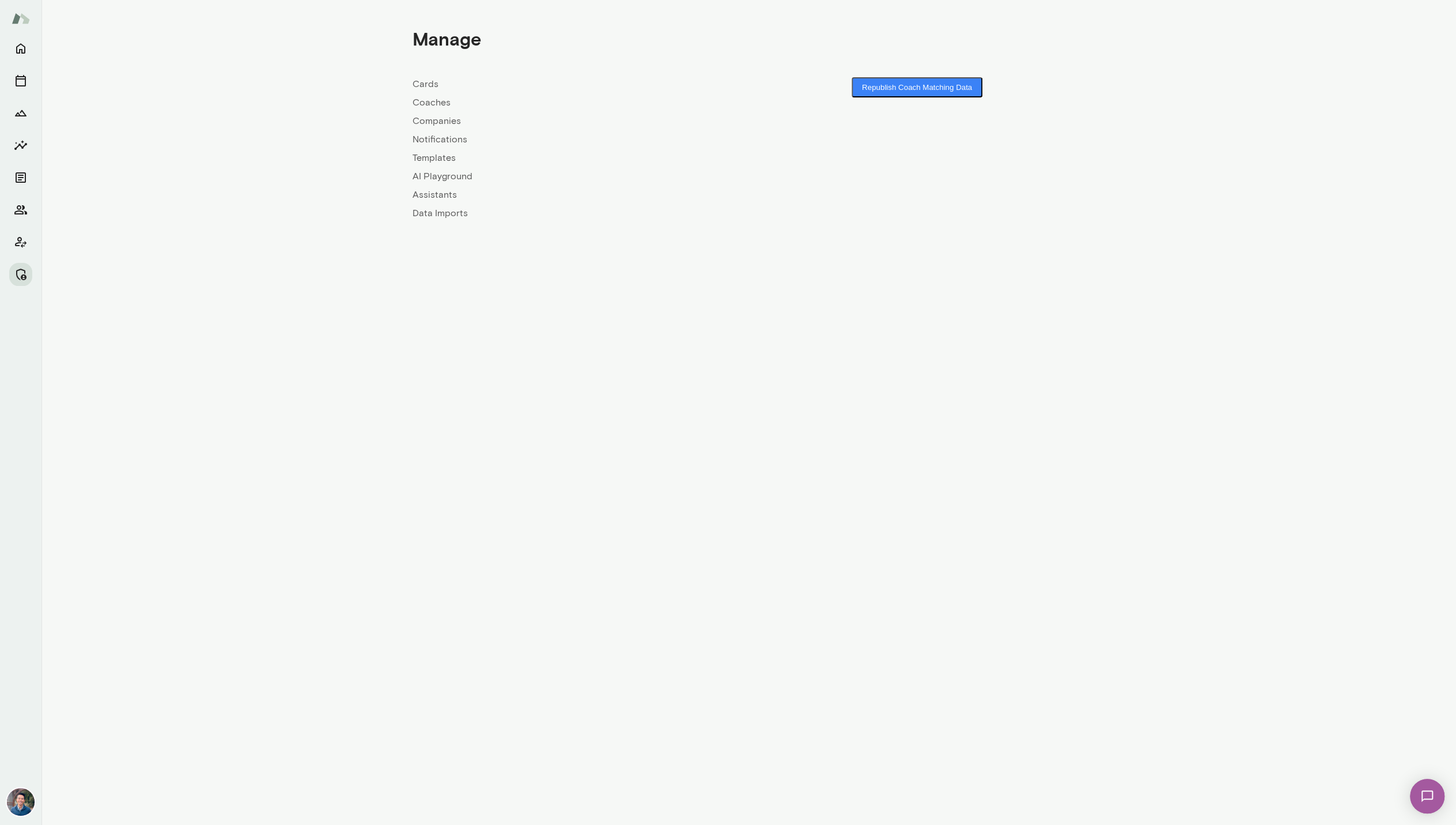
click at [430, 102] on link "Coaches" at bounding box center [581, 103] width 337 height 14
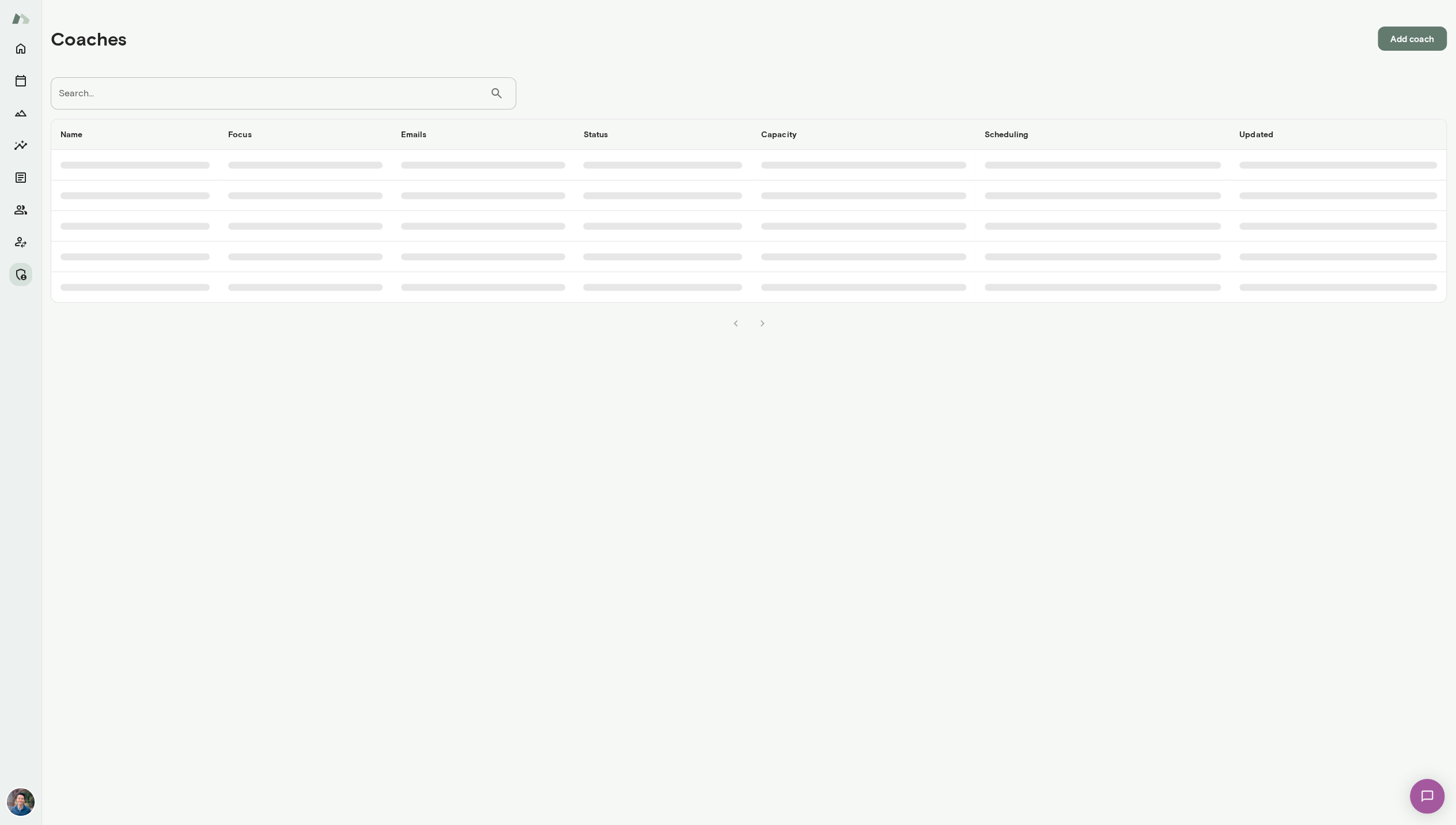
click at [334, 81] on input "Search..." at bounding box center [270, 93] width 439 height 32
type input "****"
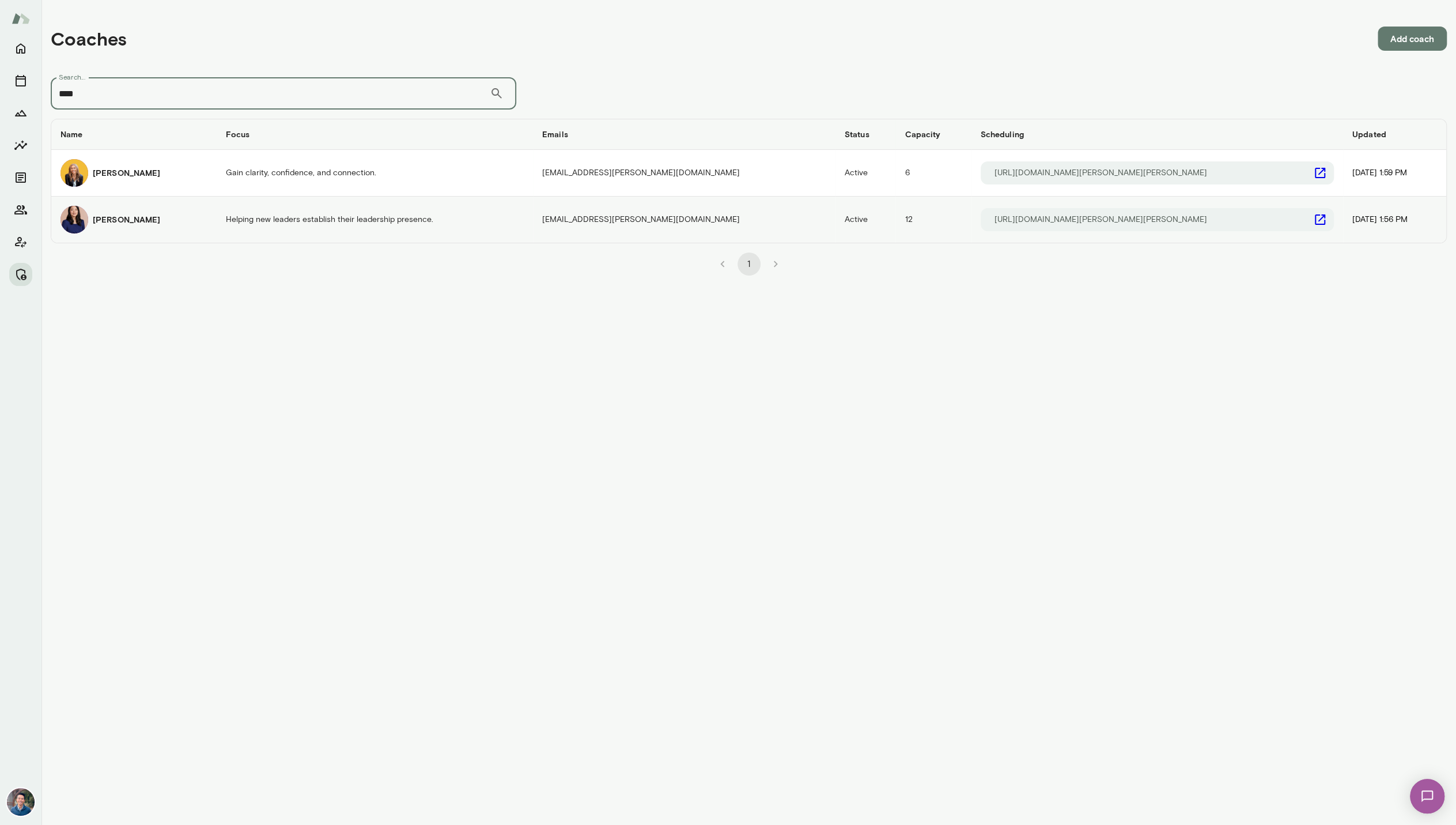
click at [119, 215] on h6 "Leah Kim" at bounding box center [126, 220] width 67 height 11
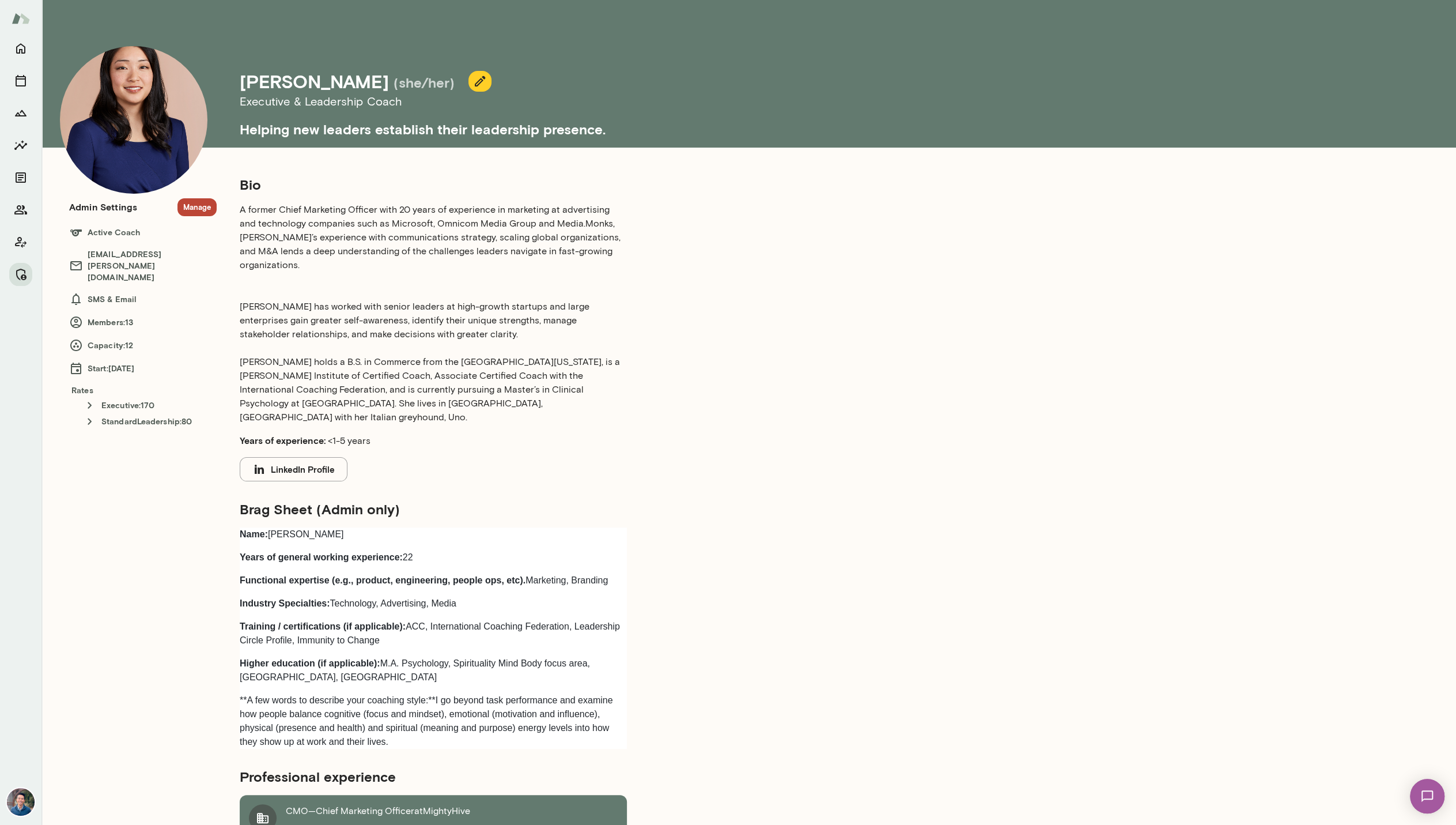
click at [198, 210] on button "Manage" at bounding box center [197, 207] width 39 height 18
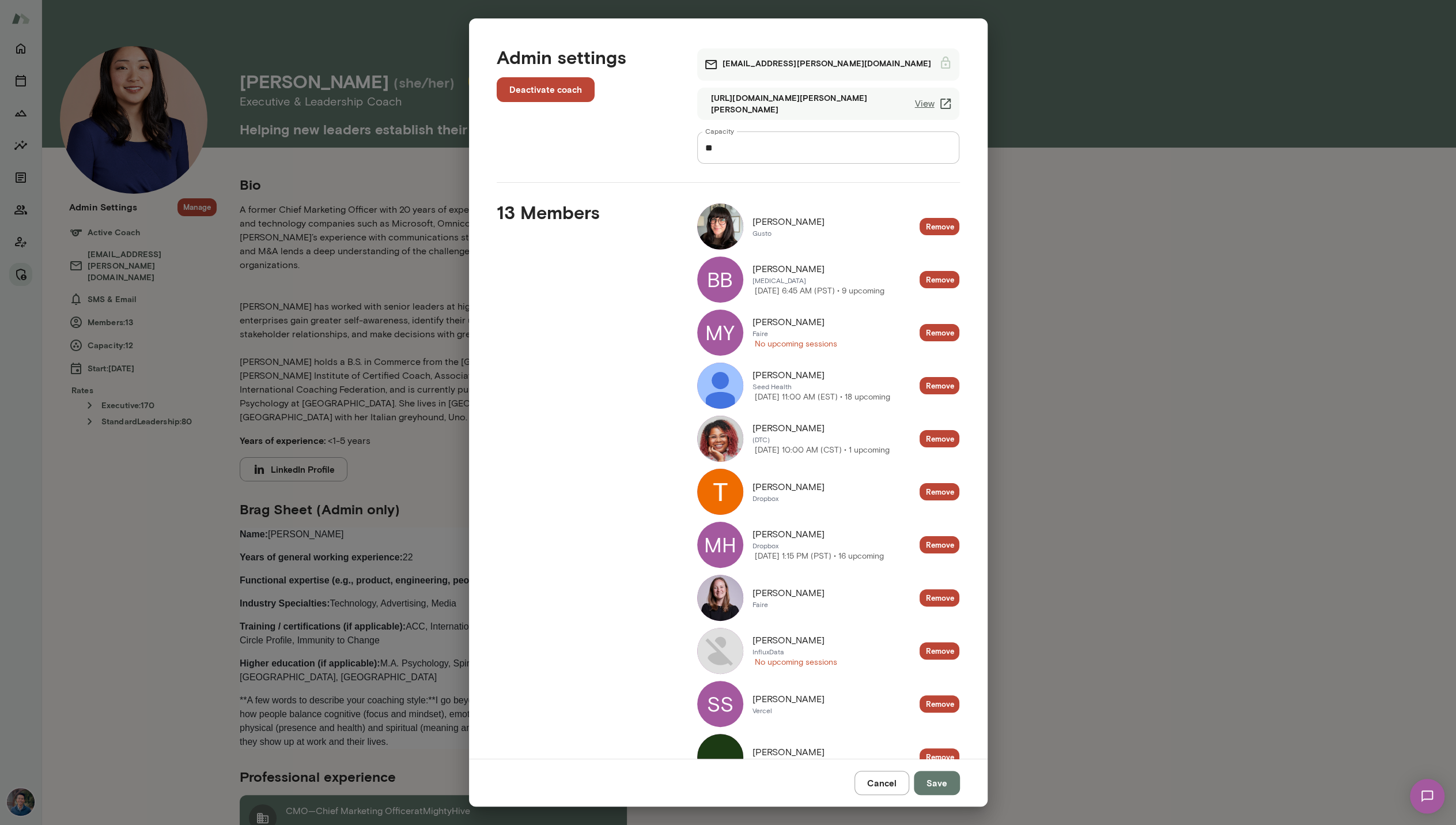
scroll to position [372, 0]
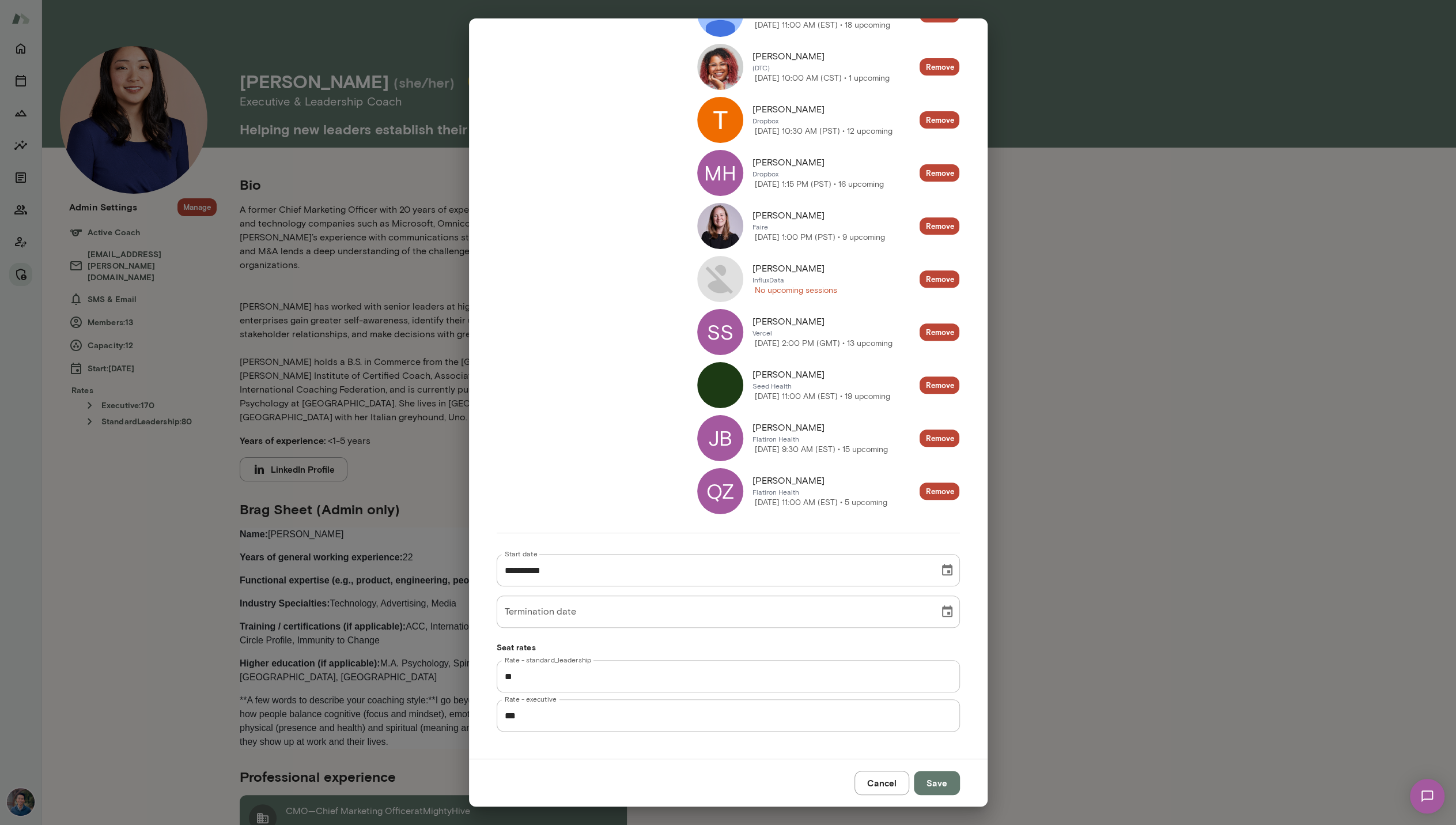
click at [890, 780] on button "Cancel" at bounding box center [882, 783] width 55 height 24
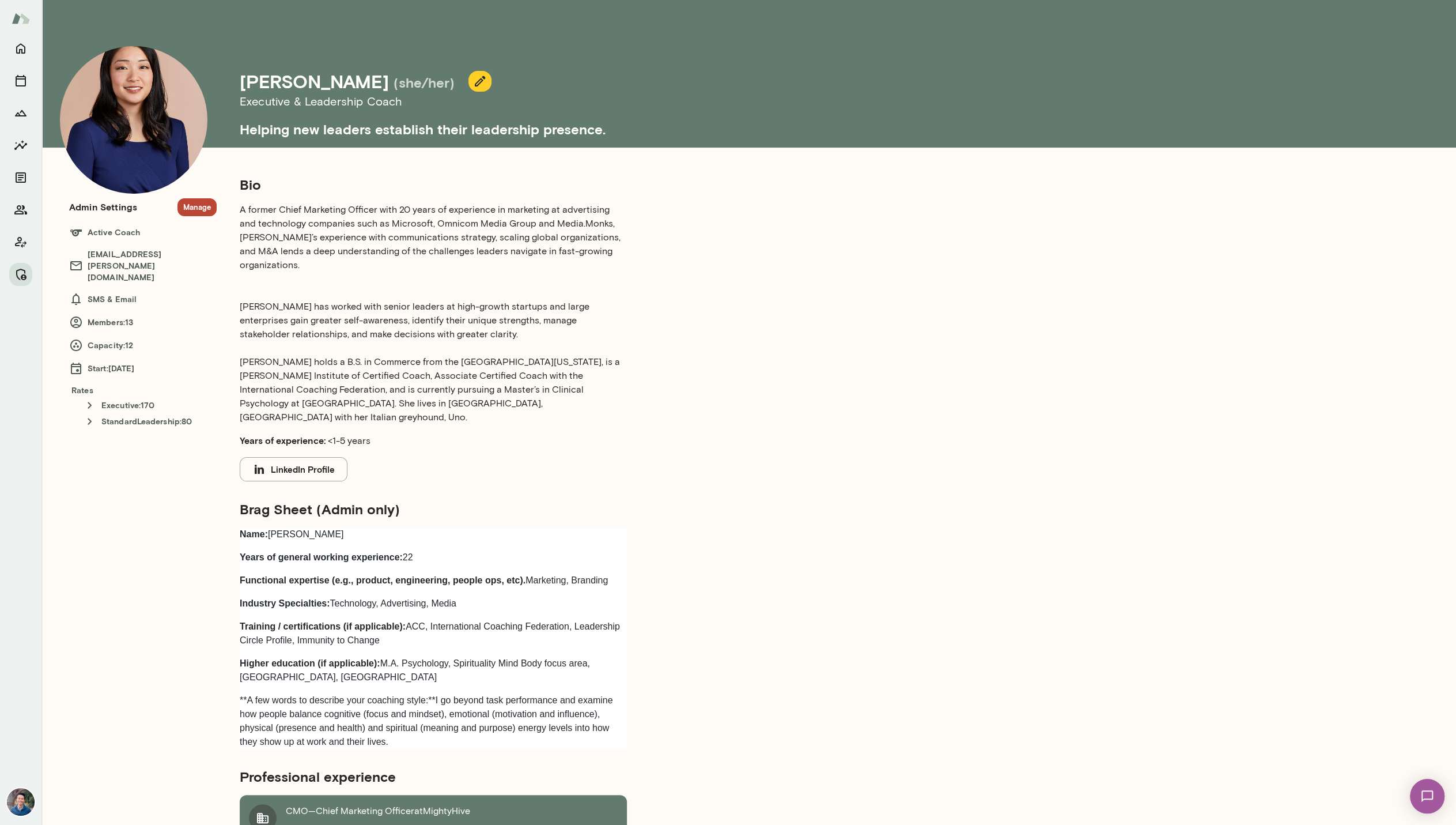
click at [468, 88] on button "button" at bounding box center [480, 81] width 23 height 21
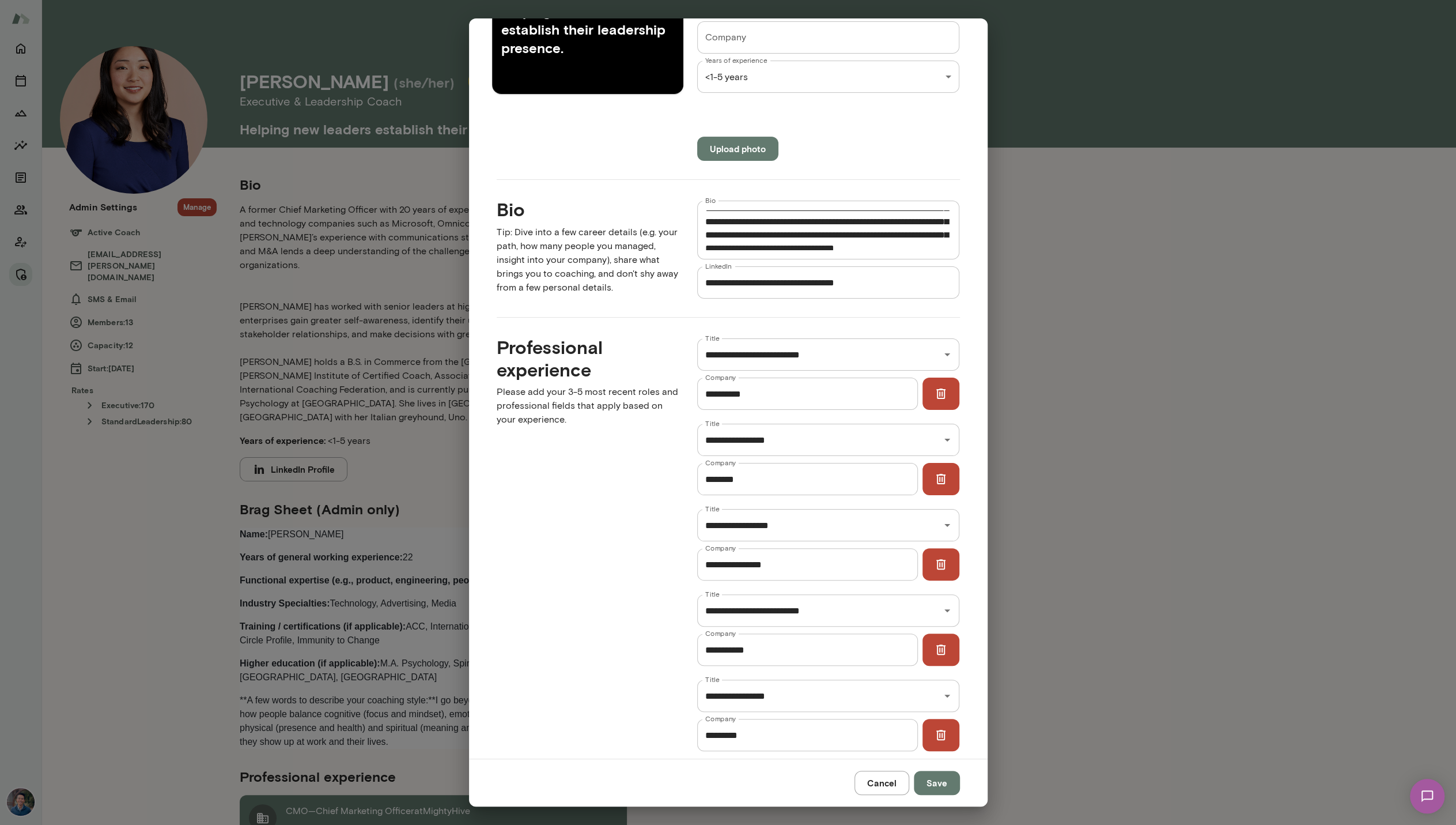
scroll to position [179, 0]
click at [835, 238] on textarea "**********" at bounding box center [828, 230] width 246 height 40
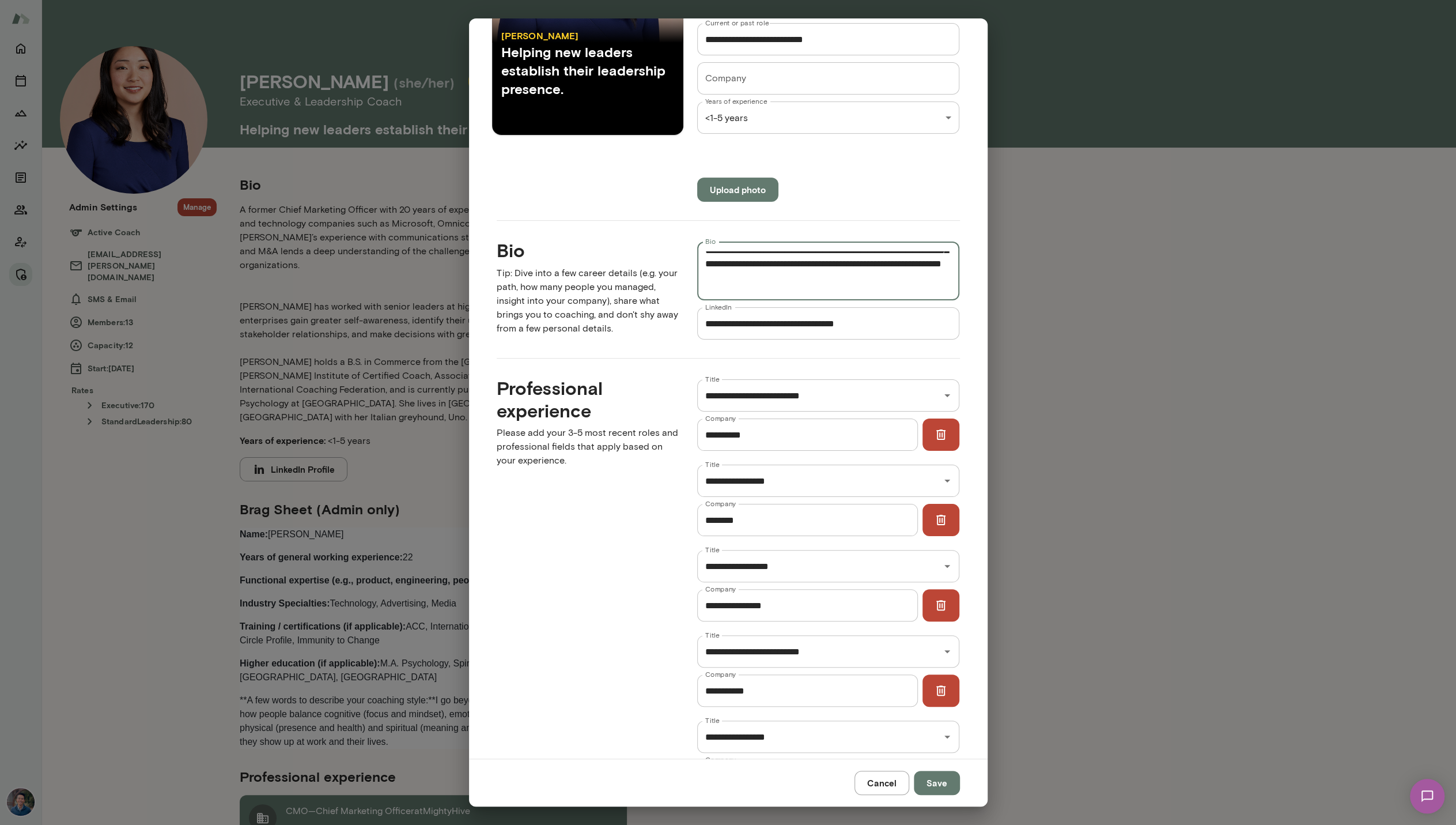
scroll to position [89, 0]
click at [862, 256] on textarea "**********" at bounding box center [828, 271] width 246 height 40
type textarea "**********"
click at [933, 784] on button "Save" at bounding box center [937, 783] width 46 height 24
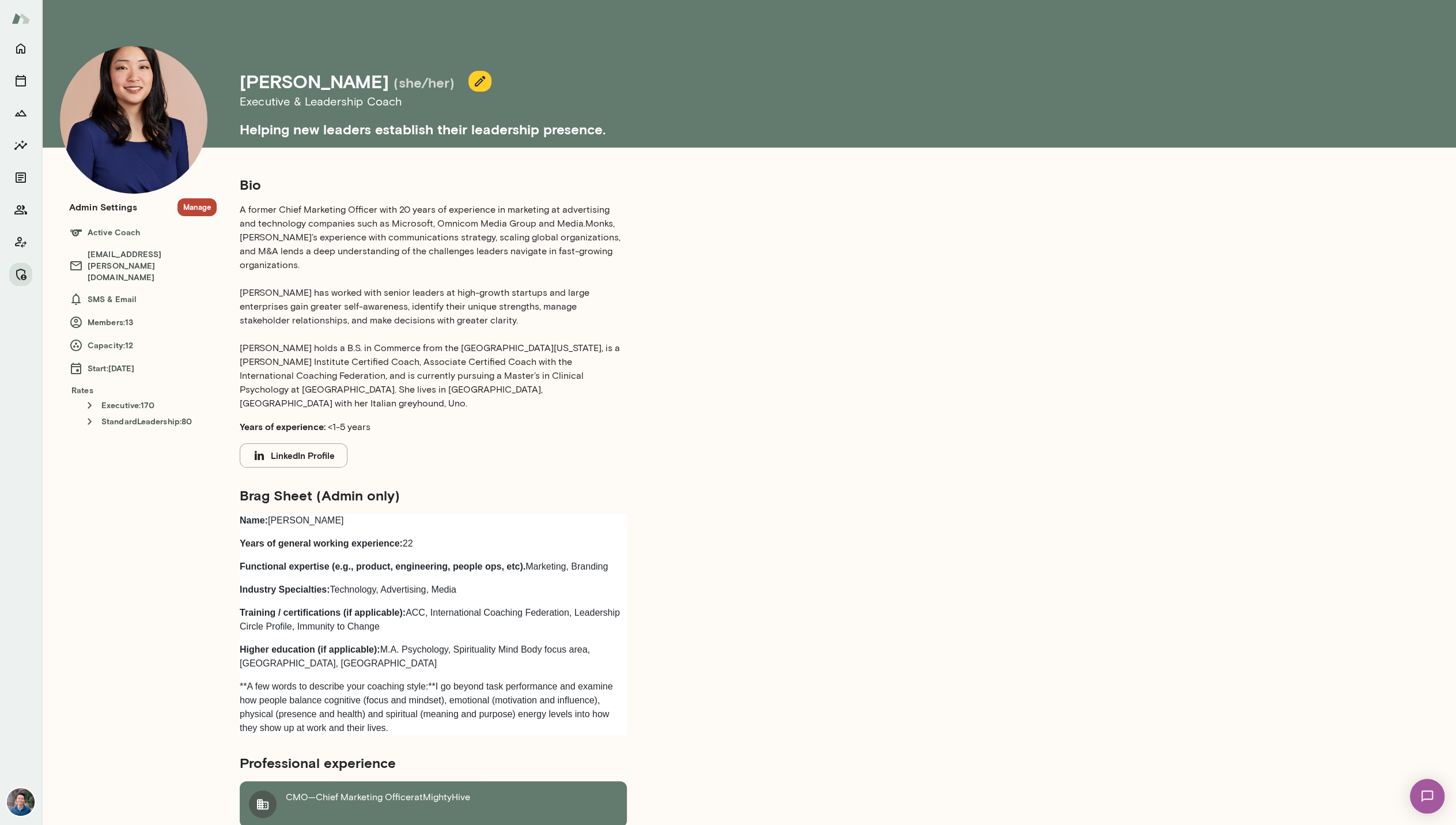
click at [421, 284] on p "A former Chief Marketing Officer with 20 years of experience in marketing at ad…" at bounding box center [433, 306] width 388 height 208
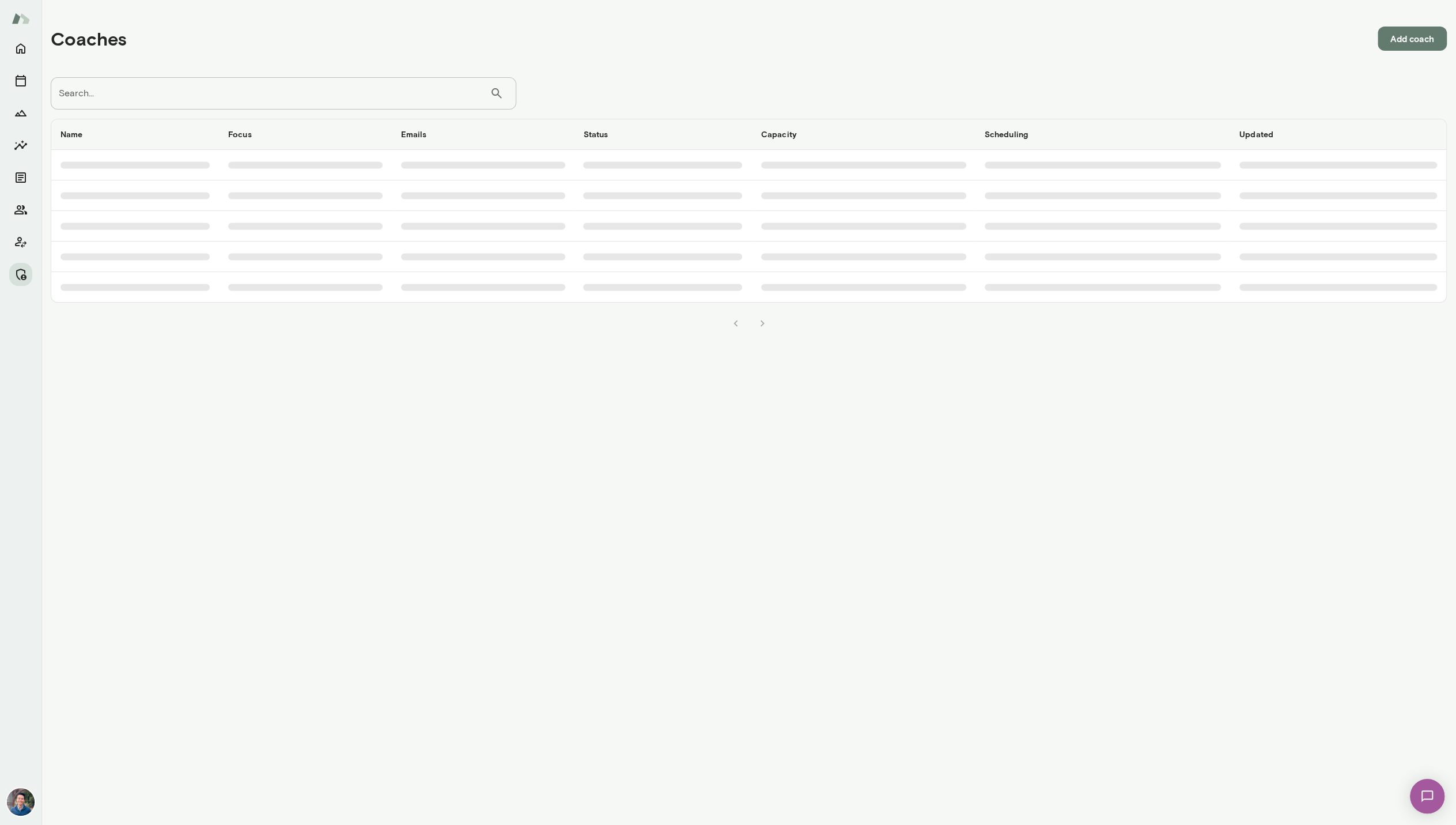
click at [112, 108] on input "Search..." at bounding box center [270, 93] width 439 height 32
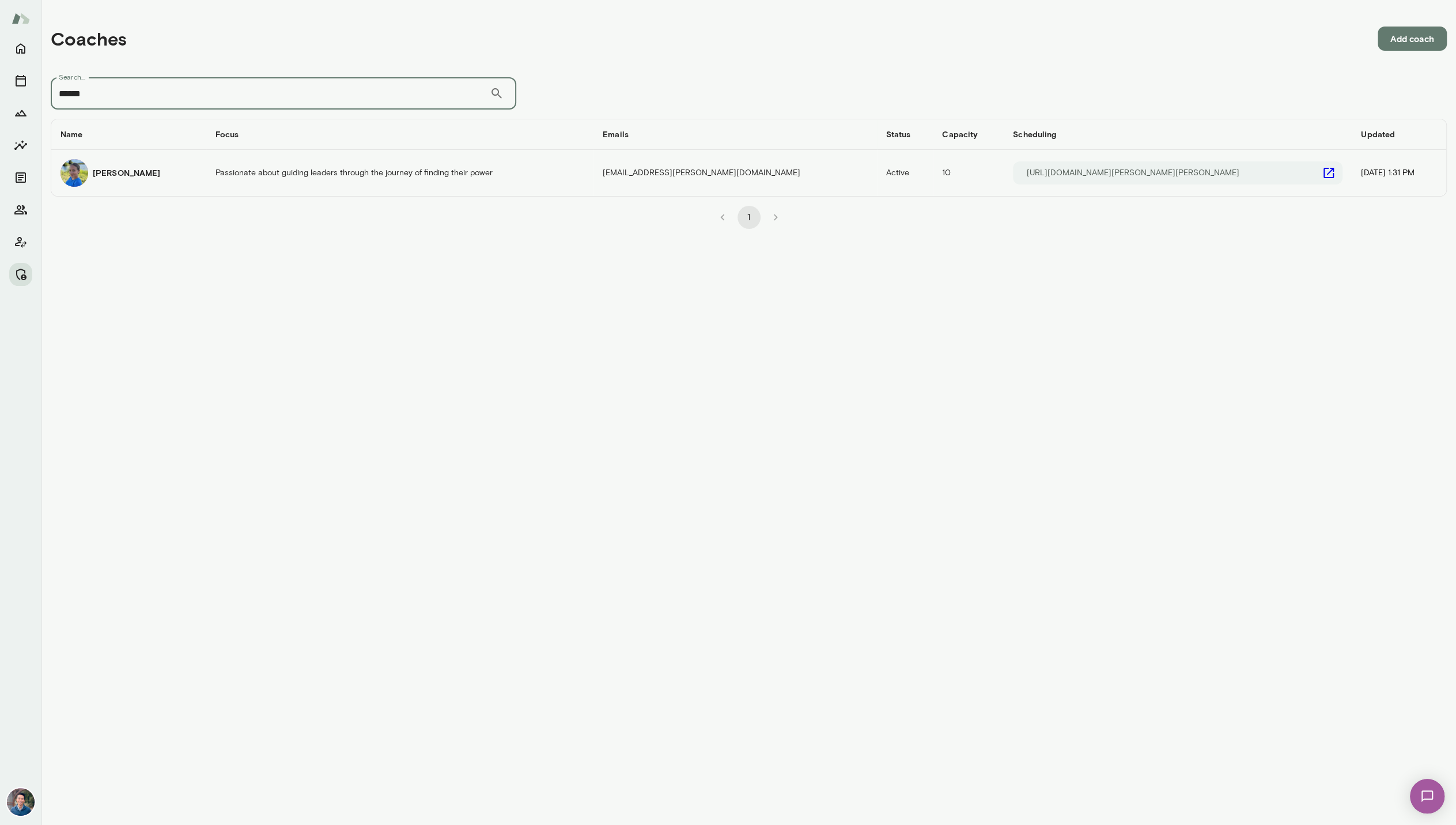
type input "******"
click at [137, 174] on h6 "Lauren Gambee" at bounding box center [126, 173] width 67 height 11
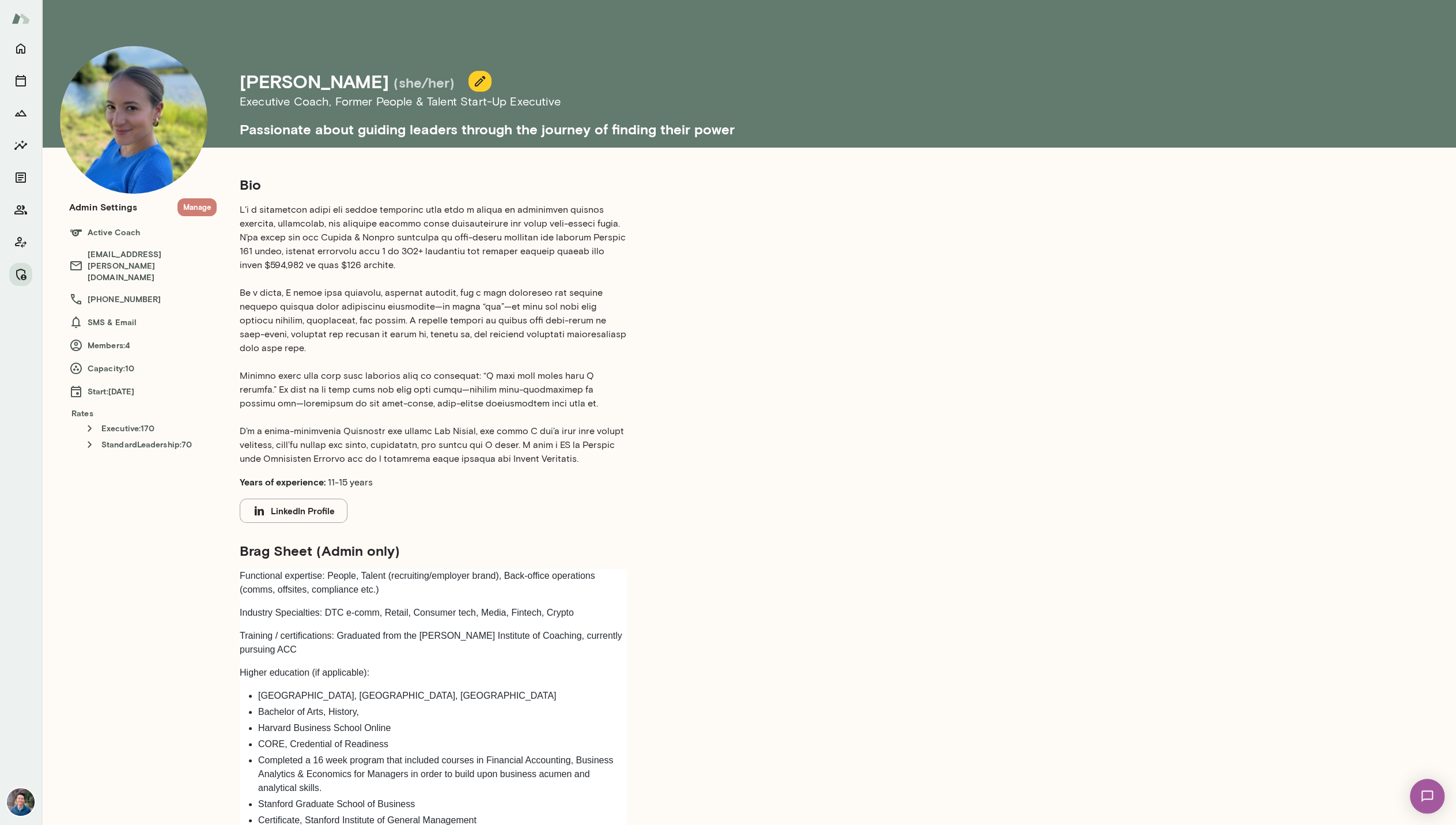
click at [185, 207] on button "Manage" at bounding box center [197, 207] width 39 height 18
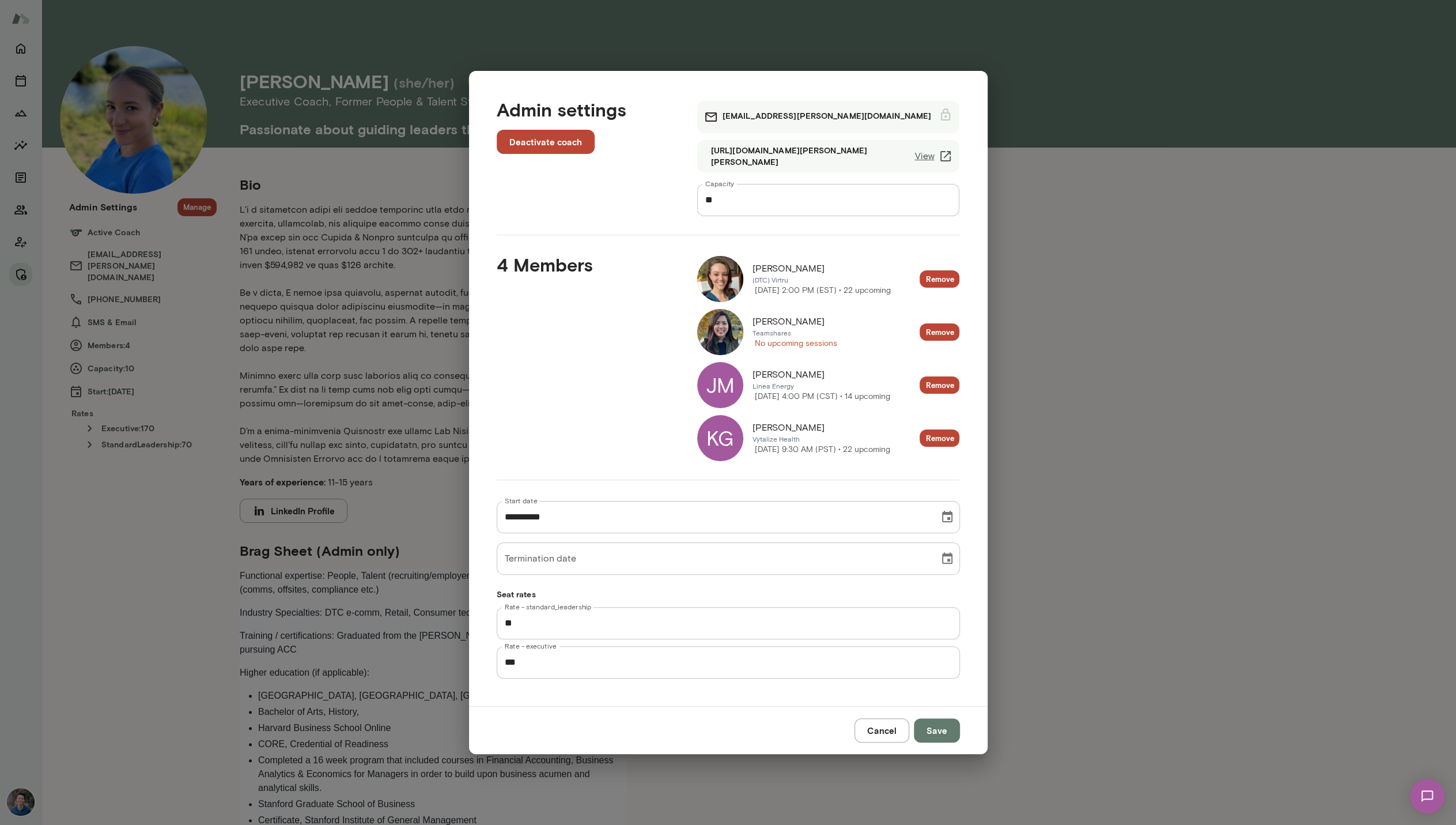
click at [882, 719] on button "Cancel" at bounding box center [882, 730] width 55 height 24
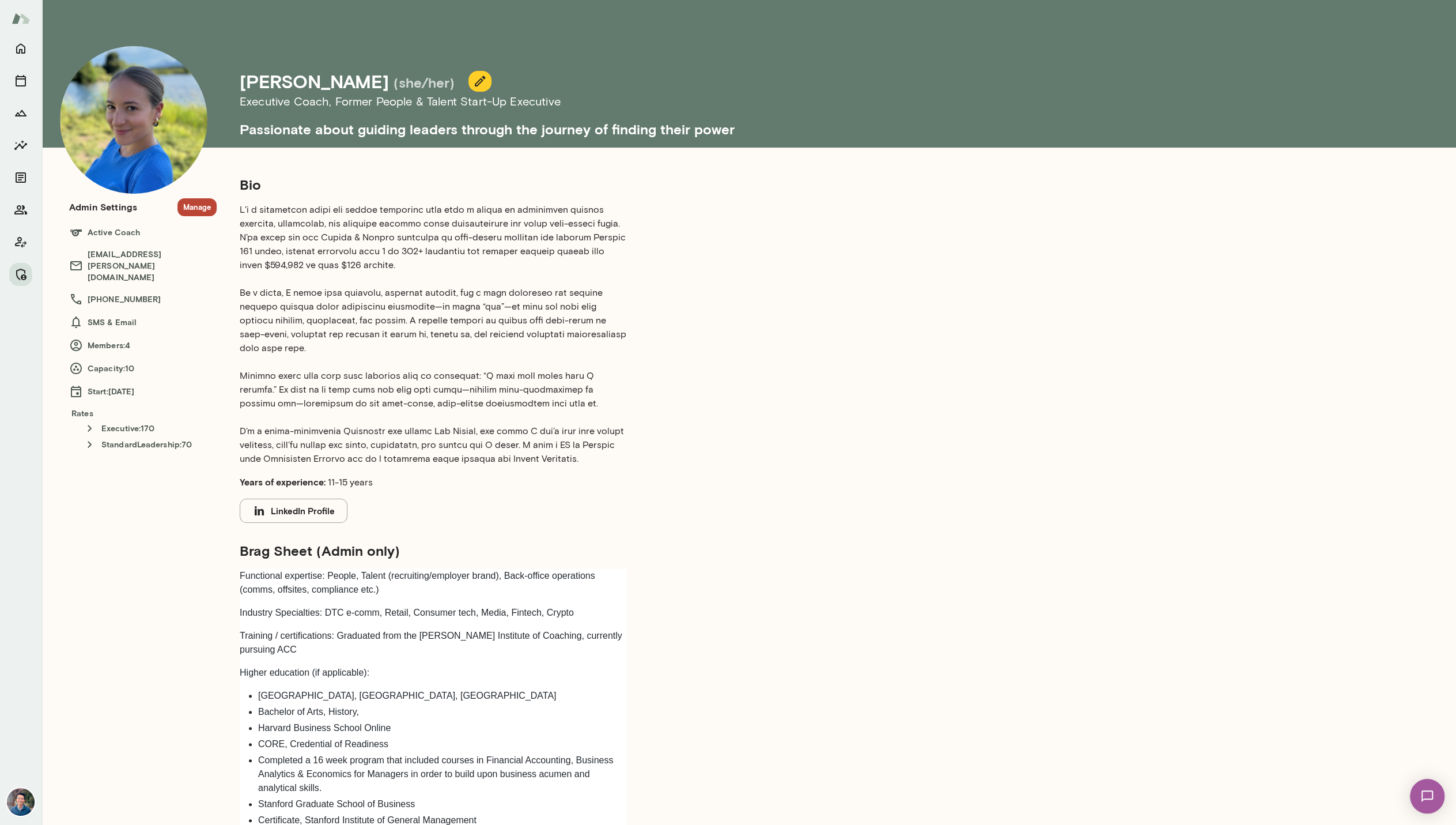
scroll to position [24, 0]
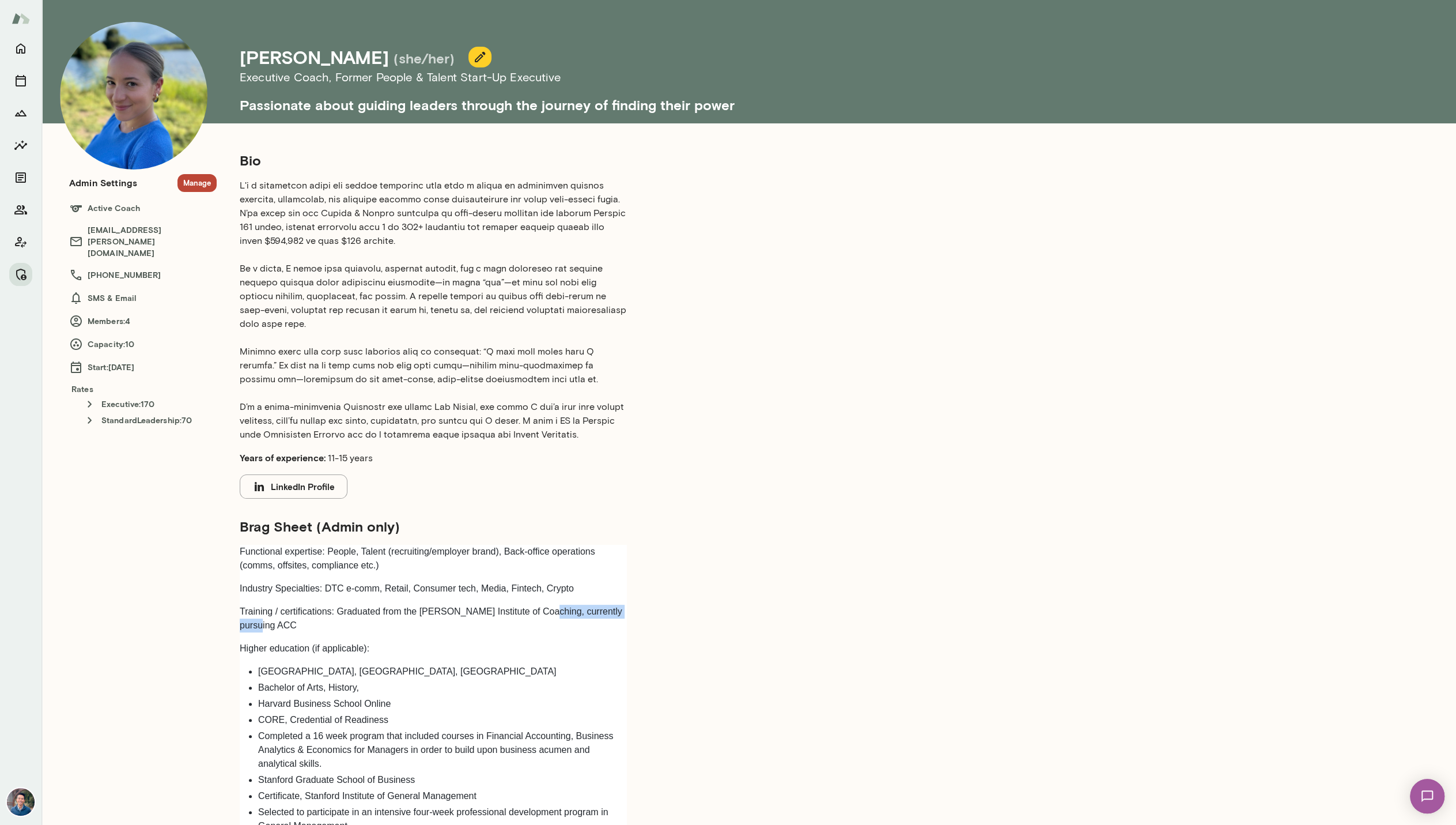
drag, startPoint x: 587, startPoint y: 604, endPoint x: 549, endPoint y: 601, distance: 38.1
click at [549, 605] on p "Training / certifications: Graduated from the Hudson Institute of Coaching, cur…" at bounding box center [433, 619] width 388 height 28
copy p "currently pursuing ACC"
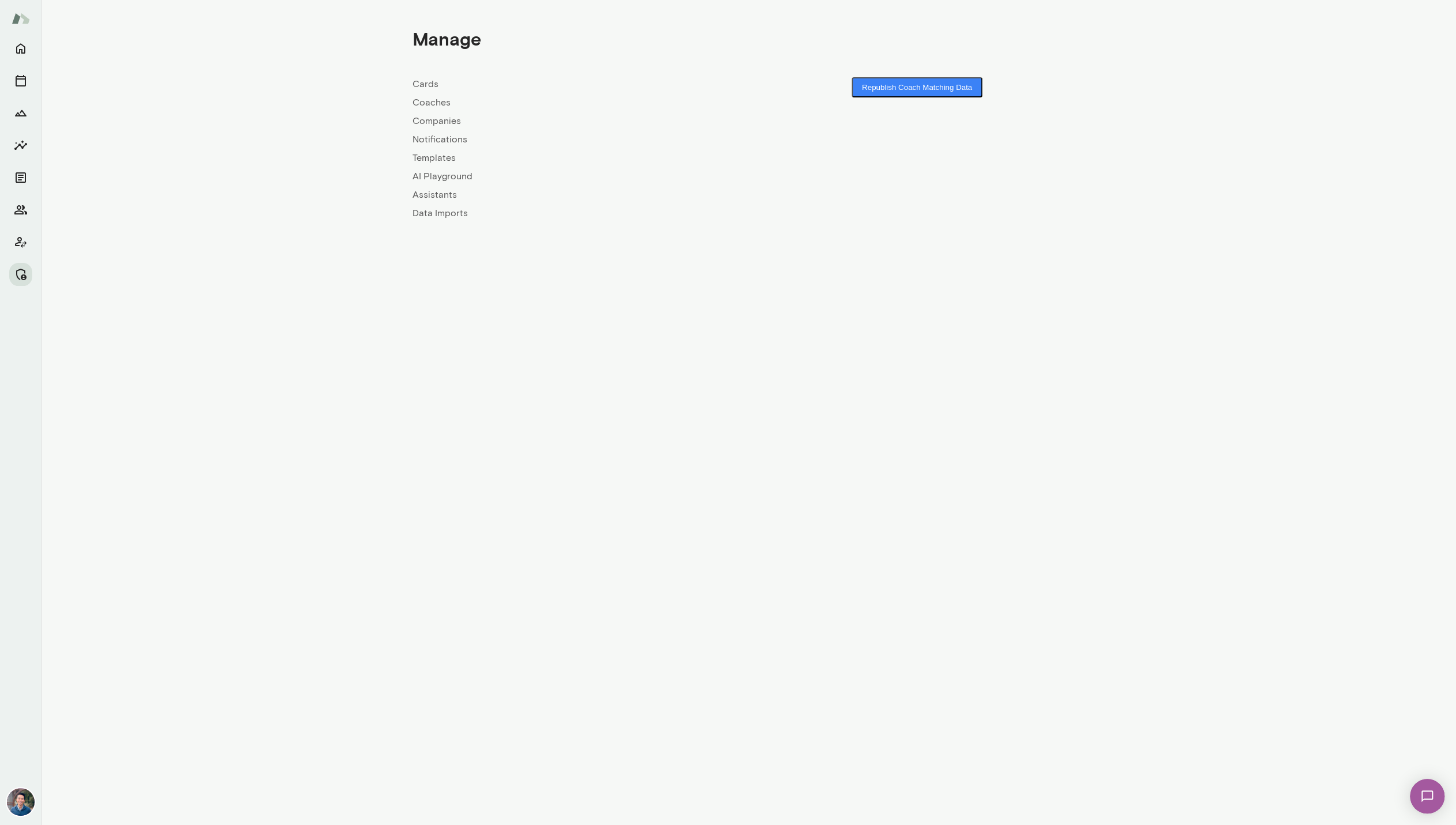
click at [440, 123] on link "Companies" at bounding box center [581, 121] width 337 height 14
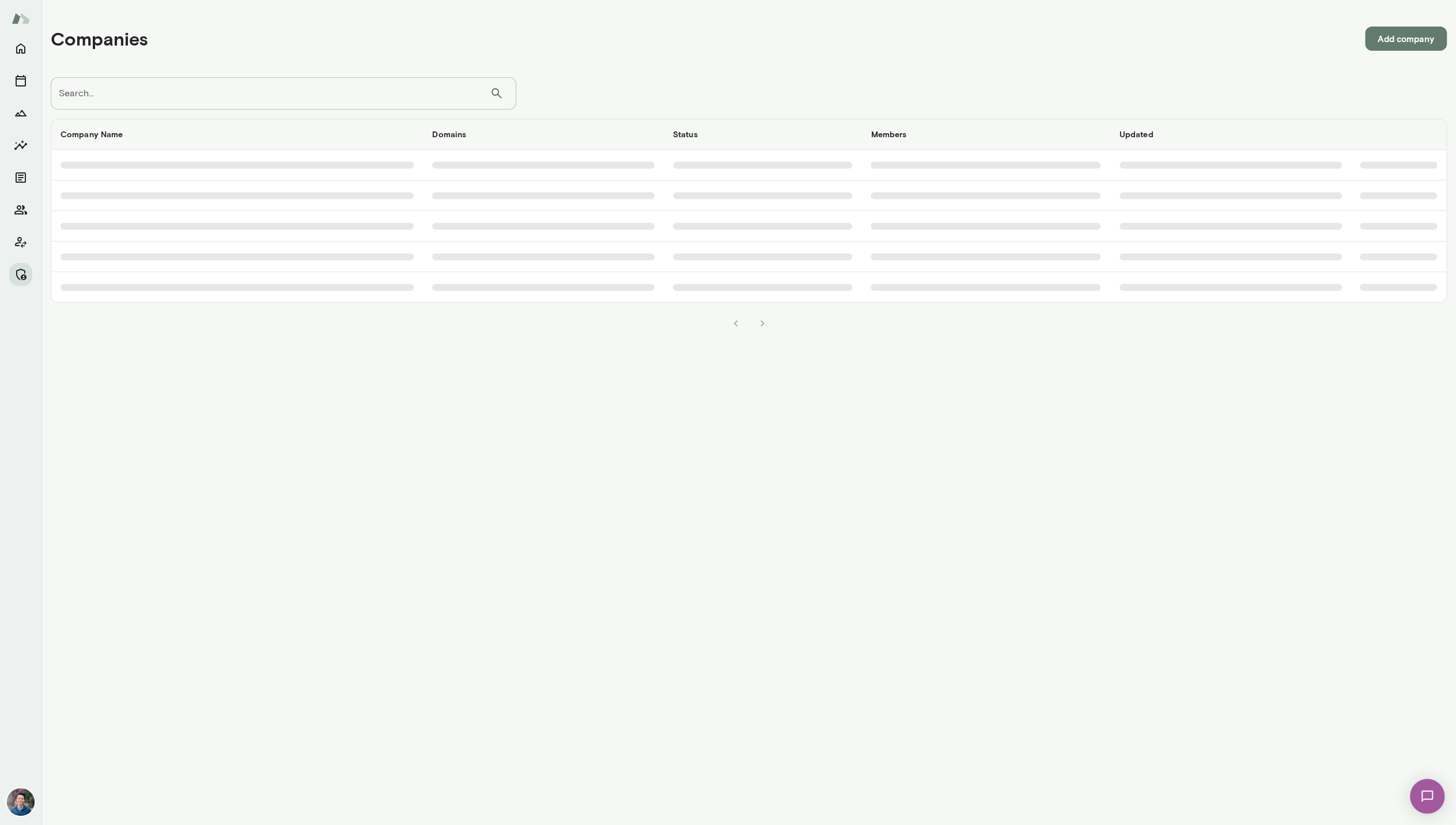
click at [372, 97] on input "Search..." at bounding box center [270, 93] width 439 height 32
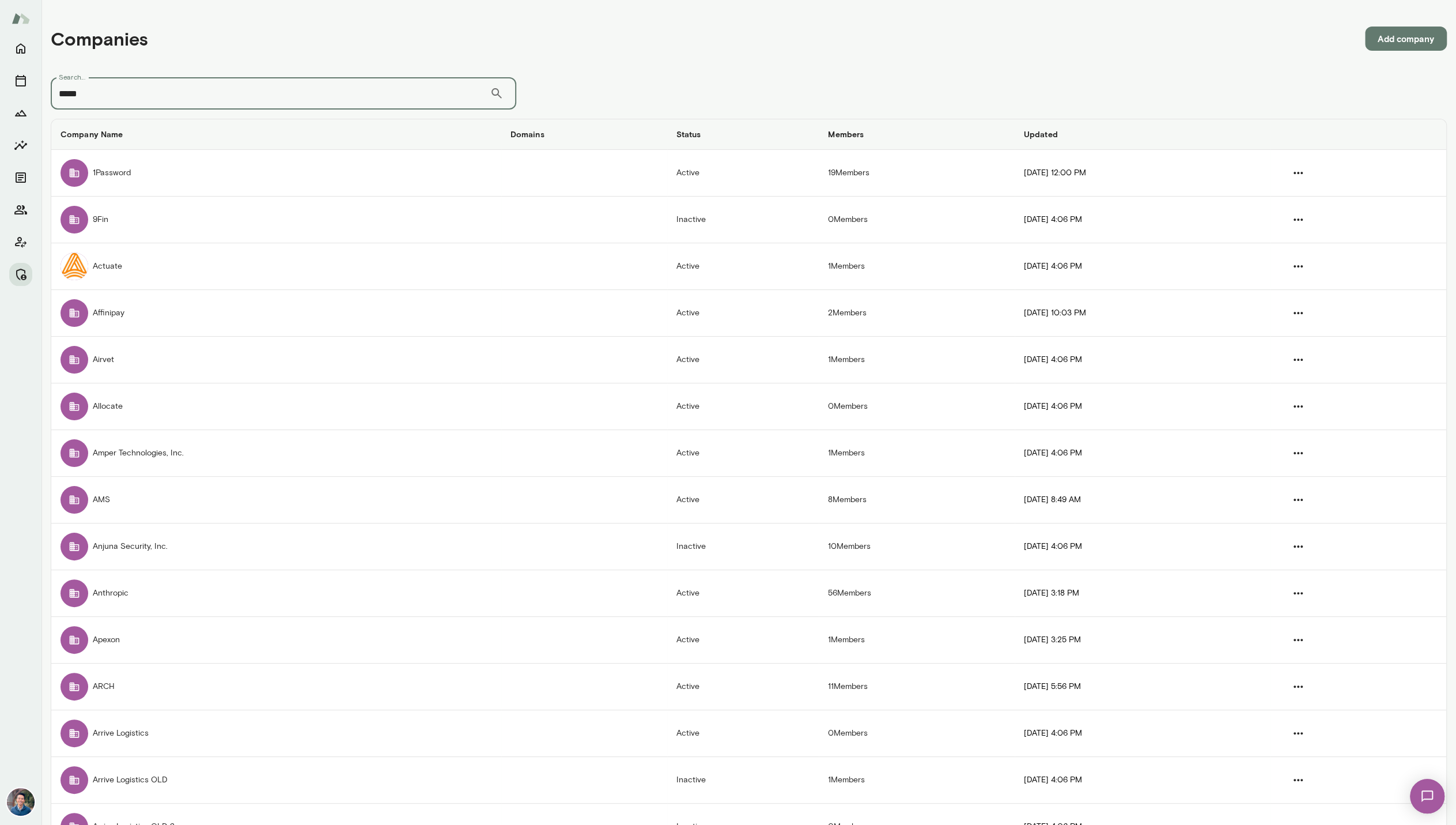
type input "*****"
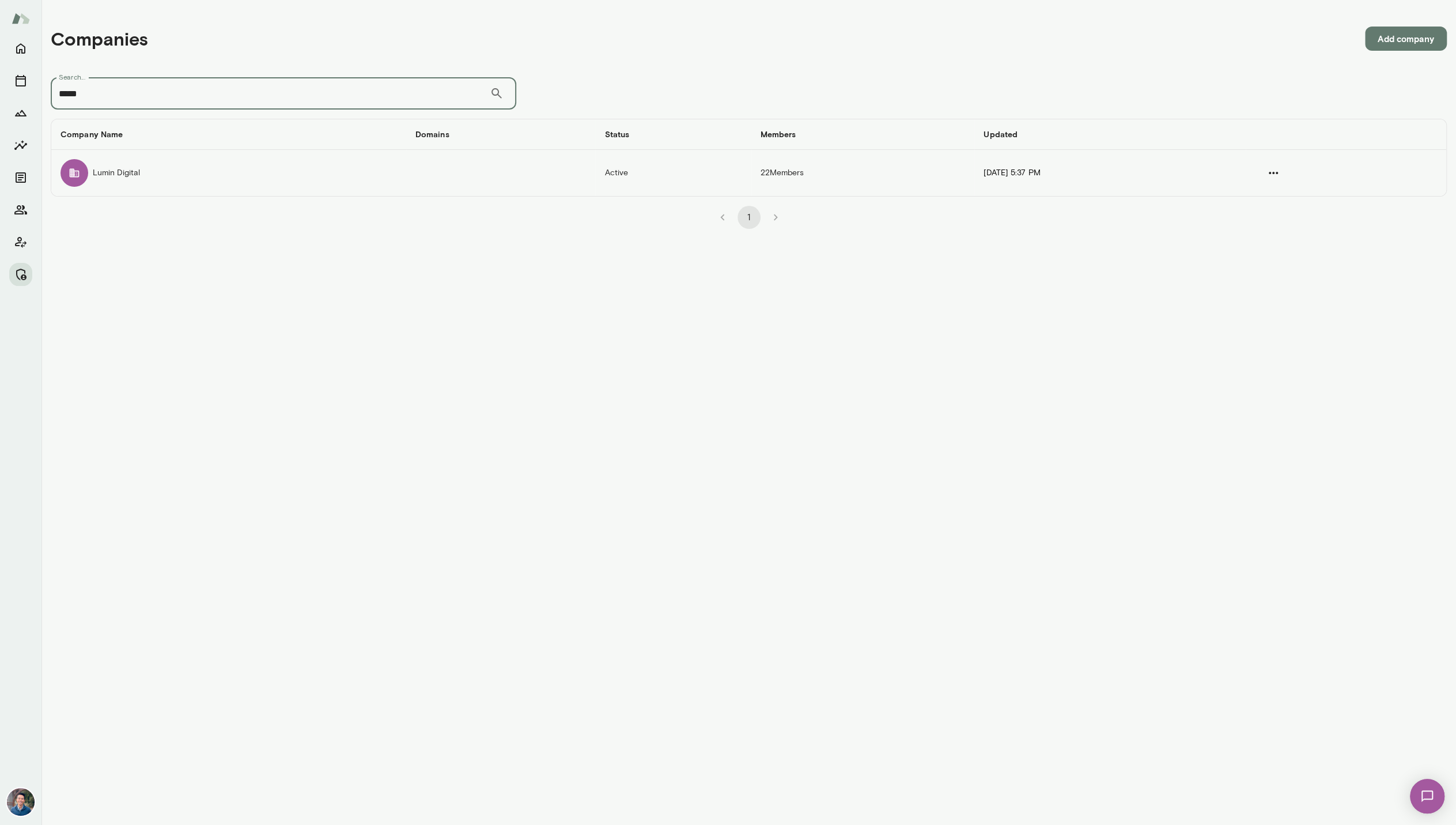
click at [406, 175] on td "companies table" at bounding box center [501, 173] width 189 height 46
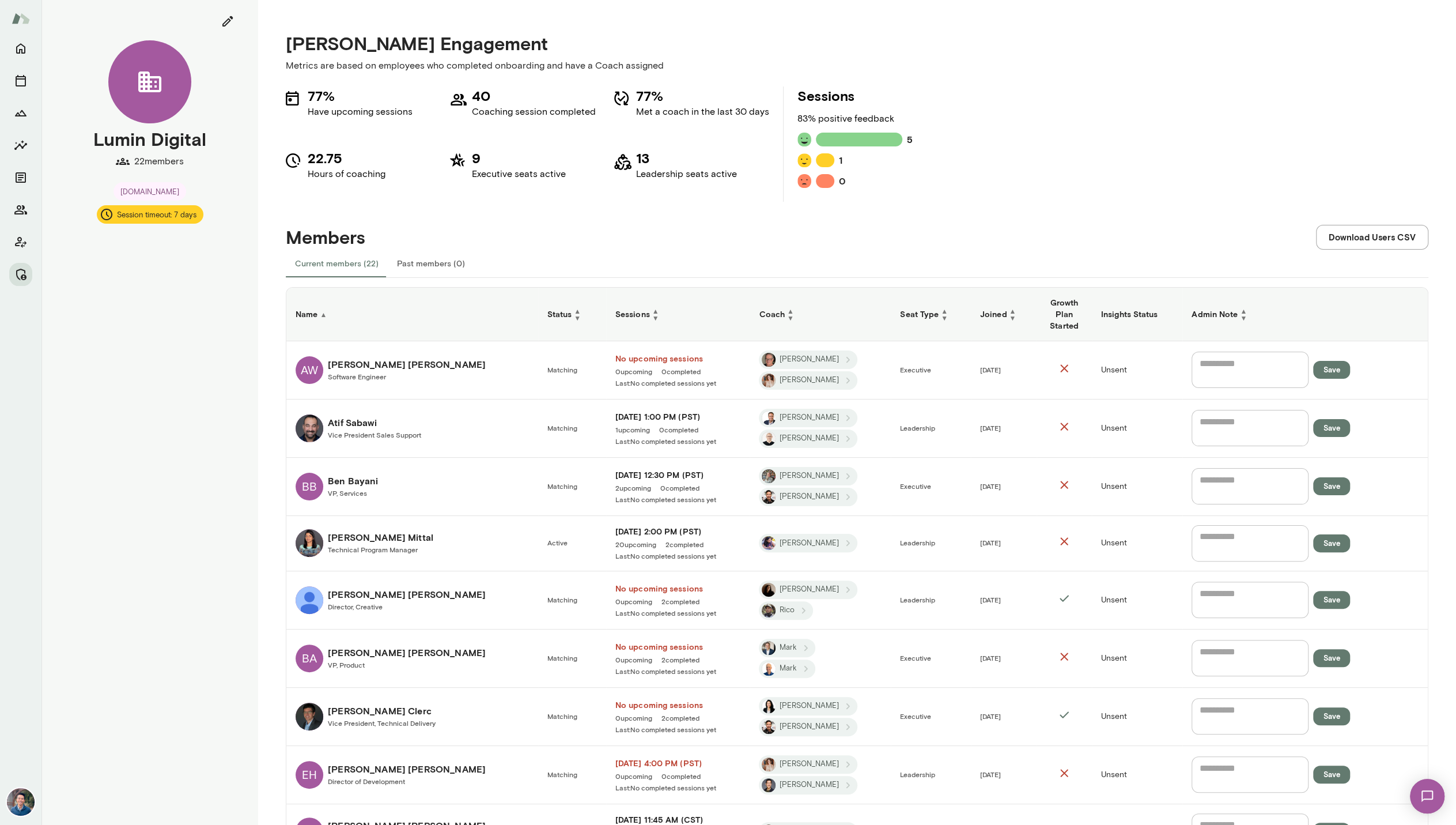
click at [920, 318] on h6 "Seat Type ▲ ▼" at bounding box center [931, 314] width 62 height 14
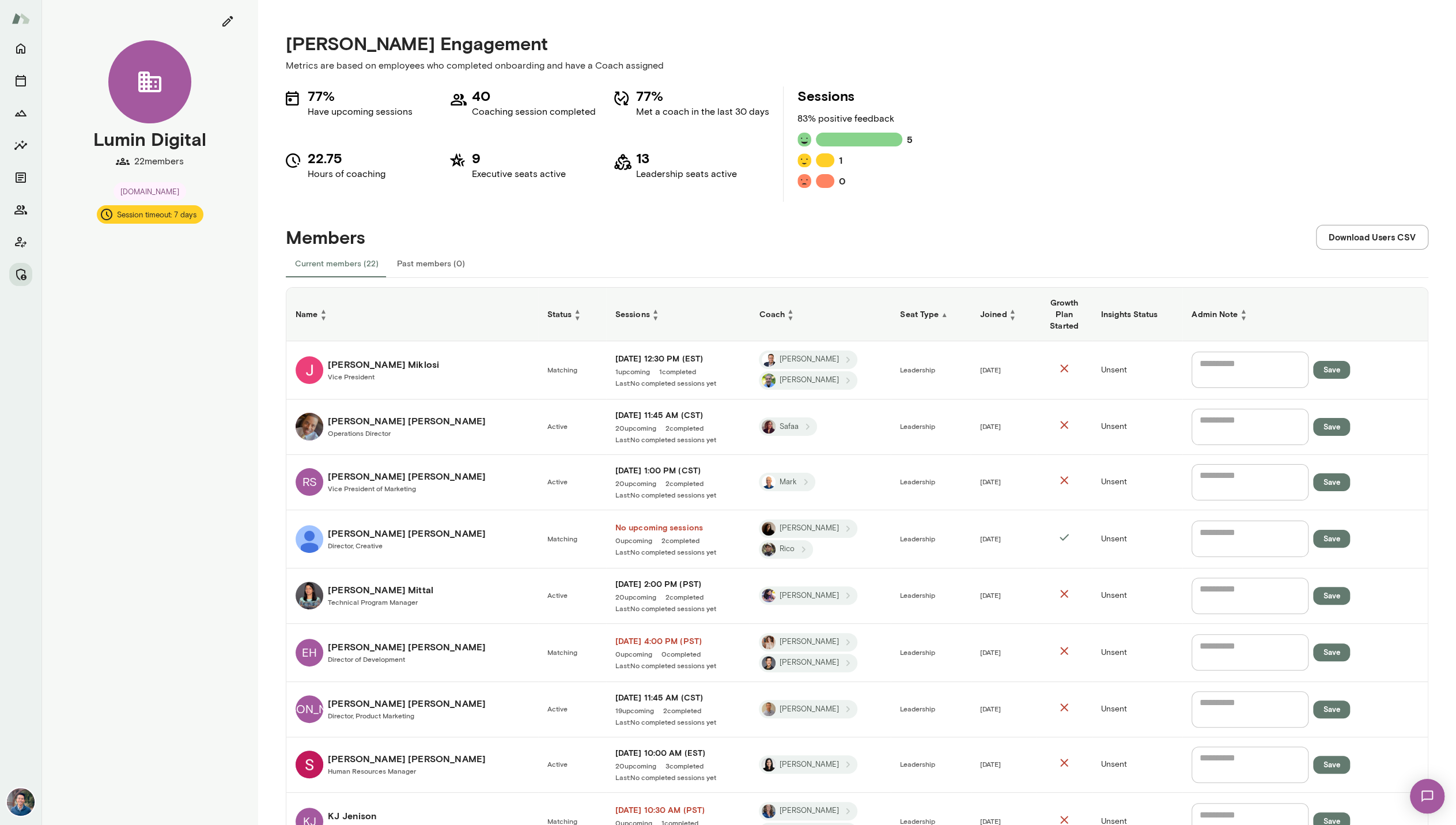
click at [941, 315] on span "▲" at bounding box center [944, 314] width 7 height 8
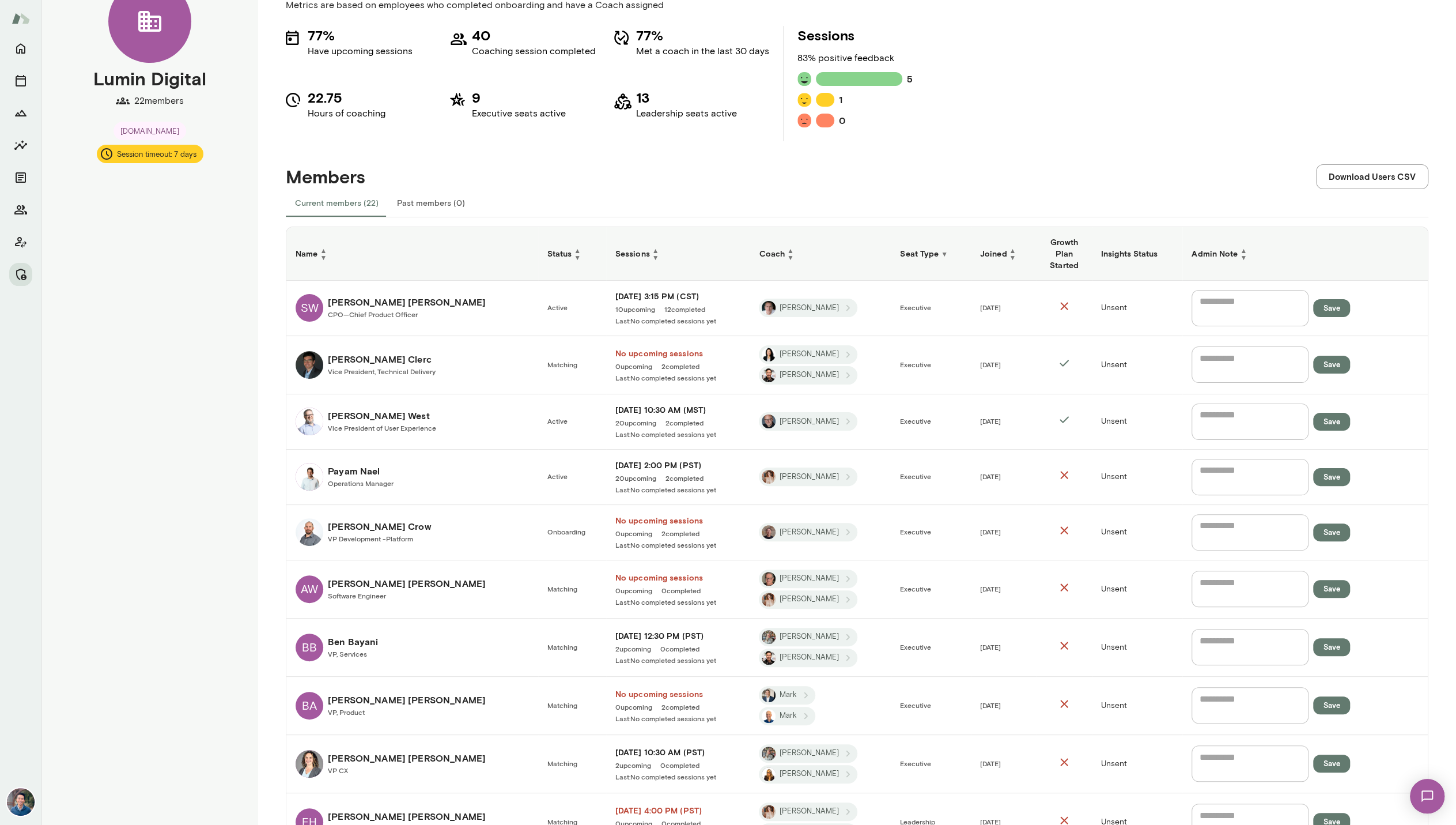
scroll to position [58, 0]
